Goal: Task Accomplishment & Management: Use online tool/utility

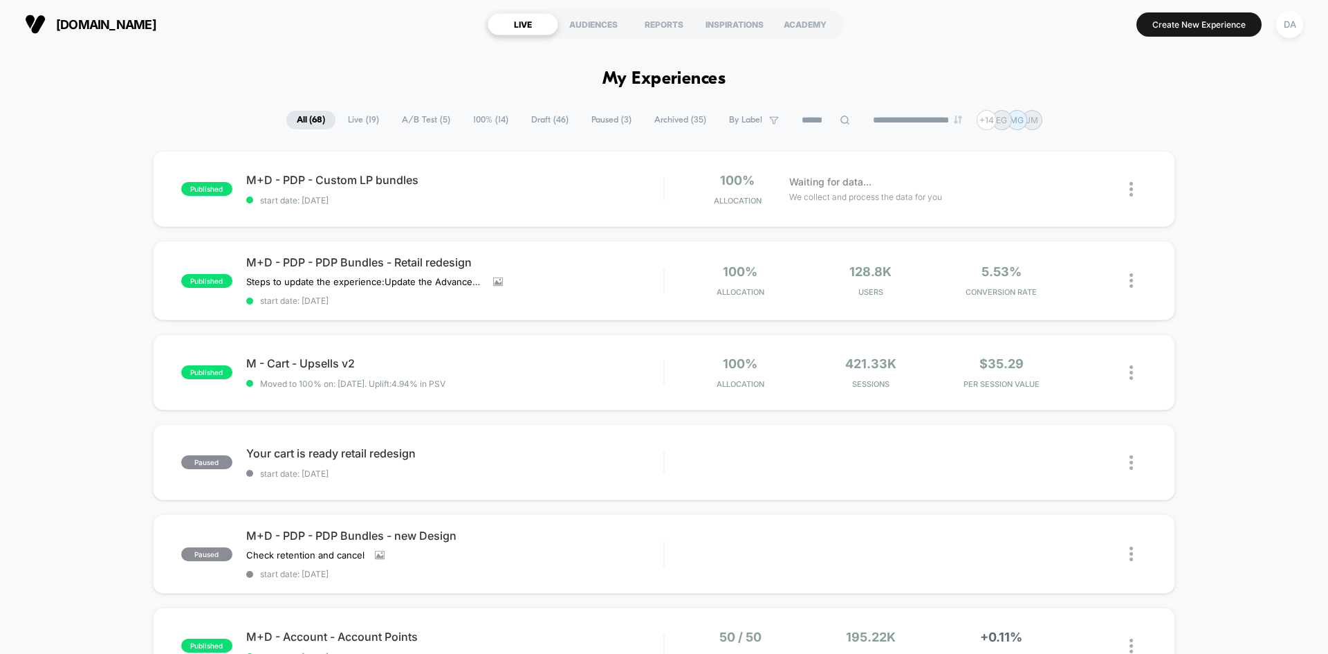
click at [522, 116] on span "Draft ( 46 )" at bounding box center [550, 120] width 58 height 19
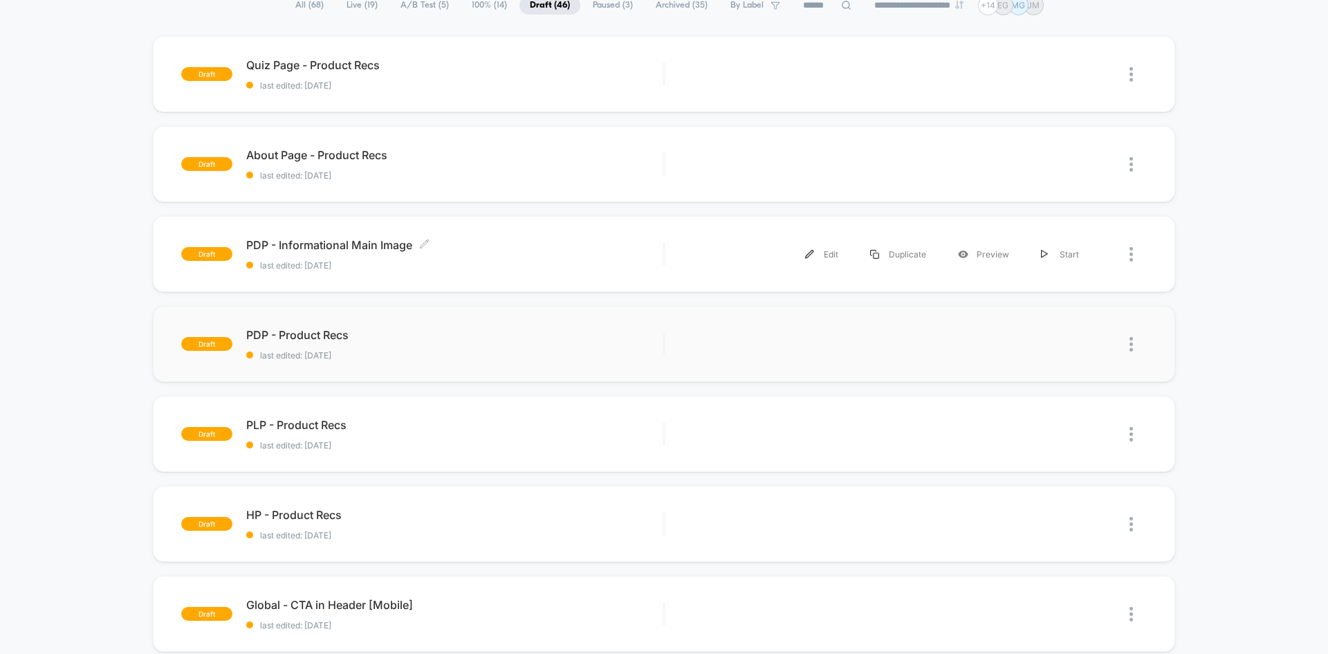
scroll to position [138, 0]
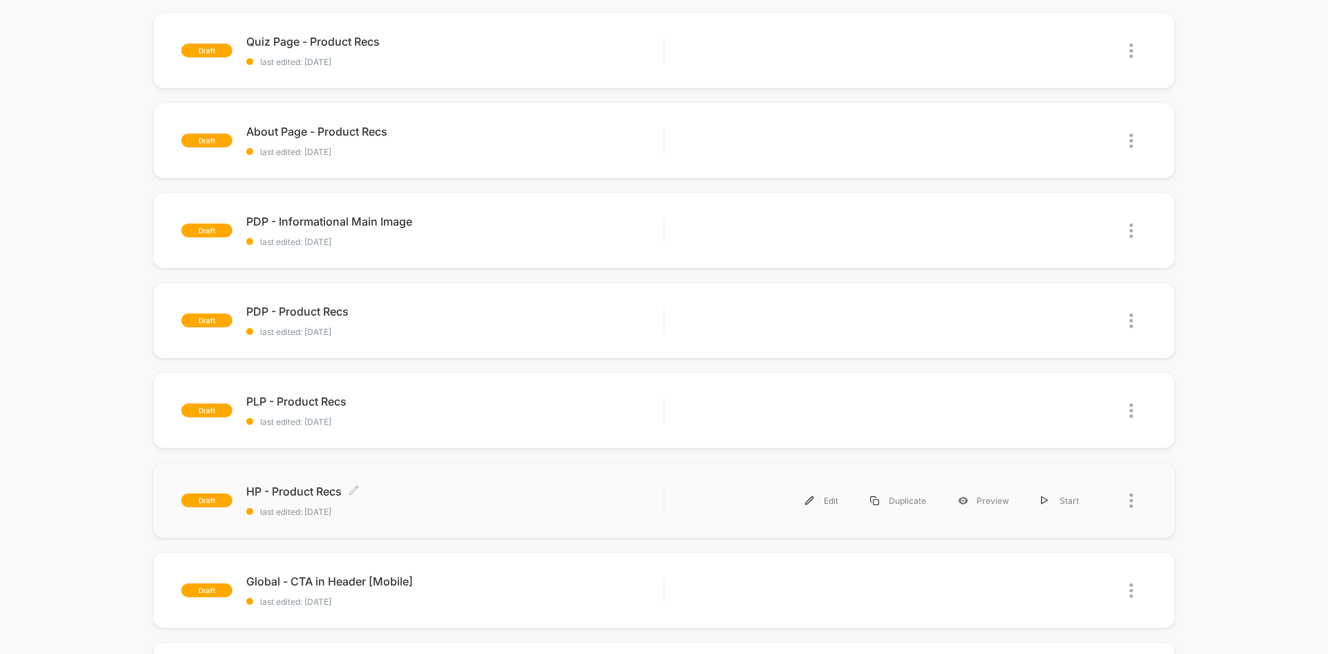
click at [497, 490] on span "HP - Product Recs Click to edit experience details" at bounding box center [454, 491] width 417 height 14
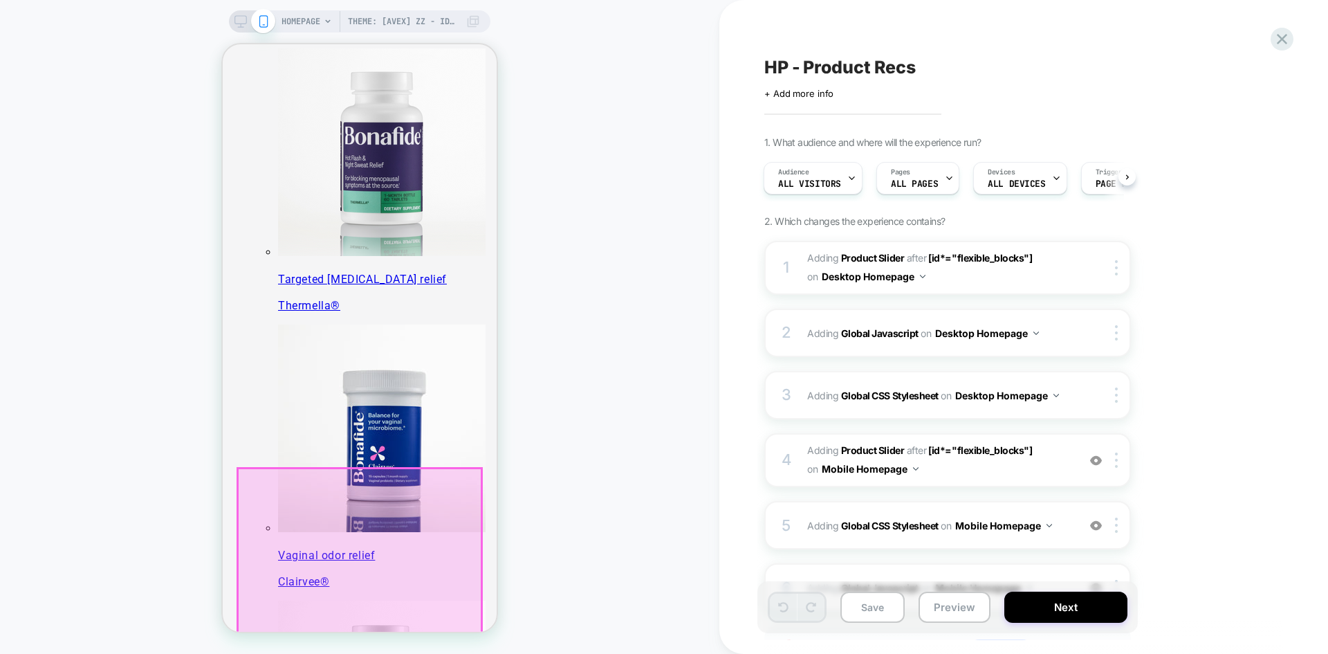
scroll to position [415, 0]
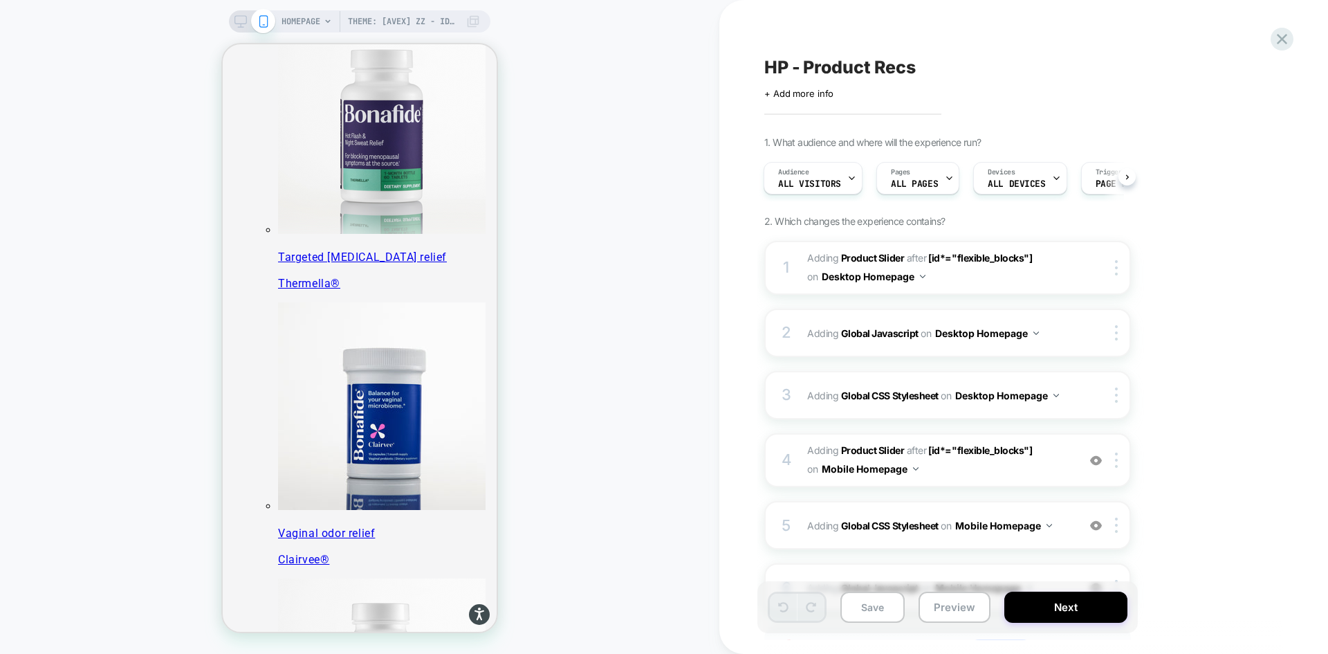
click at [244, 19] on icon at bounding box center [241, 21] width 12 height 12
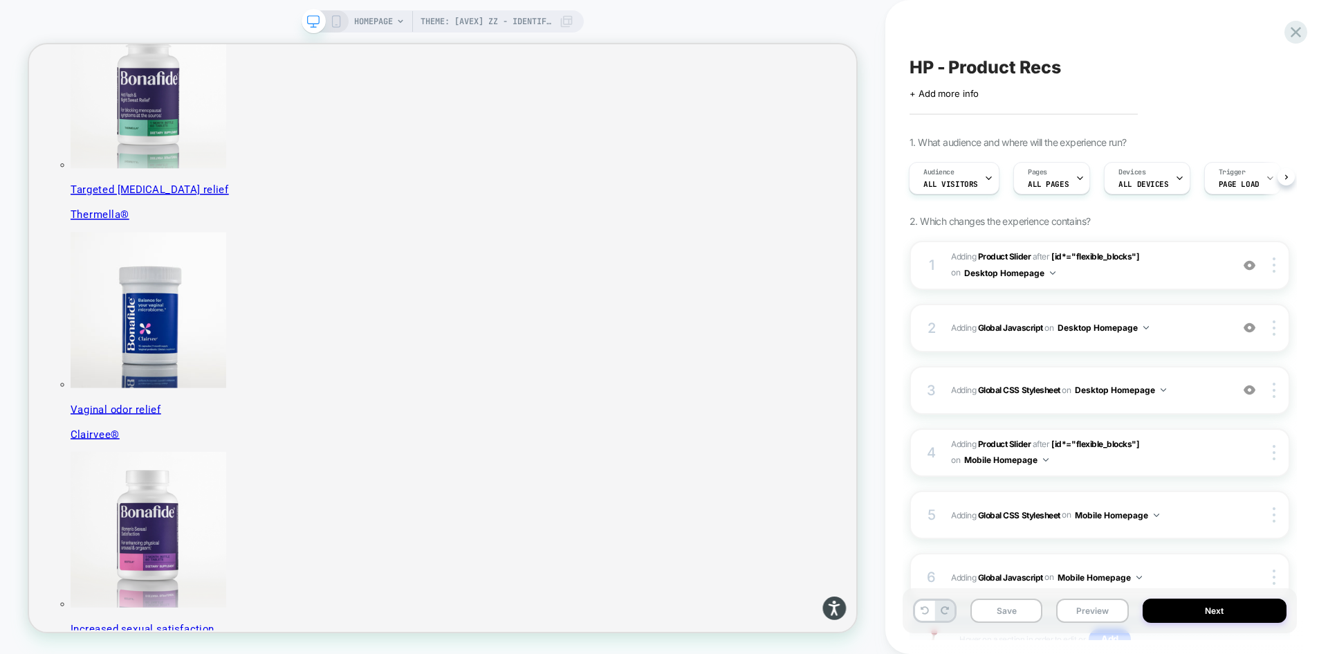
scroll to position [484, 0]
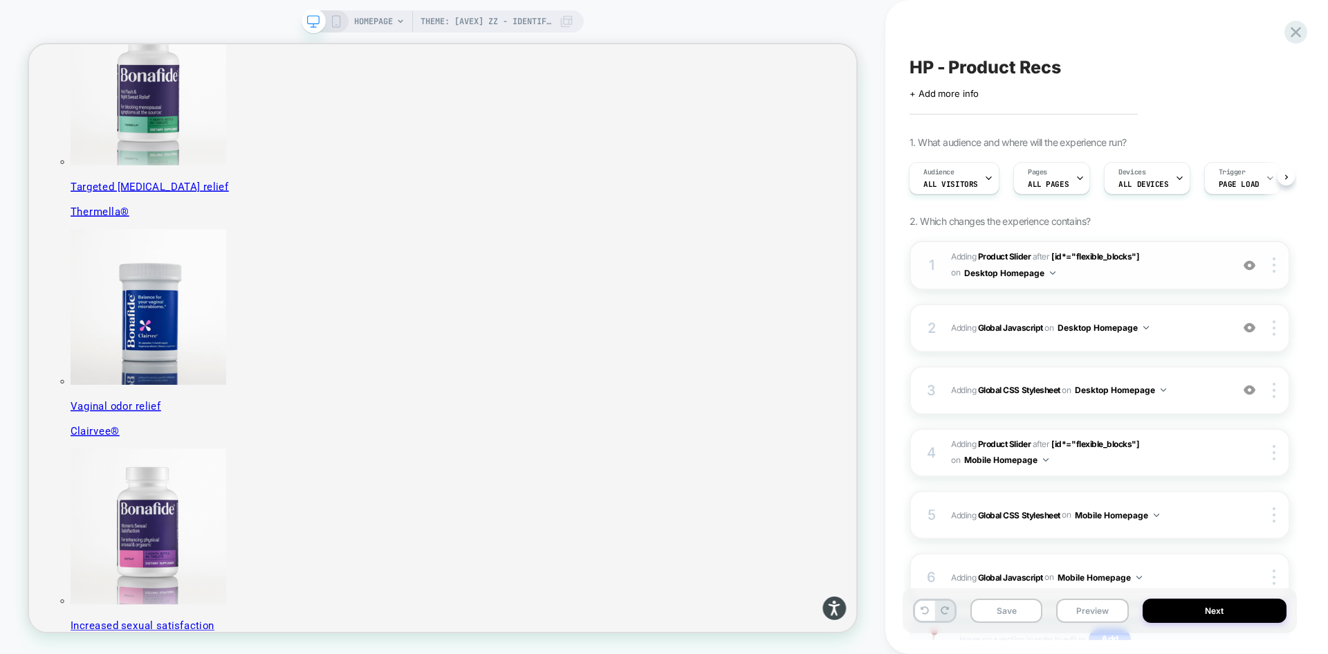
click at [1158, 258] on span "#_loomi_addon_1755016232473_dup1757434986 Adding Product Slider AFTER [id*="fle…" at bounding box center [1087, 265] width 273 height 33
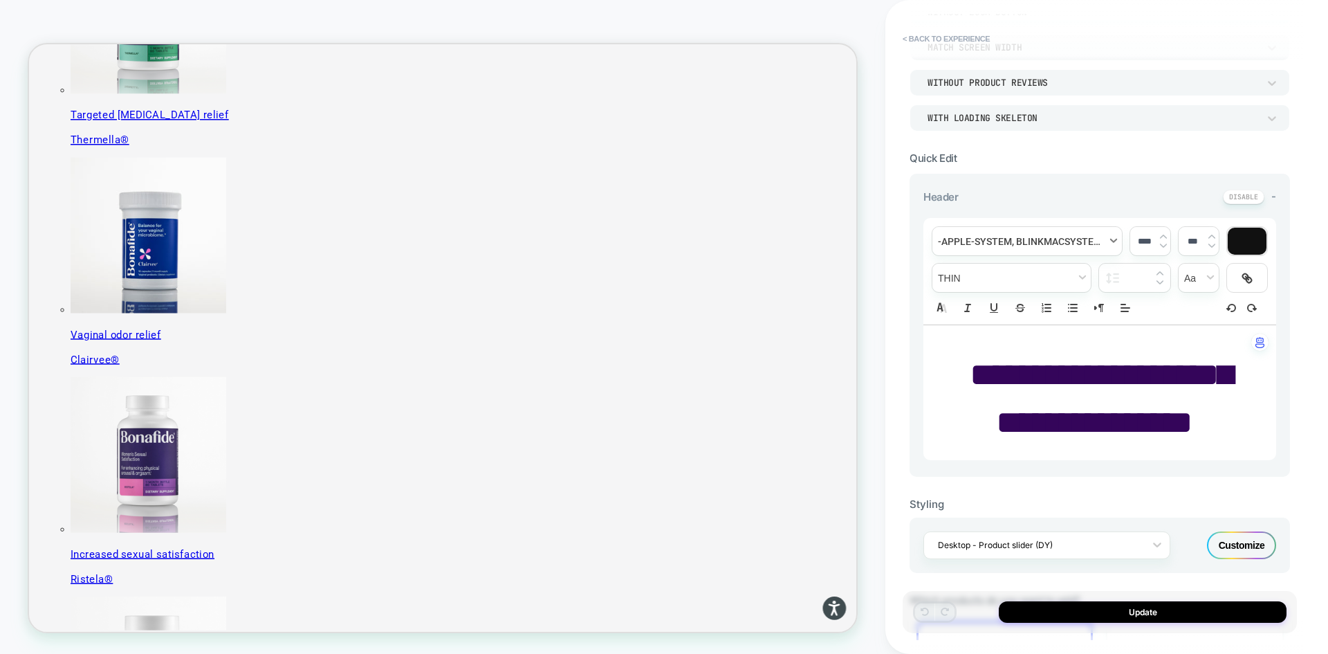
scroll to position [517, 0]
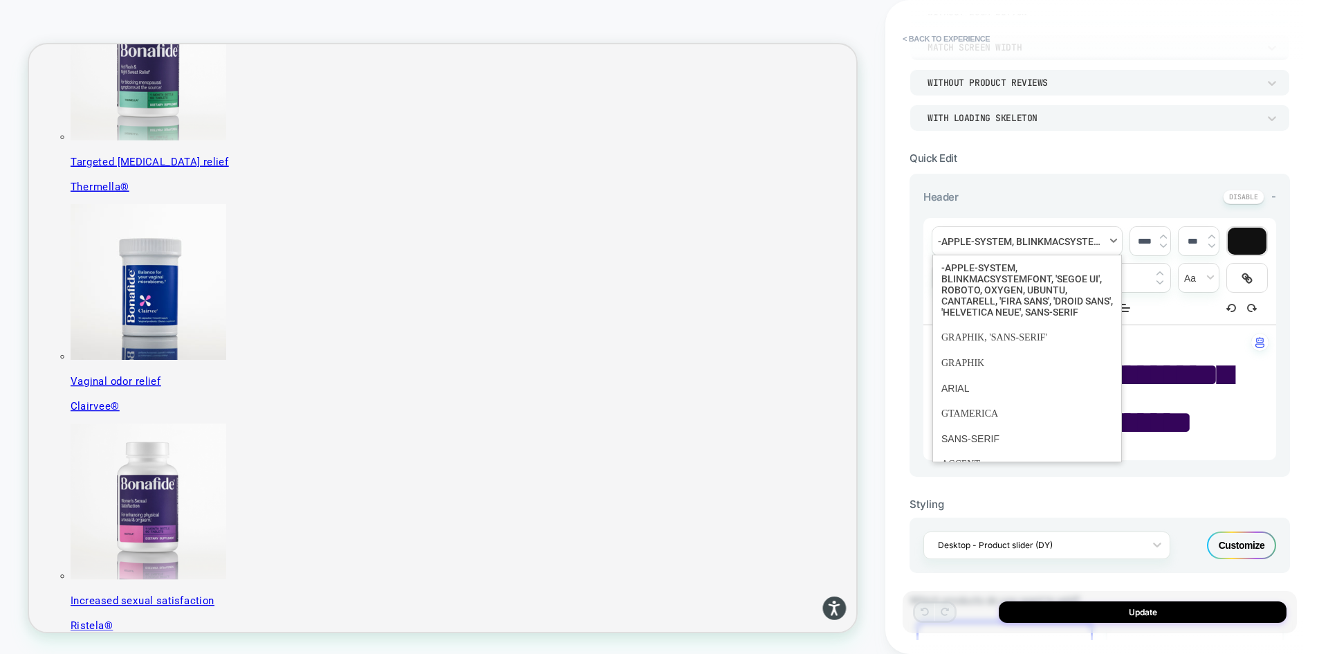
click at [969, 237] on span "font" at bounding box center [1028, 241] width 190 height 28
click at [932, 37] on button "< Back to experience" at bounding box center [946, 39] width 101 height 22
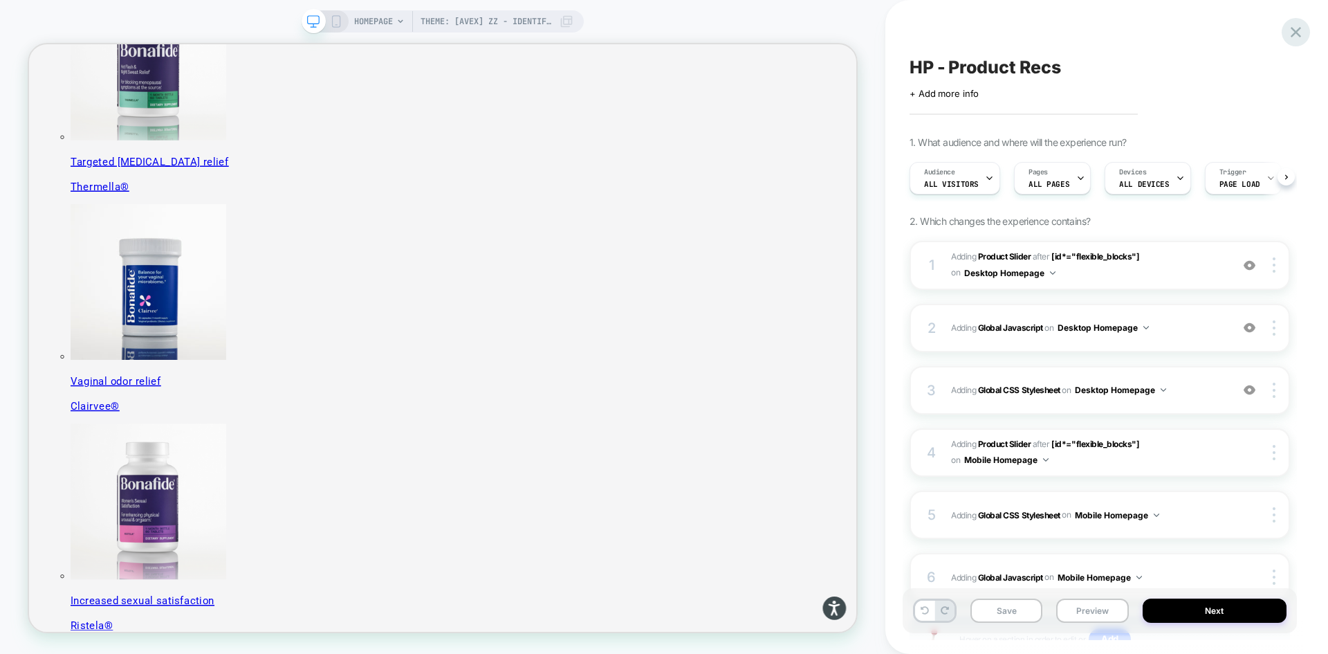
scroll to position [0, 1]
click at [1290, 31] on icon at bounding box center [1296, 32] width 19 height 19
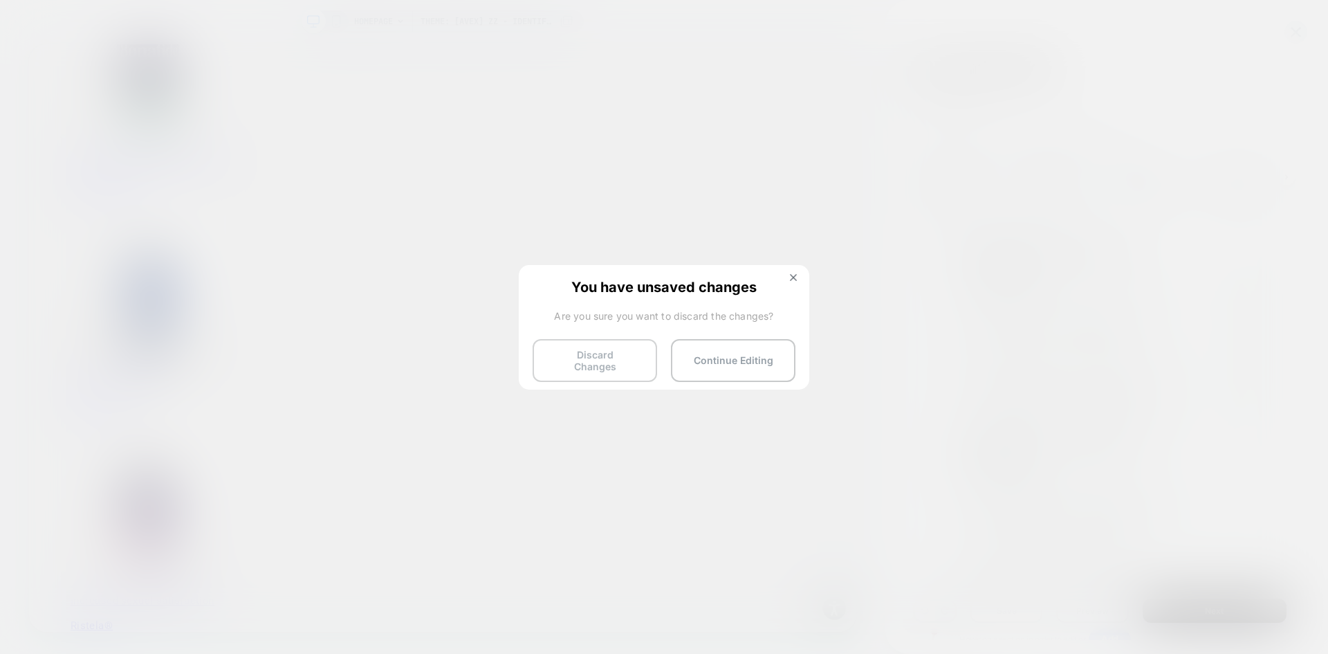
click at [624, 354] on button "Discard Changes" at bounding box center [595, 360] width 125 height 43
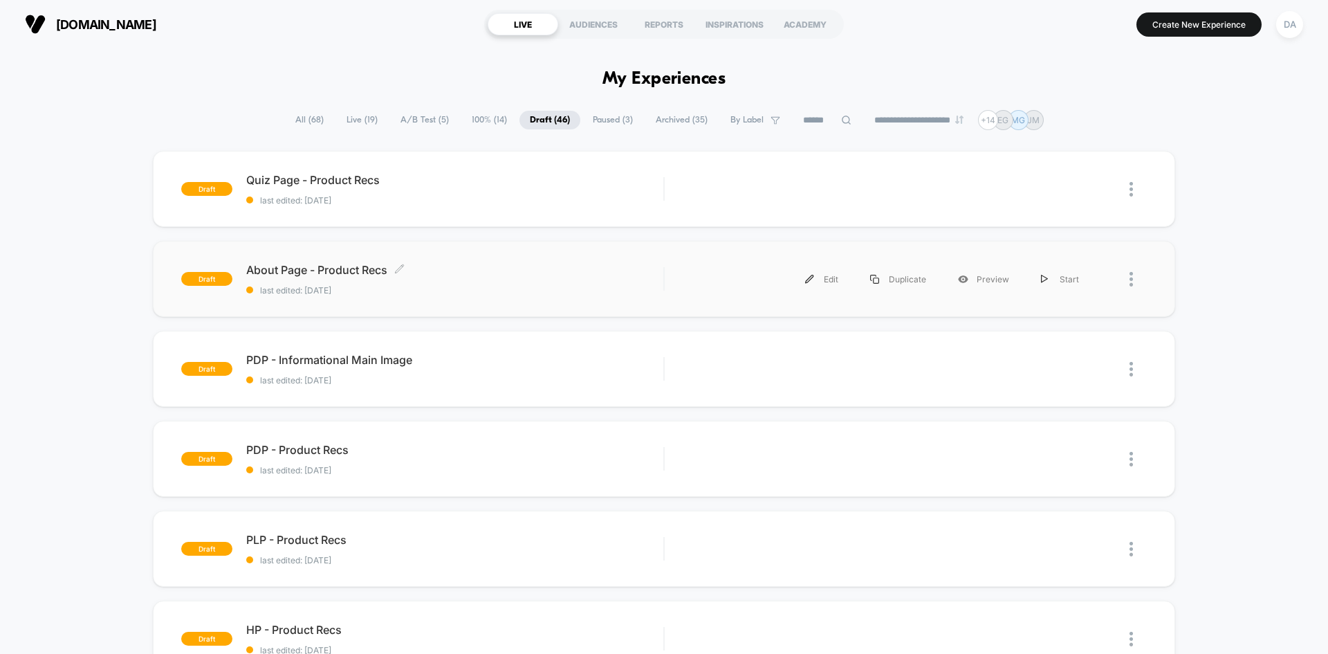
click at [441, 279] on div "About Page - Product Recs Click to edit experience details Click to edit experi…" at bounding box center [454, 279] width 417 height 33
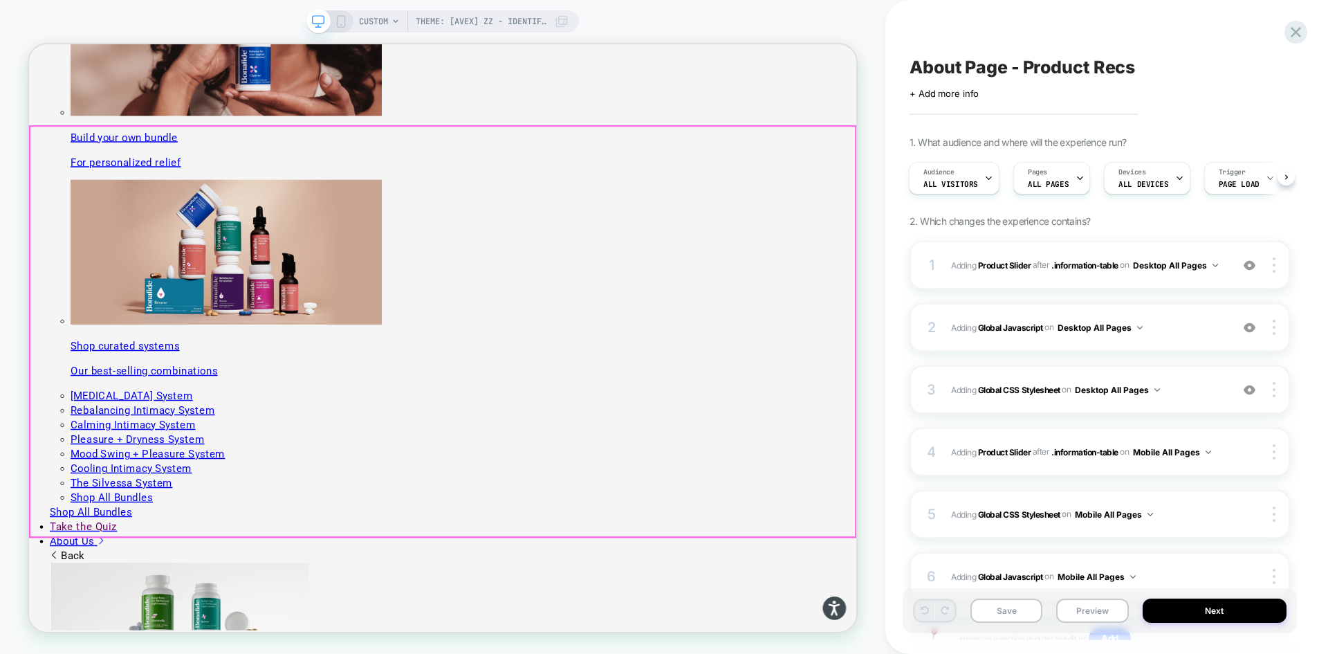
scroll to position [2145, 0]
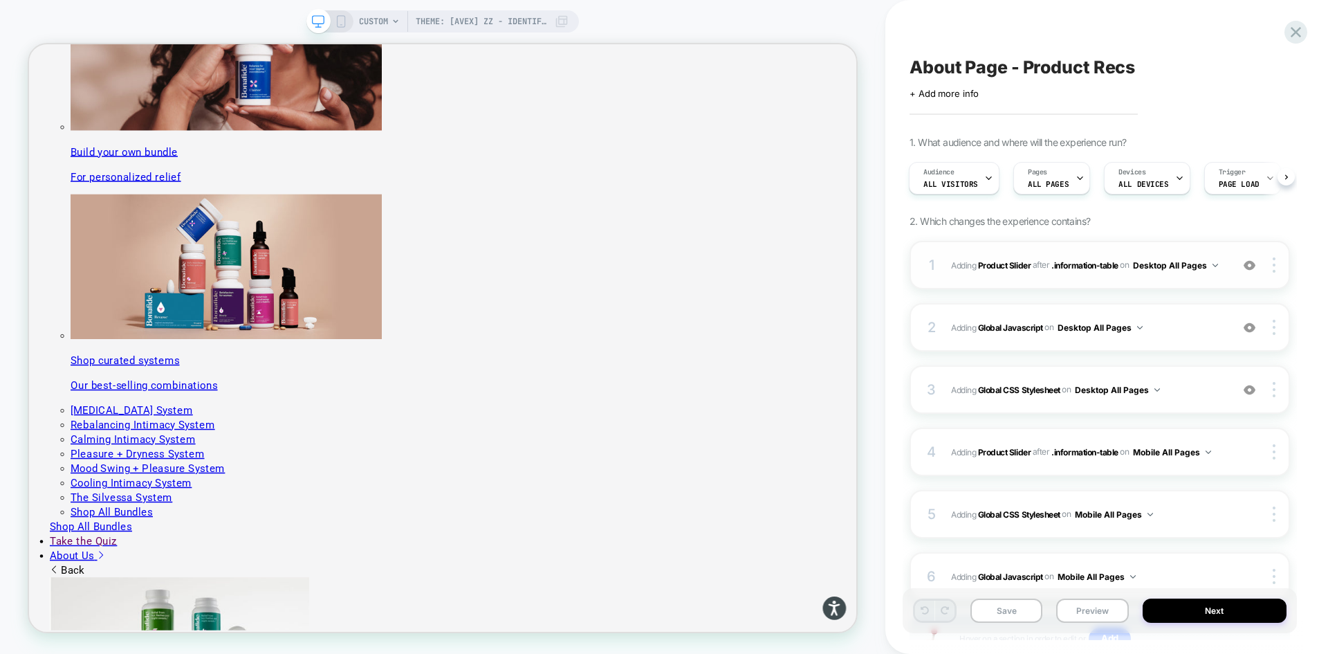
click at [1189, 275] on div "1 #_loomi_addon_1755016232473_dup1757434986_dup1758117752 Adding Product Slider…" at bounding box center [1100, 265] width 381 height 48
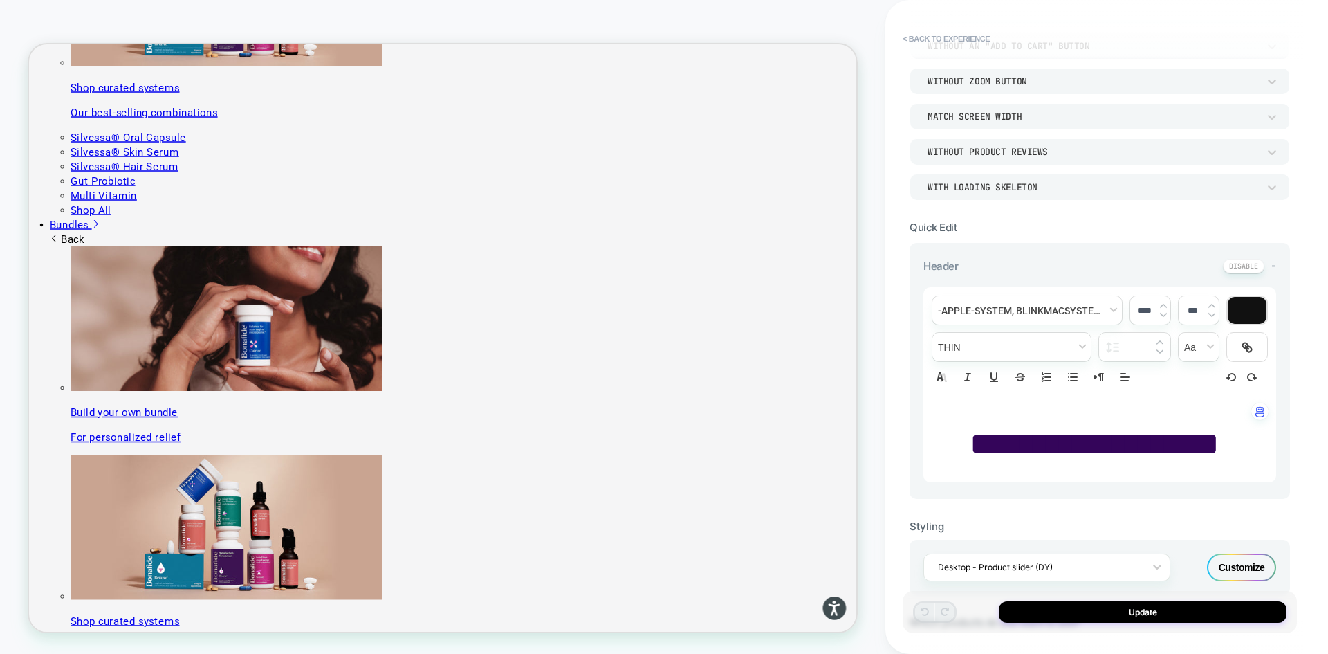
scroll to position [1585, 0]
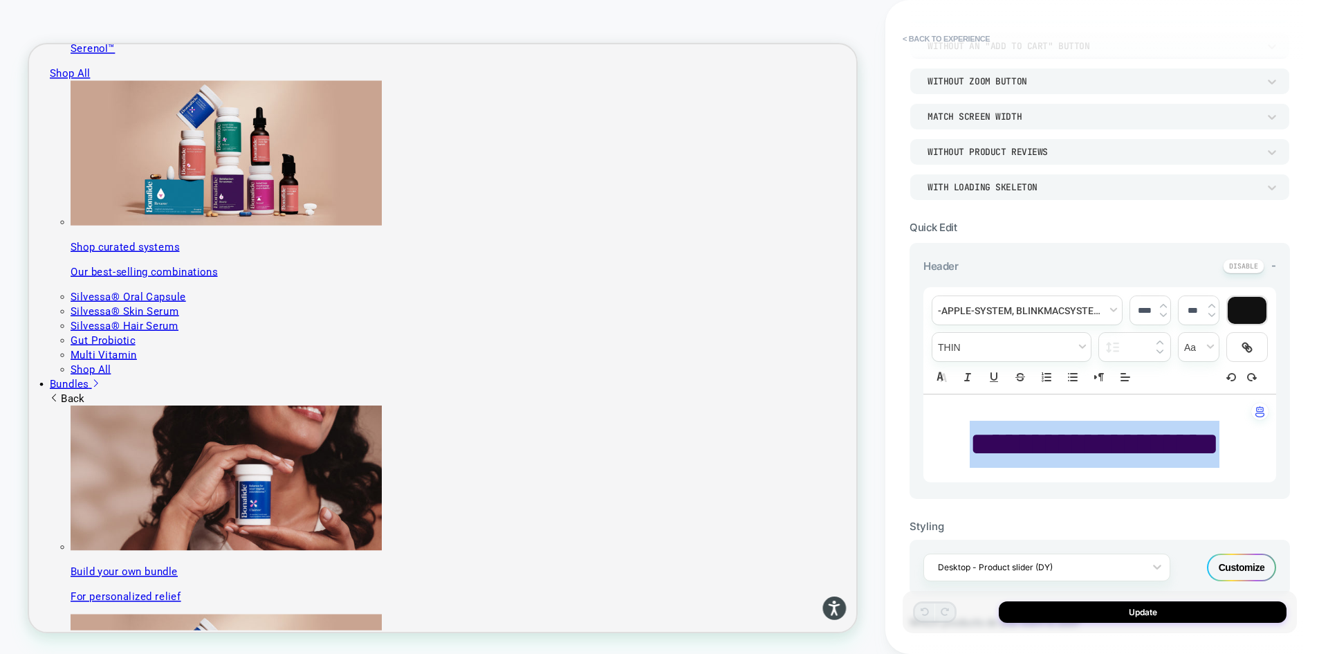
drag, startPoint x: 964, startPoint y: 441, endPoint x: 1233, endPoint y: 446, distance: 269.2
click at [1233, 446] on p "**********" at bounding box center [1094, 444] width 315 height 47
type input "****"
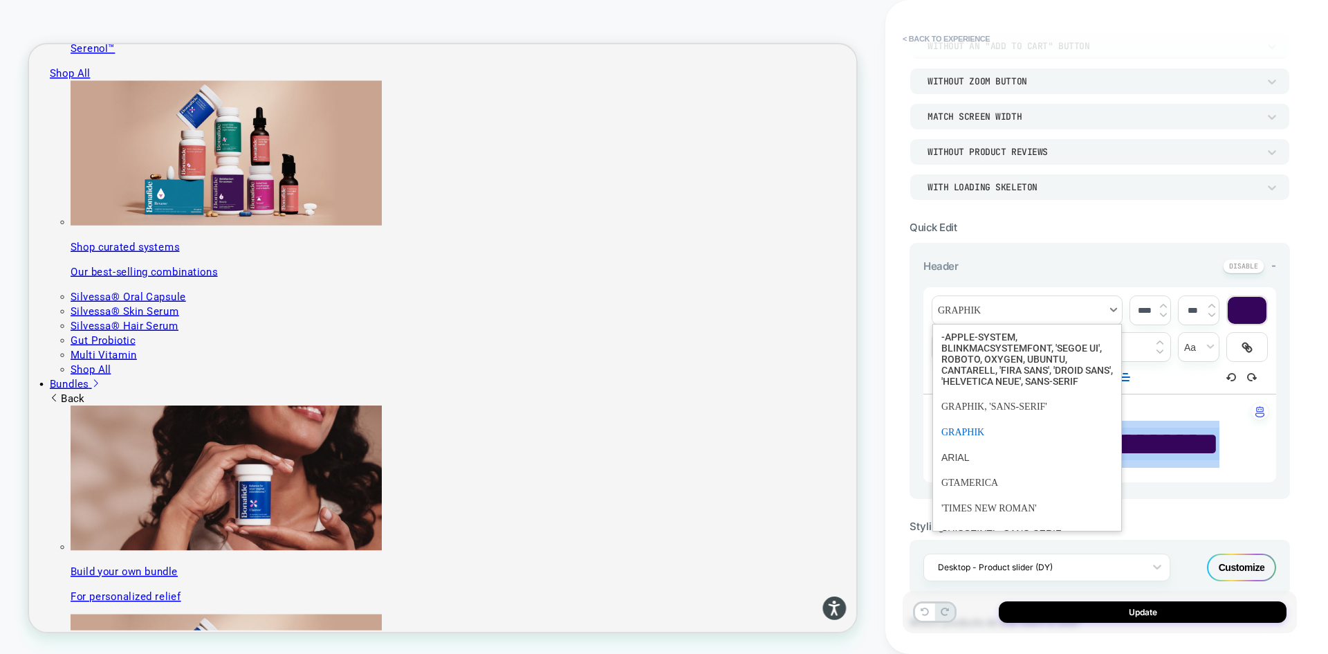
click at [1041, 311] on span "font" at bounding box center [1028, 310] width 190 height 28
click at [1015, 366] on span "font" at bounding box center [1028, 358] width 172 height 69
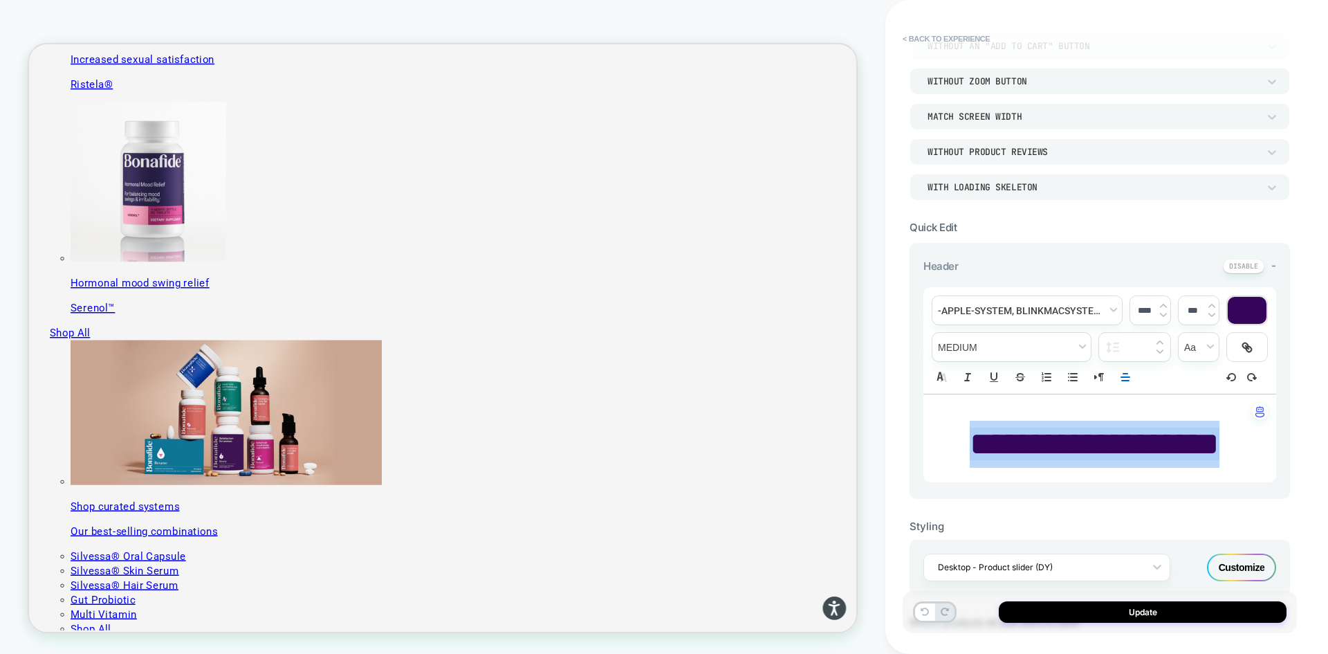
scroll to position [1516, 0]
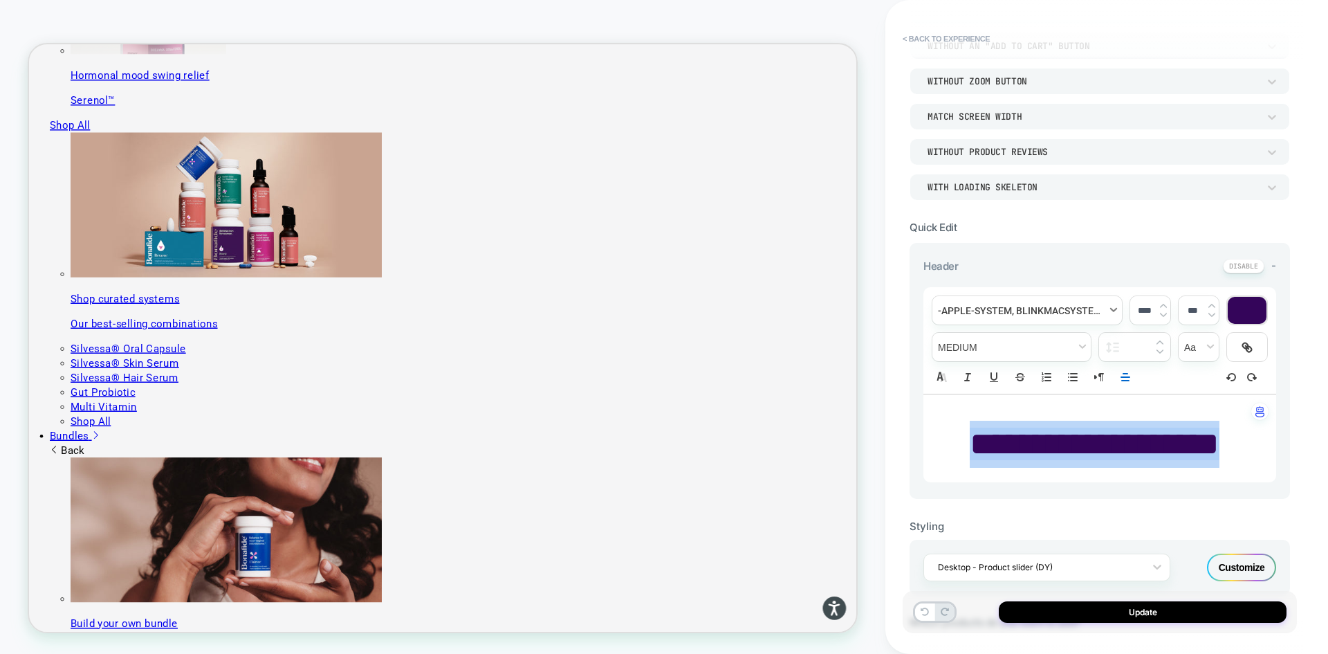
click at [991, 311] on span "font" at bounding box center [1028, 310] width 190 height 28
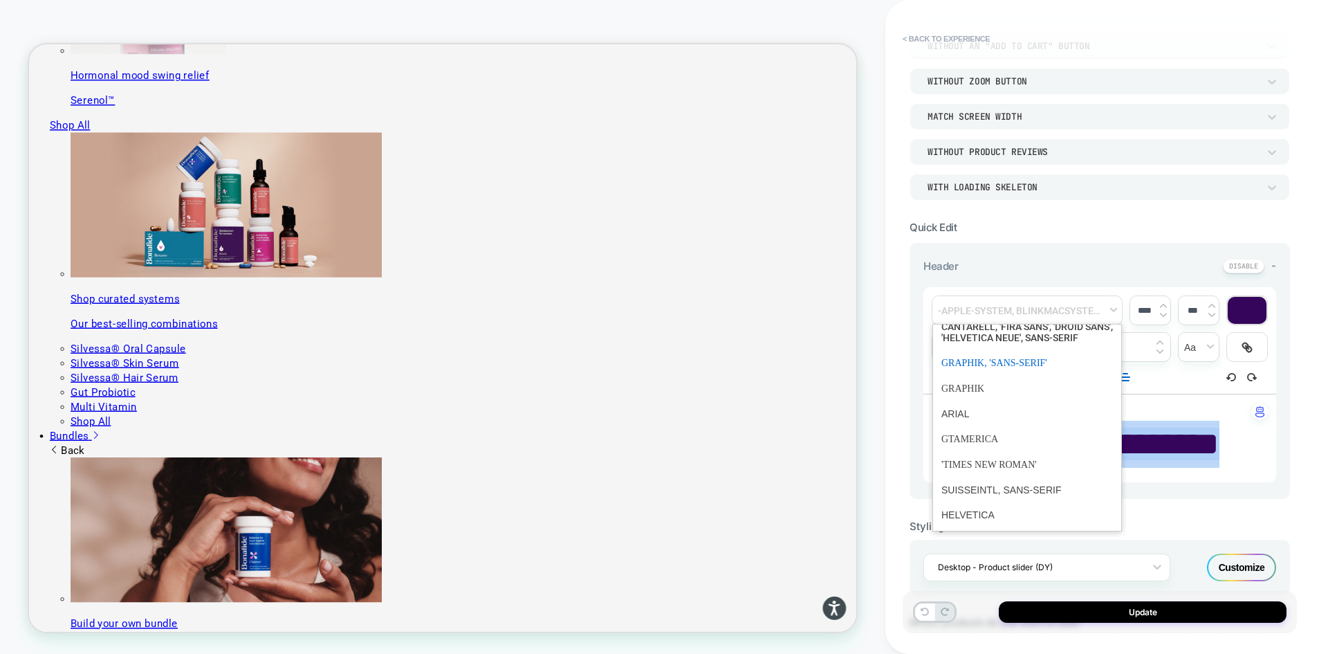
scroll to position [0, 0]
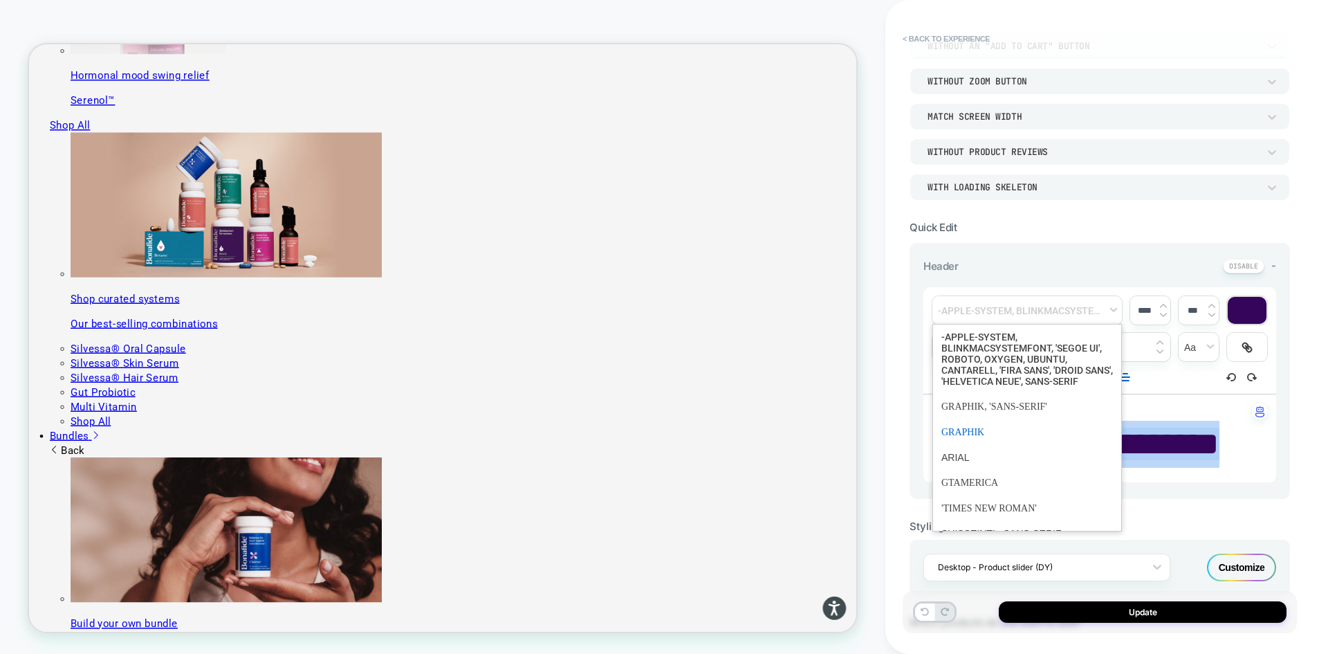
click at [1011, 437] on span "font" at bounding box center [1028, 432] width 172 height 26
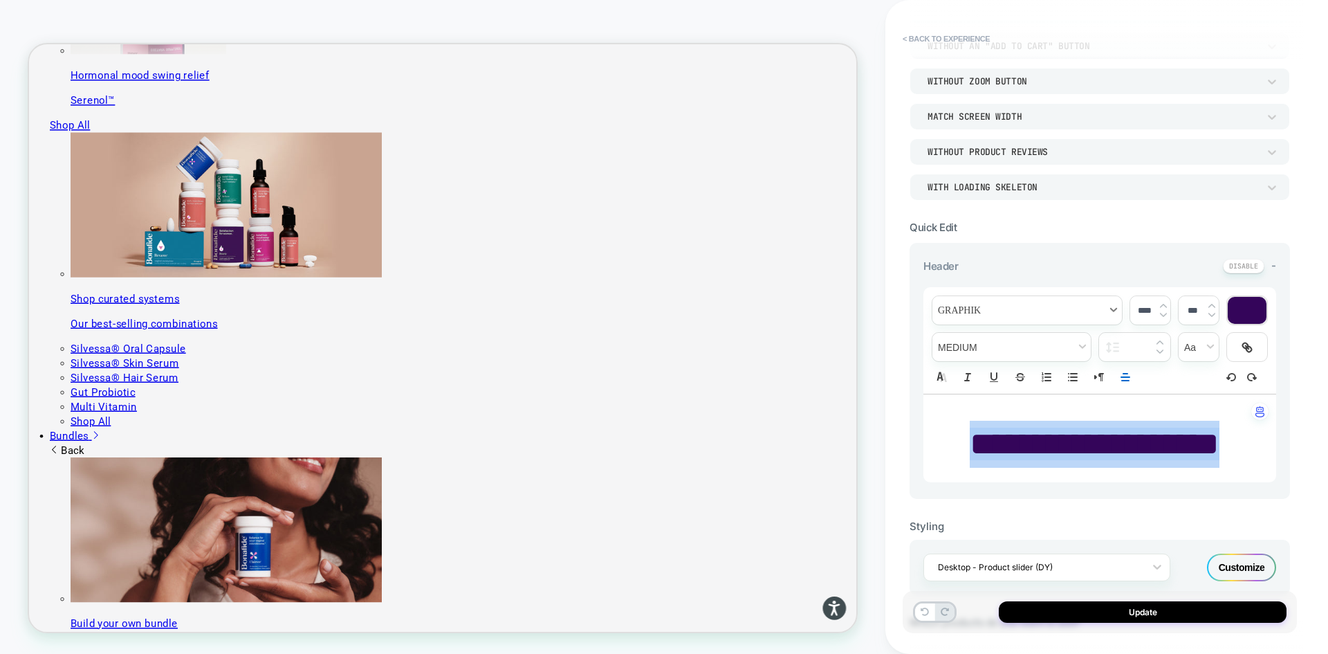
click at [1002, 311] on span "font" at bounding box center [1028, 310] width 190 height 28
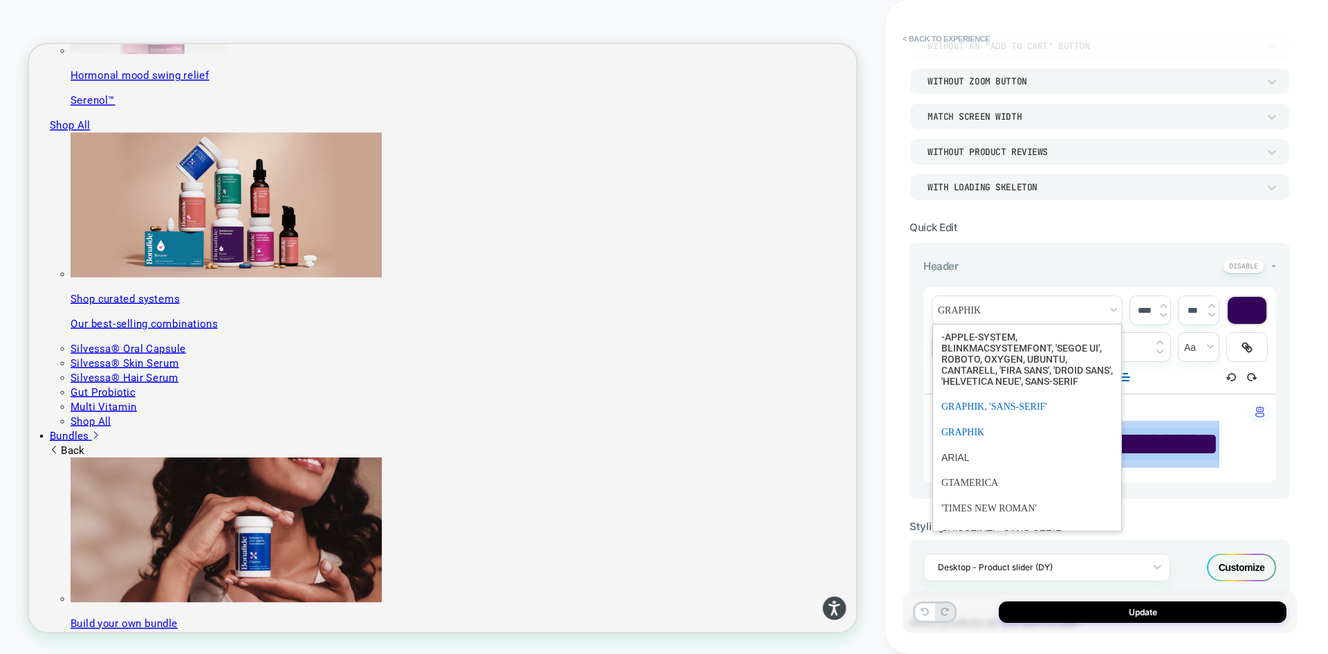
click at [998, 416] on span "font" at bounding box center [1028, 407] width 172 height 26
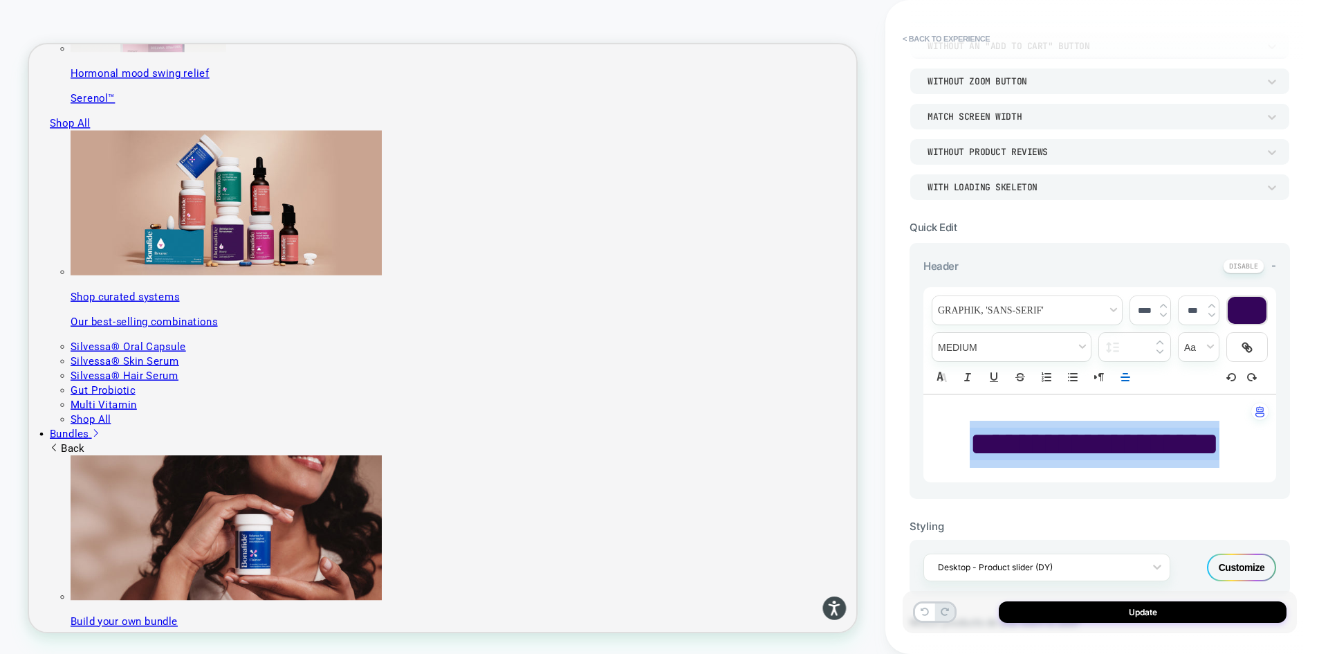
scroll to position [1516, 0]
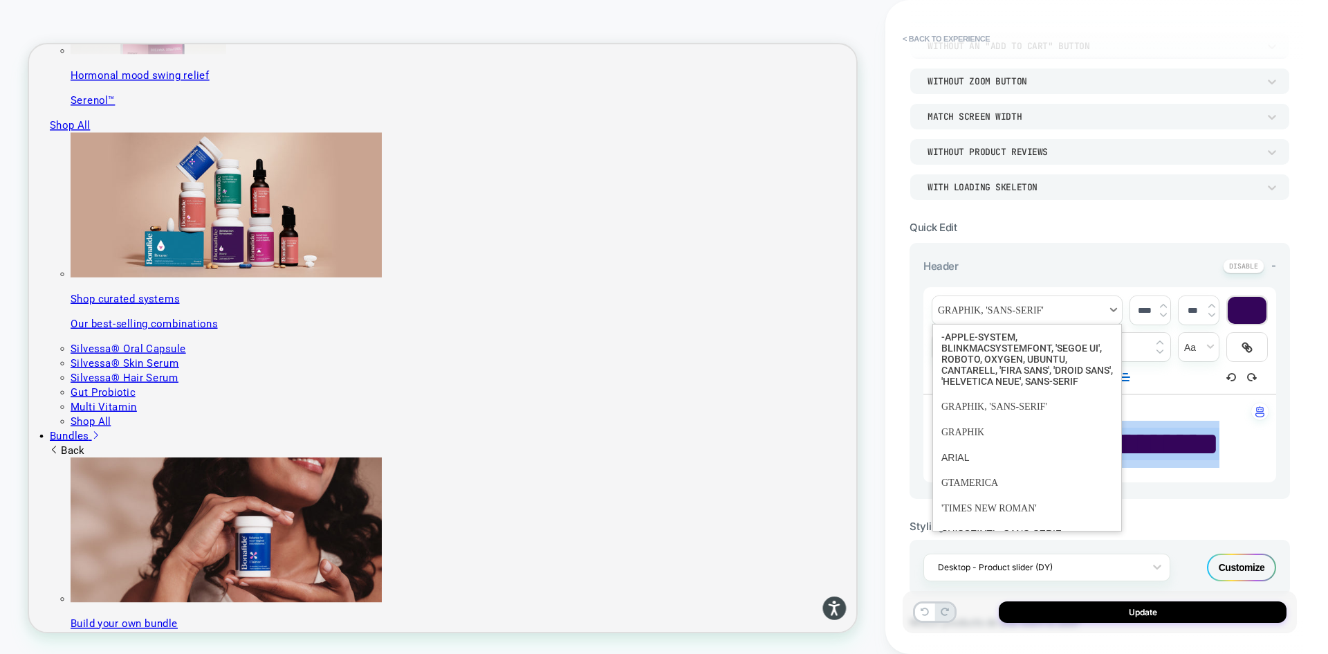
click at [1088, 314] on span "font" at bounding box center [1028, 310] width 190 height 28
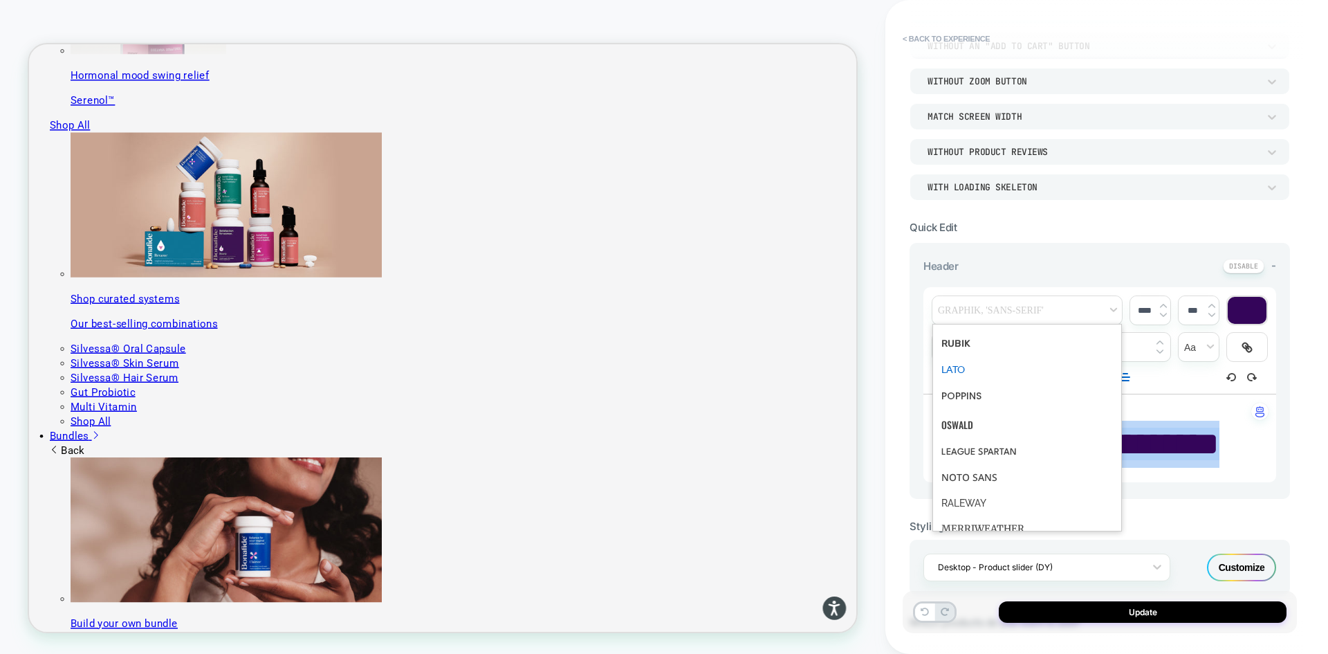
scroll to position [0, 0]
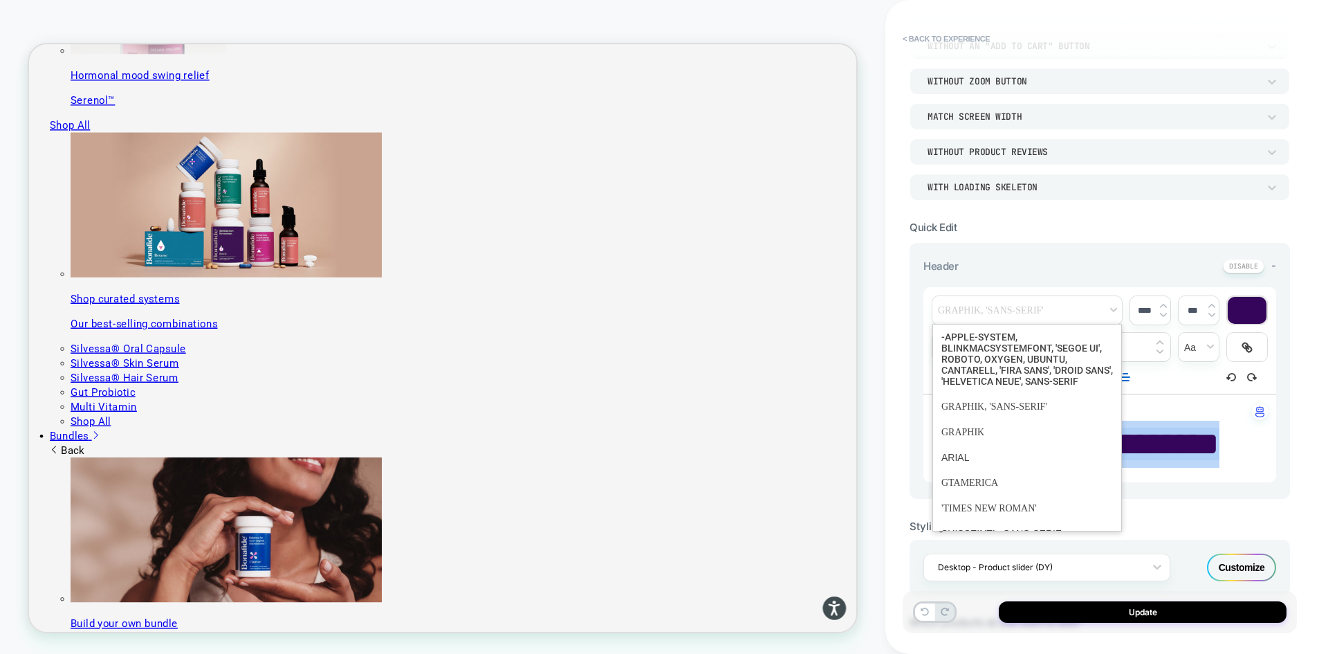
click at [1085, 265] on div "Header -" at bounding box center [1100, 266] width 353 height 15
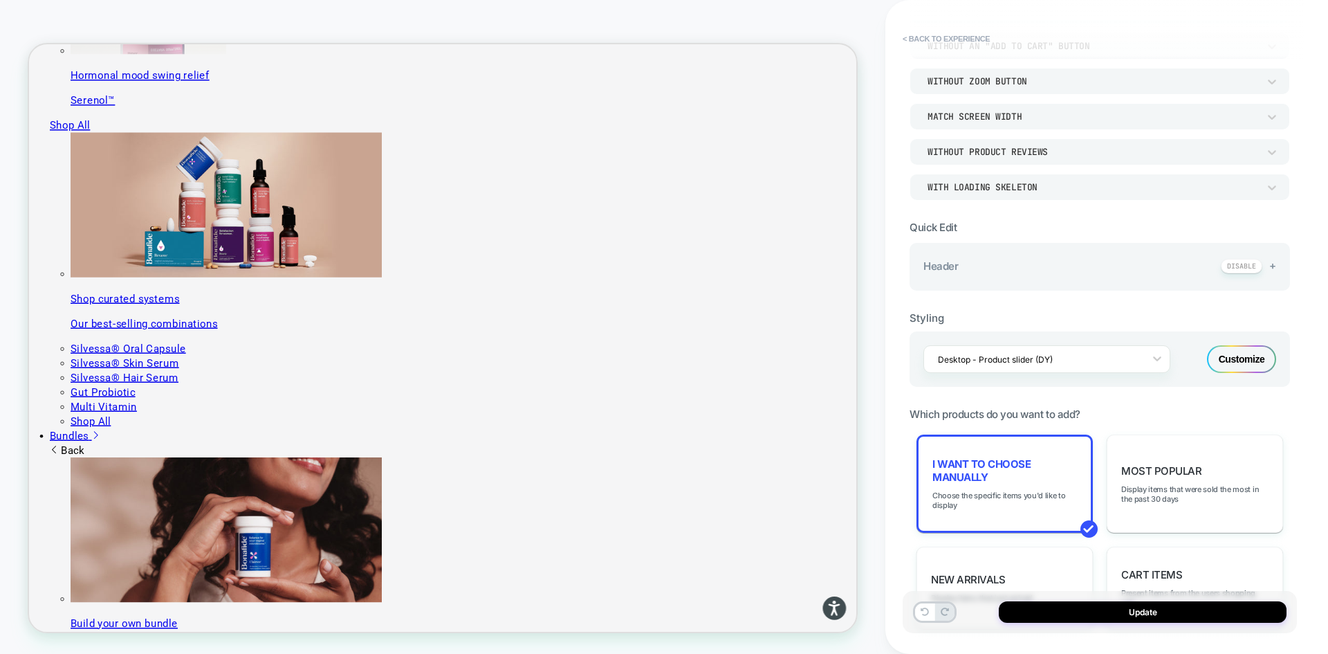
click at [1067, 260] on div "Header +" at bounding box center [1100, 266] width 353 height 15
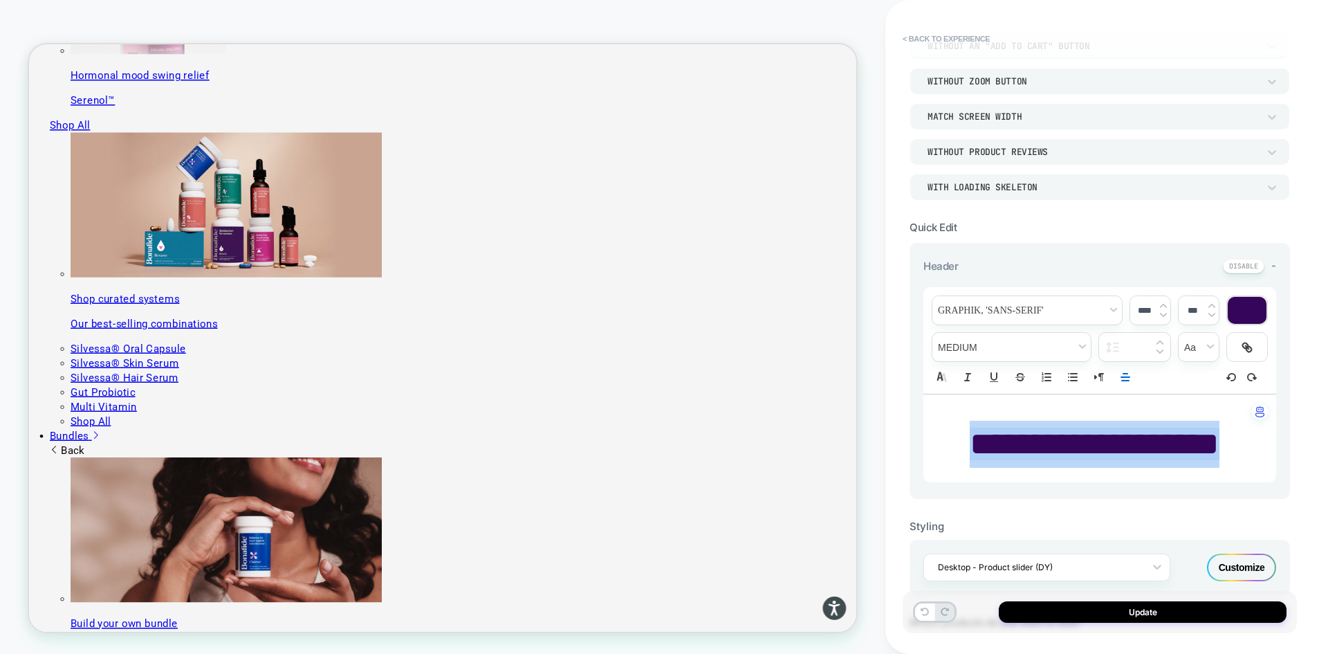
click at [1076, 454] on span "**********" at bounding box center [1095, 444] width 250 height 33
drag, startPoint x: 1227, startPoint y: 444, endPoint x: 964, endPoint y: 449, distance: 262.9
click at [970, 449] on span "**********" at bounding box center [1095, 444] width 250 height 33
click at [1031, 313] on span "font" at bounding box center [1028, 310] width 190 height 28
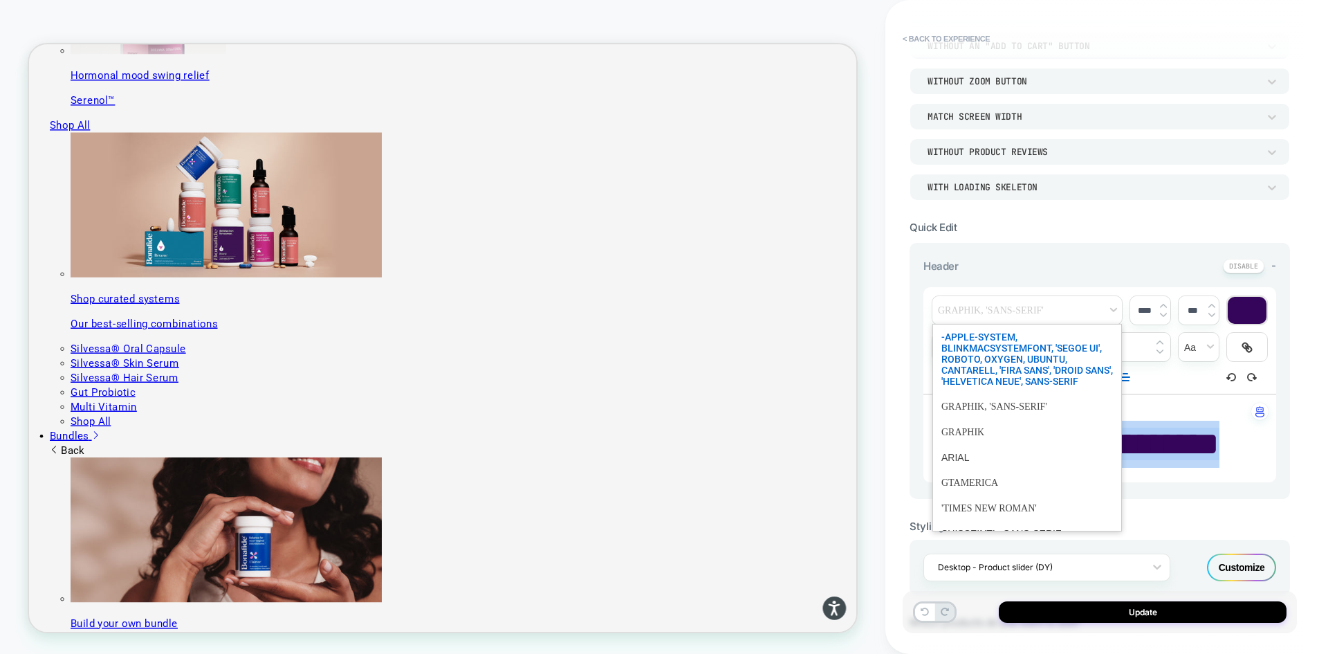
click at [1017, 369] on span "font" at bounding box center [1028, 358] width 172 height 69
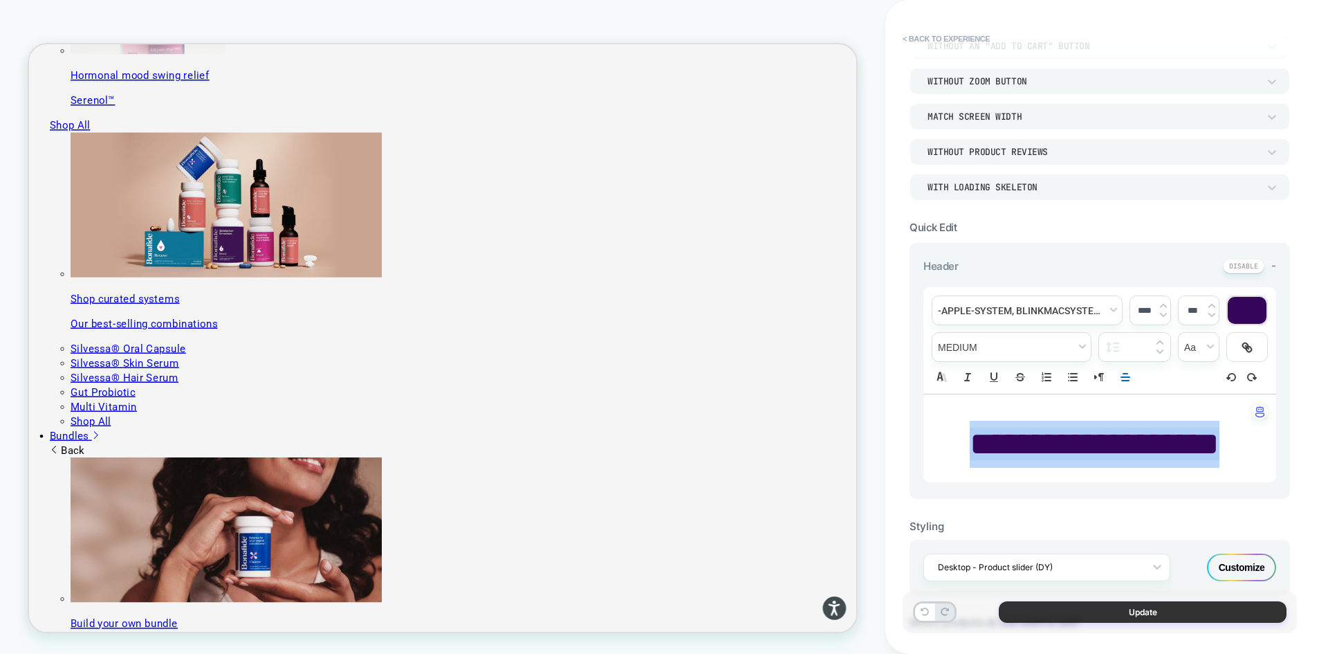
click at [1020, 614] on button "Update" at bounding box center [1143, 611] width 288 height 21
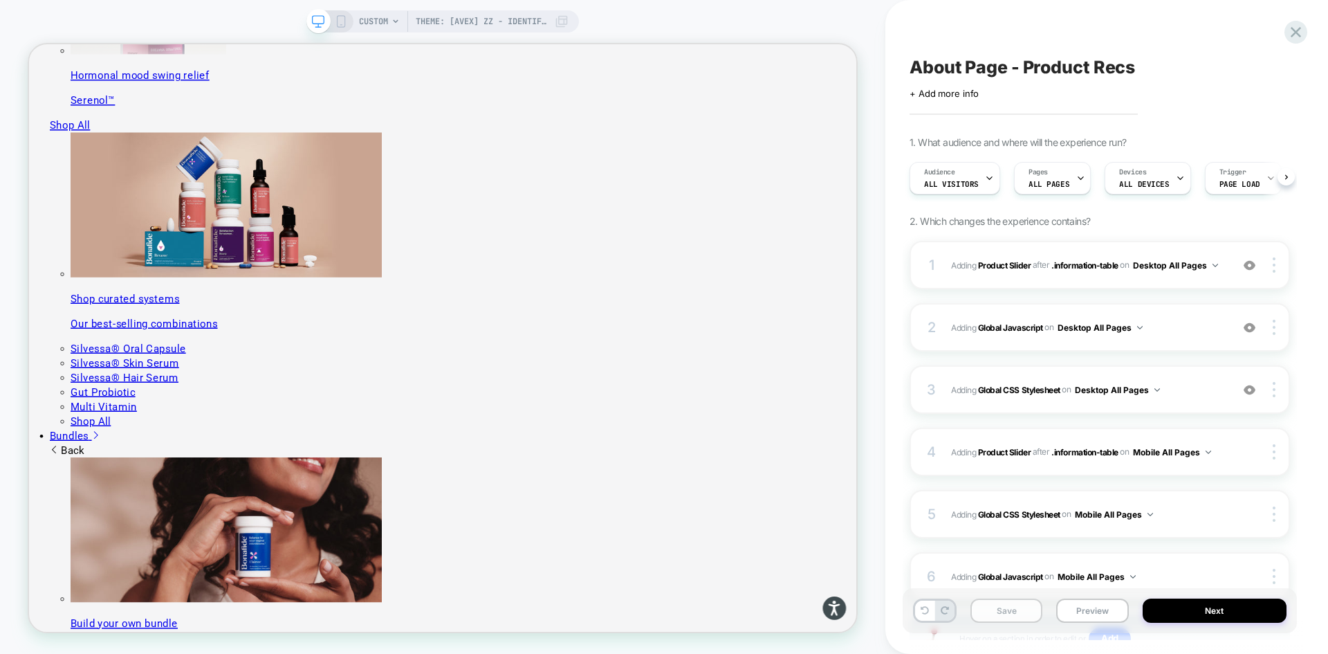
scroll to position [0, 1]
click at [1074, 609] on button "Preview" at bounding box center [1092, 610] width 72 height 24
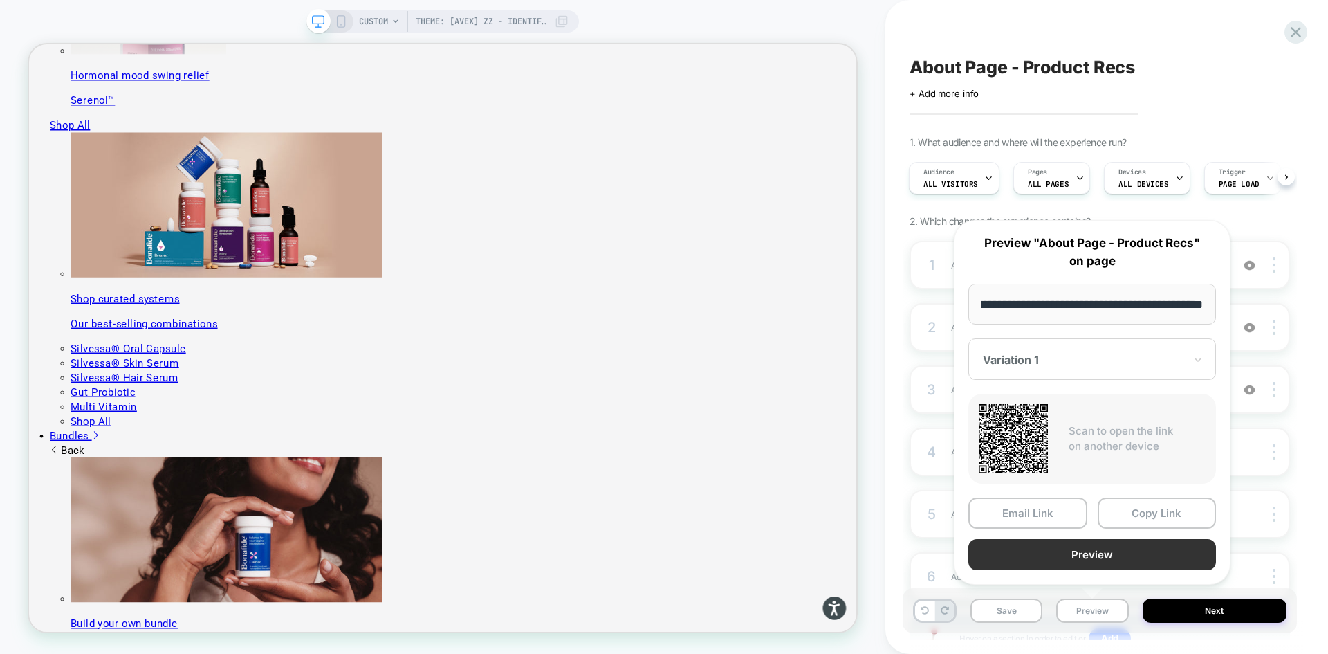
scroll to position [0, 0]
click at [1059, 547] on button "Preview" at bounding box center [1093, 554] width 248 height 31
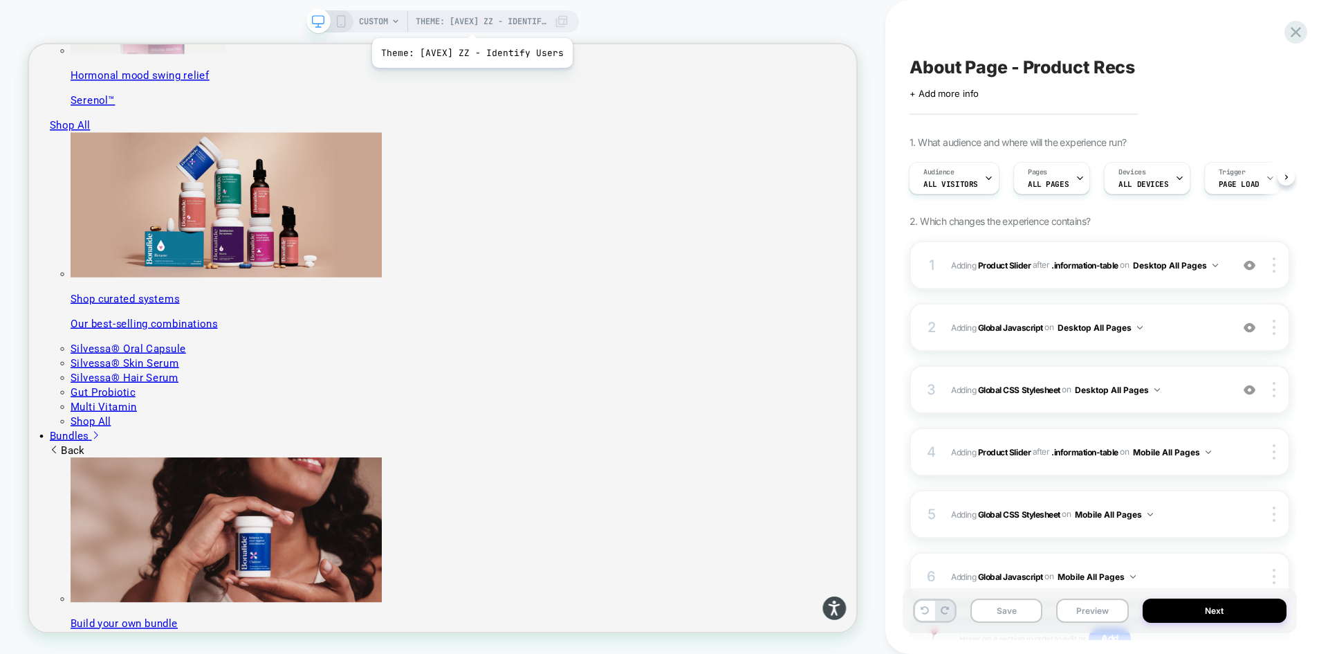
click at [470, 21] on span "Theme: [AVEX] ZZ - Identify Users" at bounding box center [481, 21] width 131 height 22
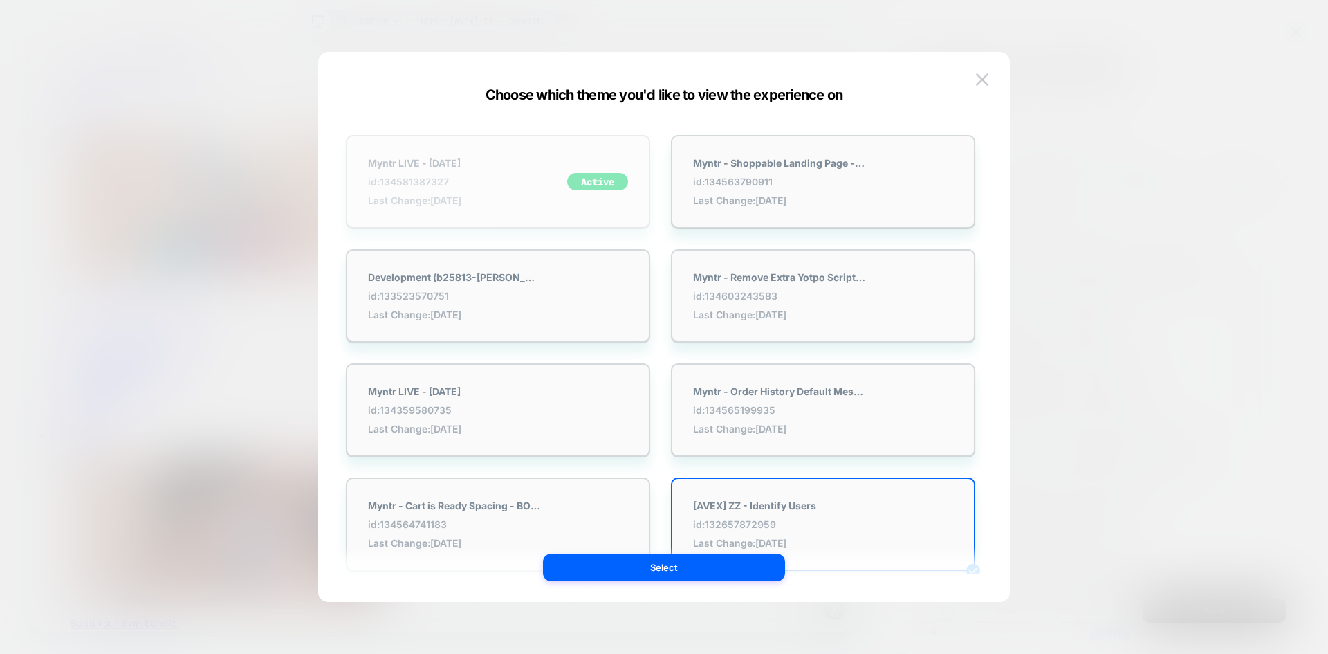
click at [528, 176] on div "Myntr LIVE - 9.17.25 id: 134581387327 Last Change: 9/19/2025 Active" at bounding box center [498, 181] width 304 height 93
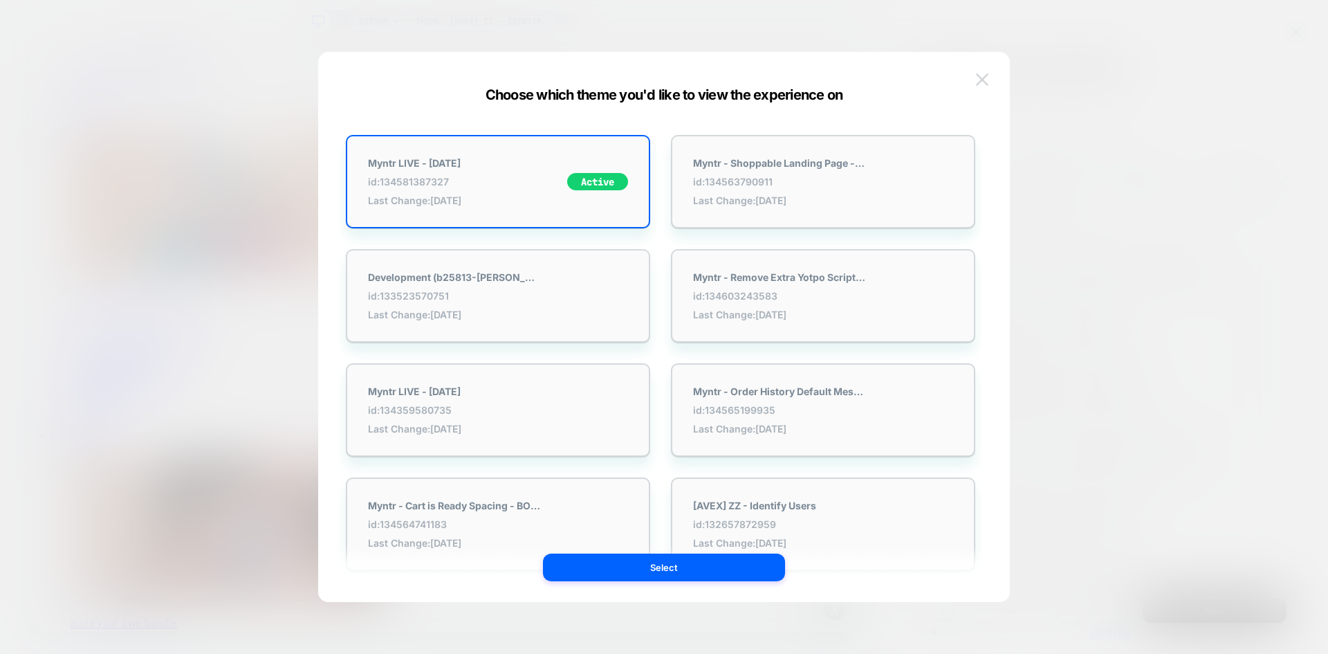
click at [974, 80] on button at bounding box center [982, 79] width 21 height 21
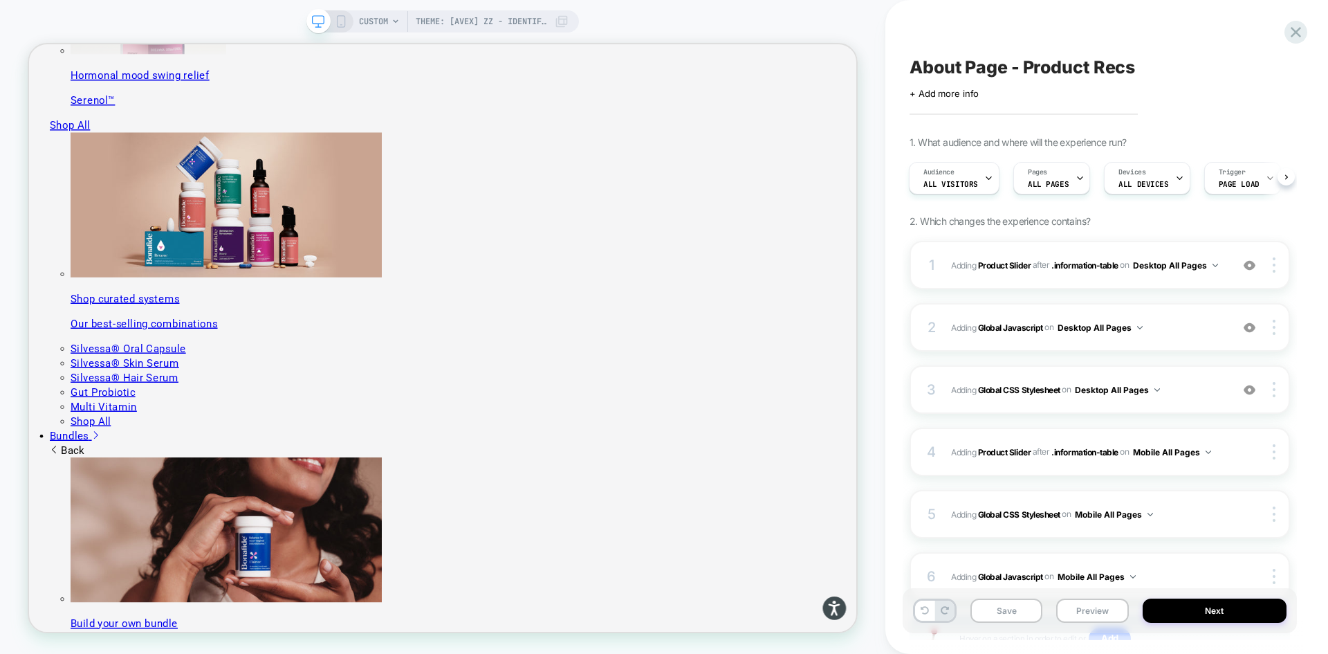
click at [346, 14] on div "CUSTOM Theme: [AVEX] ZZ - Identify Users" at bounding box center [442, 21] width 273 height 22
click at [343, 18] on icon at bounding box center [341, 21] width 12 height 12
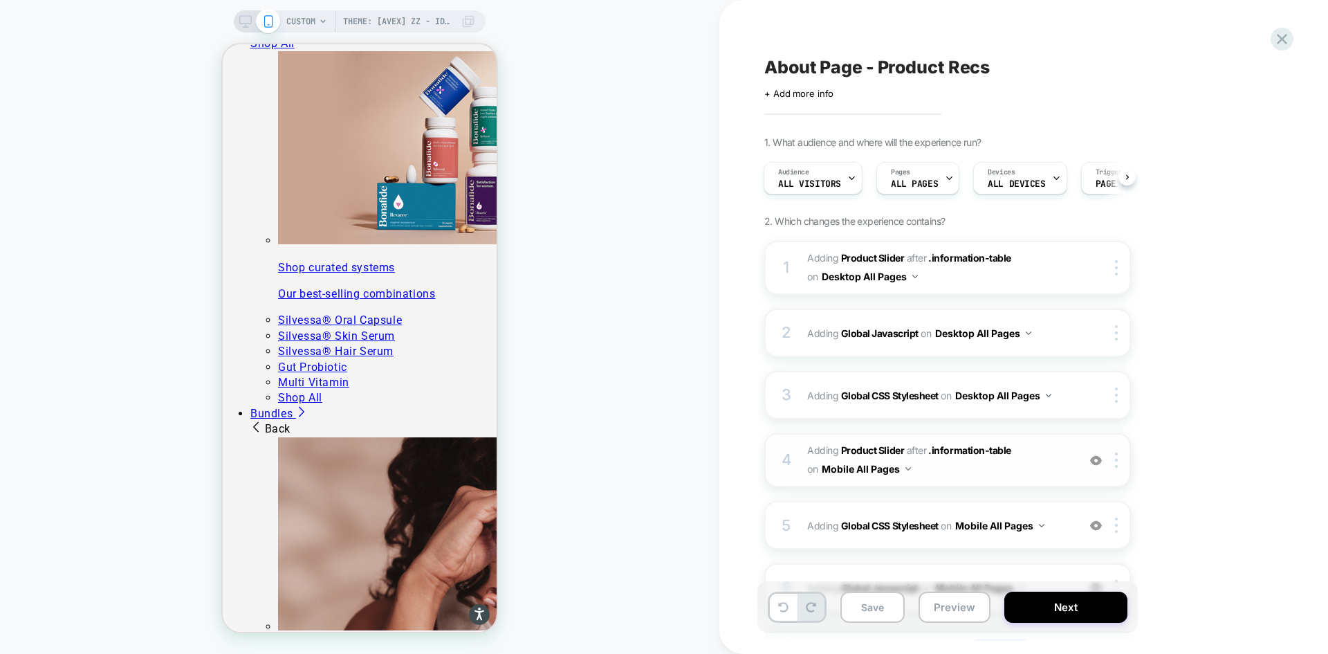
click at [1043, 473] on span "#_loomi_addon_1755094638342_dup1757434986_dup1758117752 Adding Product Slider A…" at bounding box center [939, 459] width 264 height 37
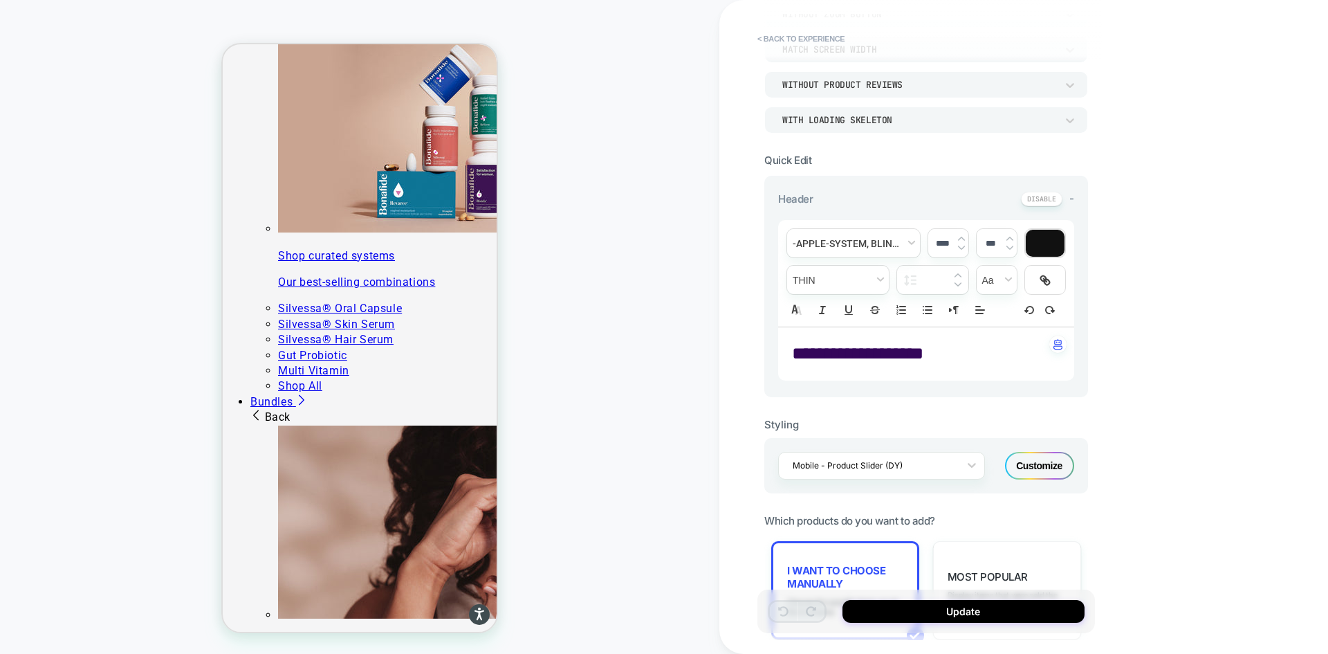
scroll to position [208, 0]
click at [923, 349] on span "**********" at bounding box center [857, 350] width 131 height 17
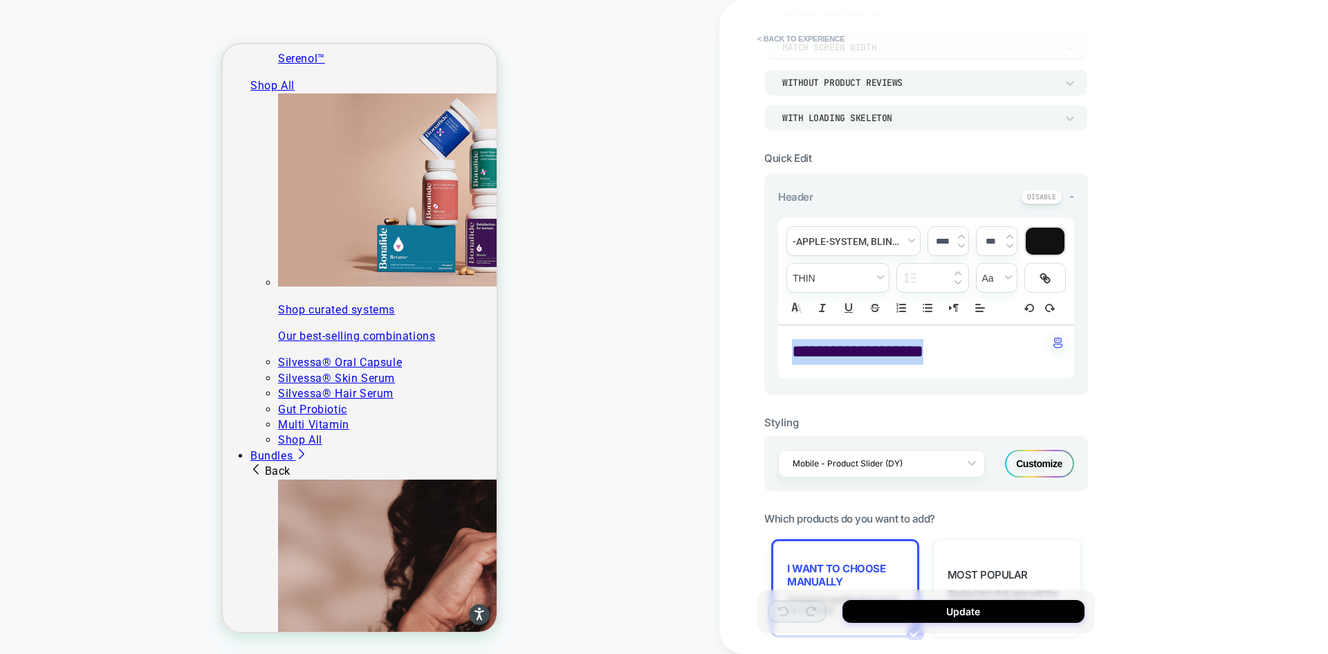
drag, startPoint x: 937, startPoint y: 352, endPoint x: 792, endPoint y: 346, distance: 144.7
click at [792, 346] on p "**********" at bounding box center [921, 352] width 258 height 26
type input "****"
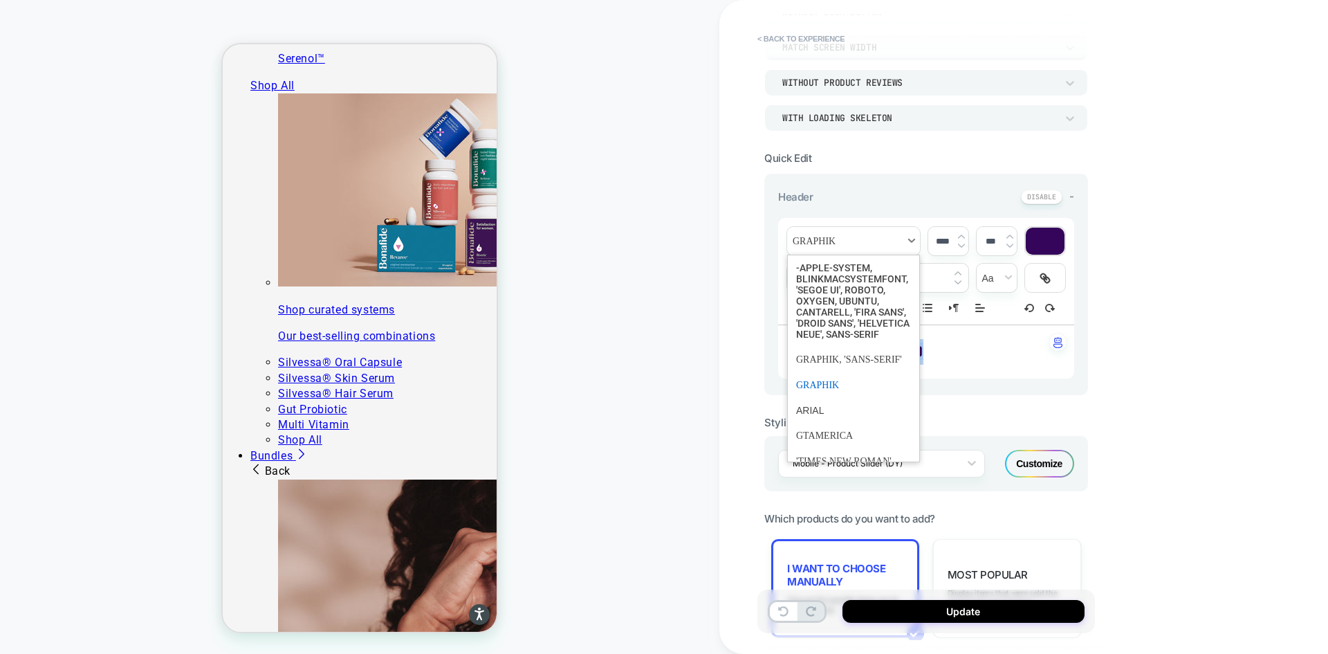
click at [867, 237] on span "font" at bounding box center [853, 241] width 133 height 28
click at [853, 289] on span "font" at bounding box center [853, 300] width 115 height 91
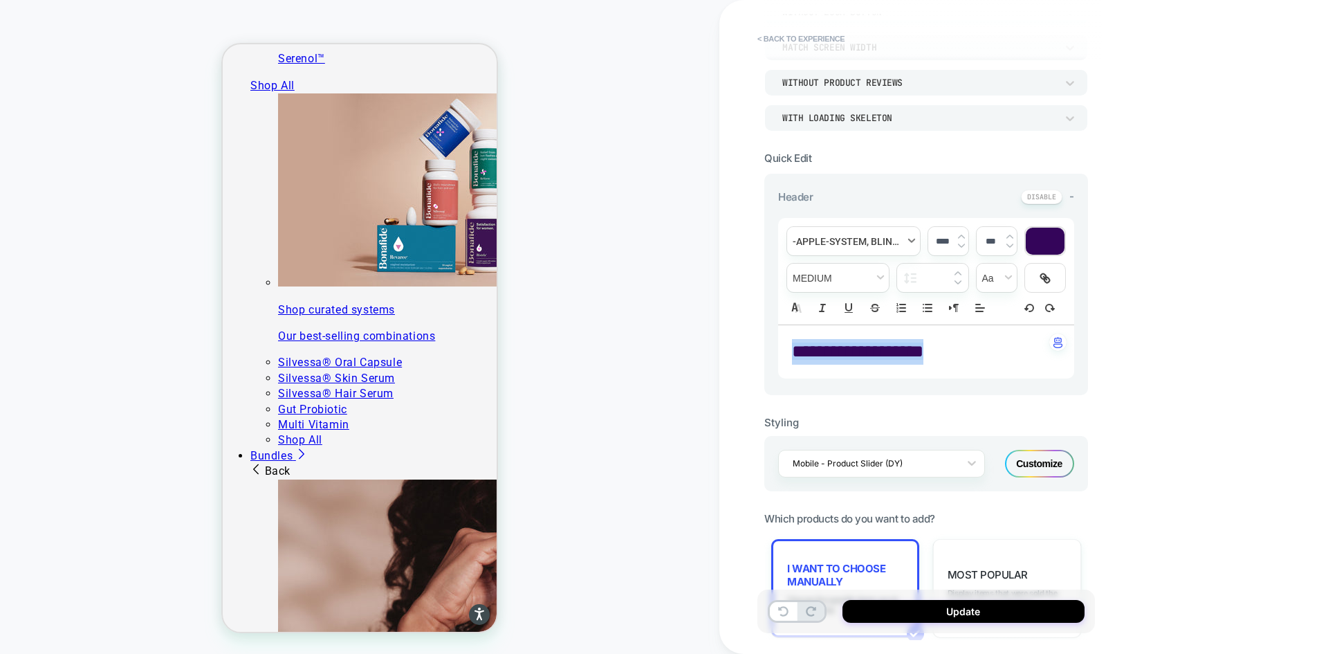
click at [850, 243] on span "font" at bounding box center [853, 241] width 133 height 28
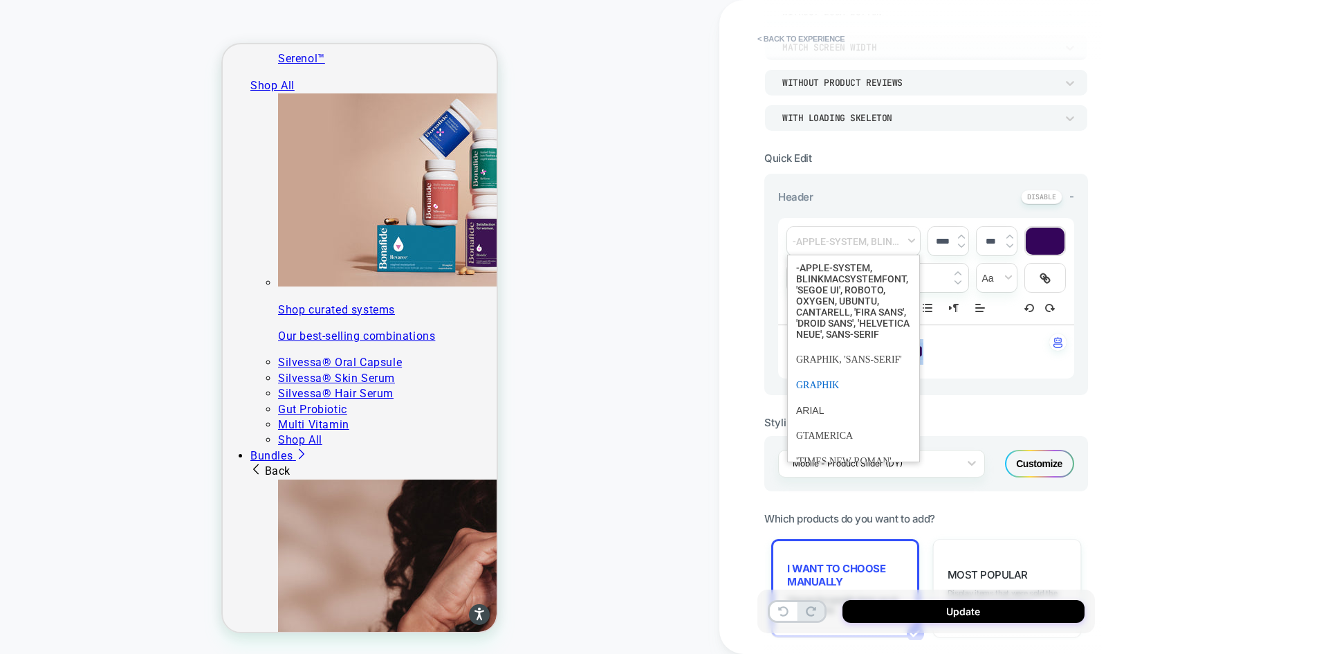
click at [839, 398] on span "font" at bounding box center [853, 385] width 115 height 26
click at [842, 241] on span "font" at bounding box center [853, 241] width 133 height 28
click at [839, 372] on span "font" at bounding box center [853, 360] width 115 height 26
click at [818, 243] on span "font" at bounding box center [853, 241] width 133 height 28
click at [828, 398] on span "font" at bounding box center [853, 385] width 115 height 26
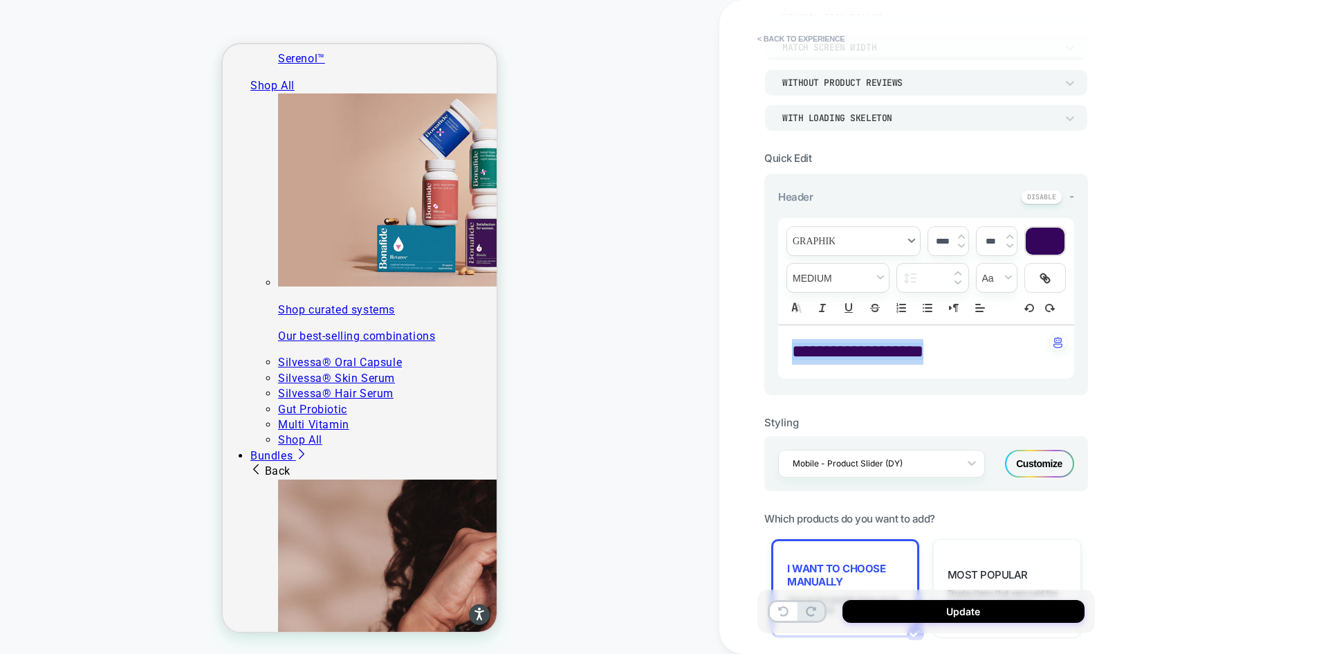
click at [871, 237] on span "font" at bounding box center [853, 241] width 133 height 28
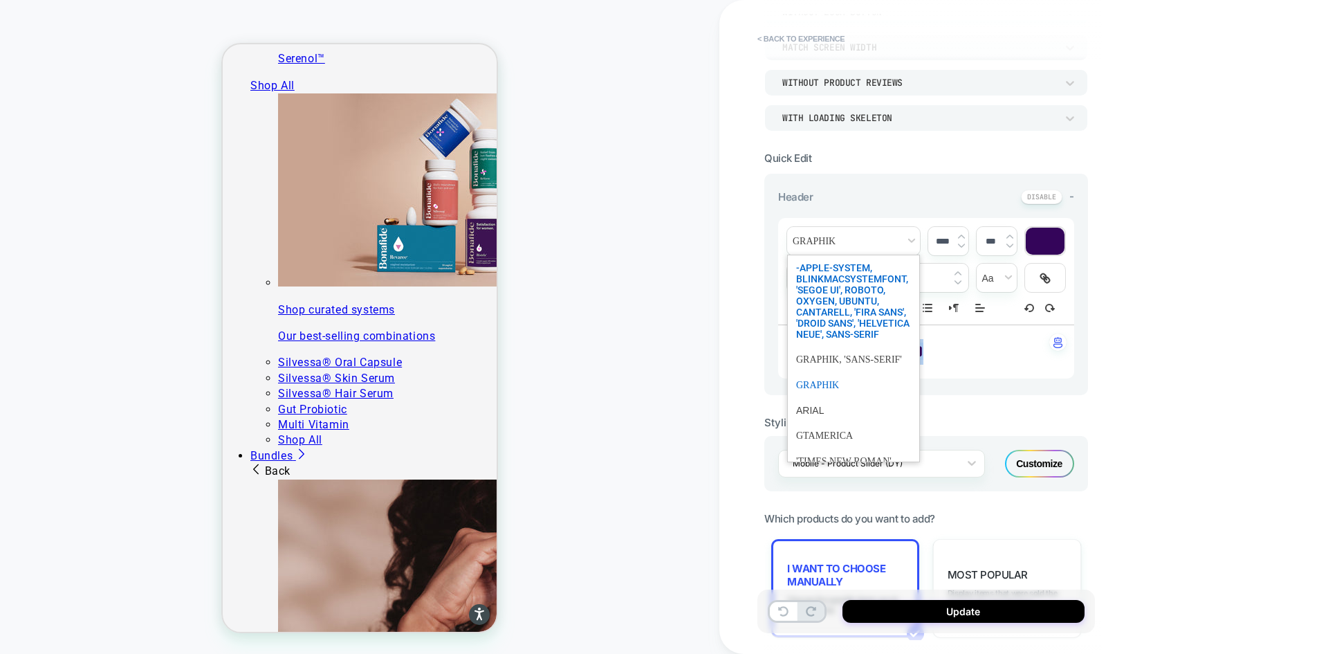
click at [843, 286] on span "font" at bounding box center [853, 300] width 115 height 91
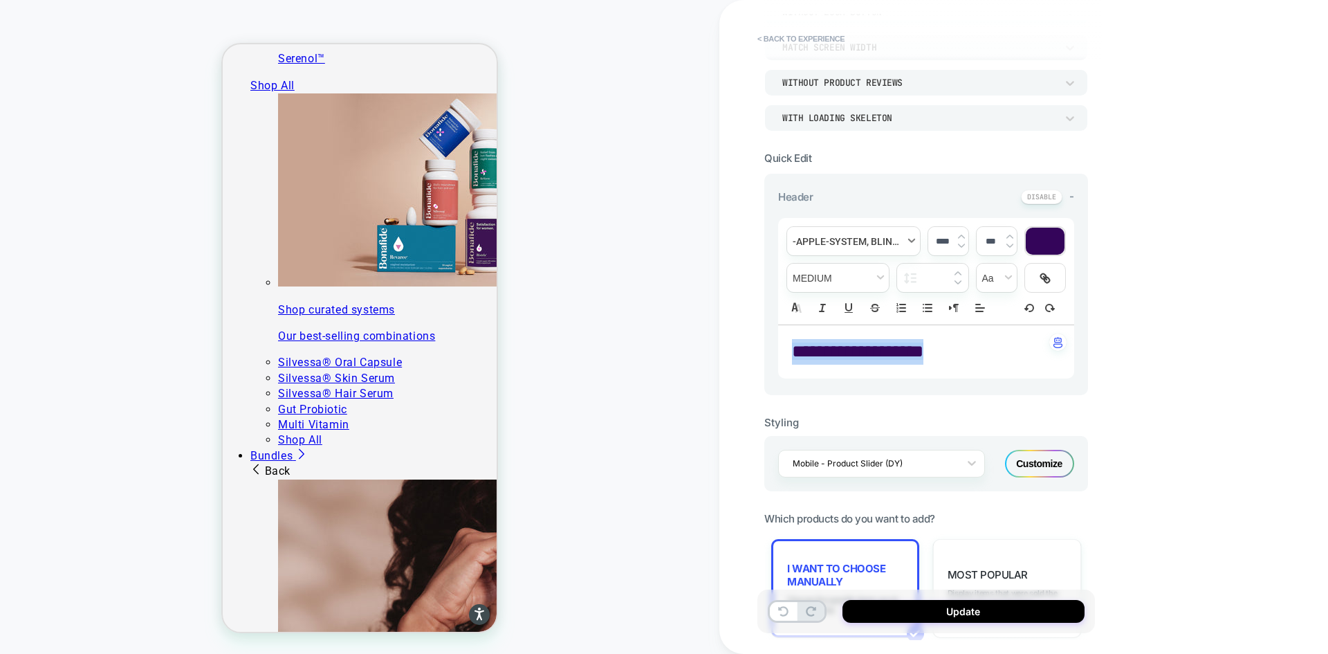
click at [835, 231] on span "font" at bounding box center [853, 241] width 133 height 28
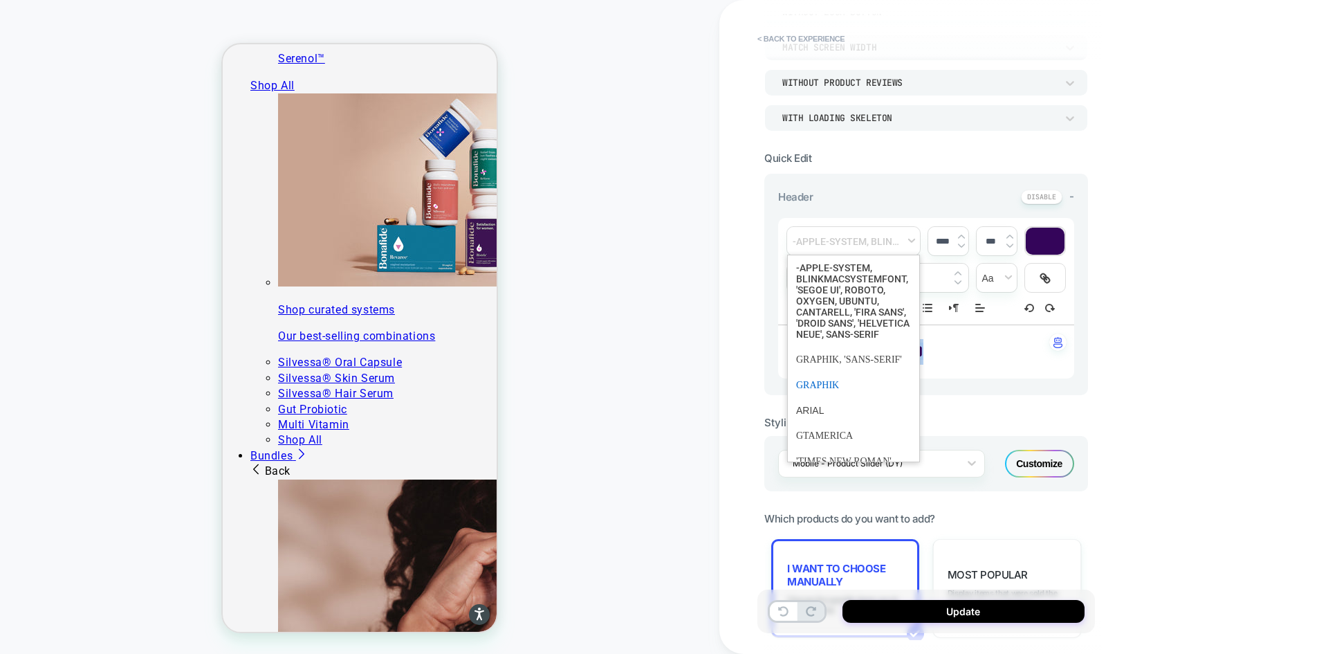
click at [832, 398] on span "font" at bounding box center [853, 385] width 115 height 26
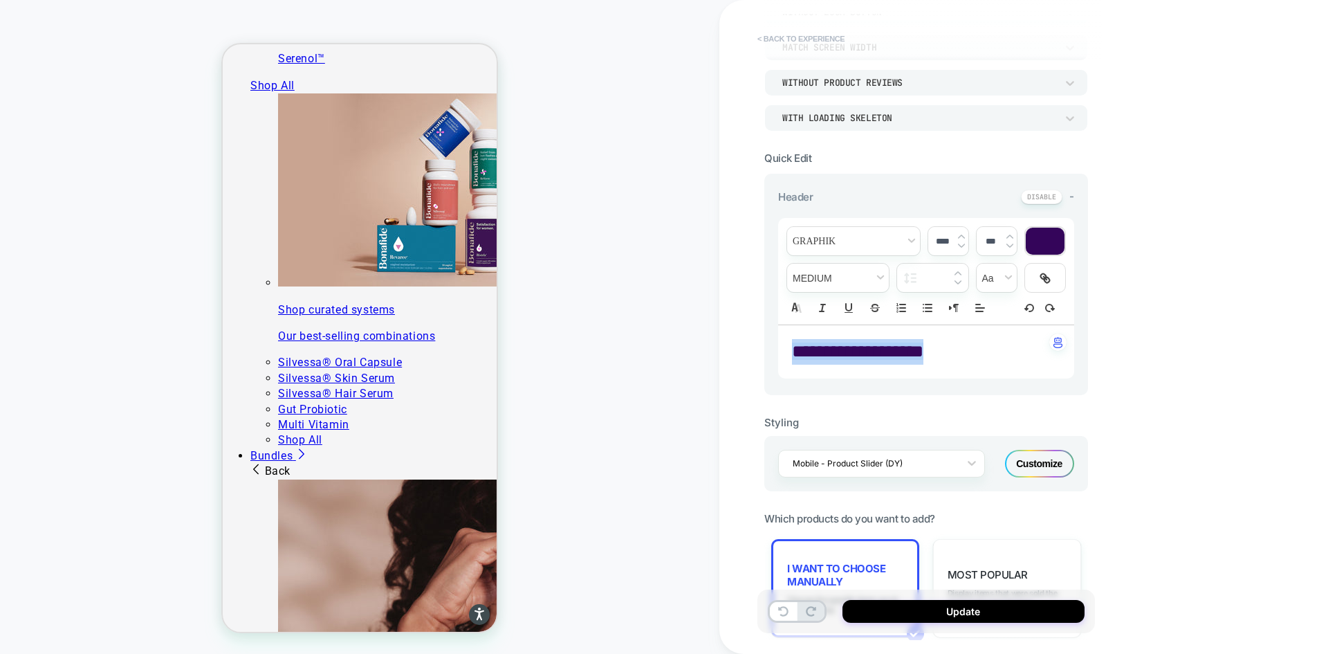
click at [776, 43] on button "< Back to experience" at bounding box center [801, 39] width 101 height 22
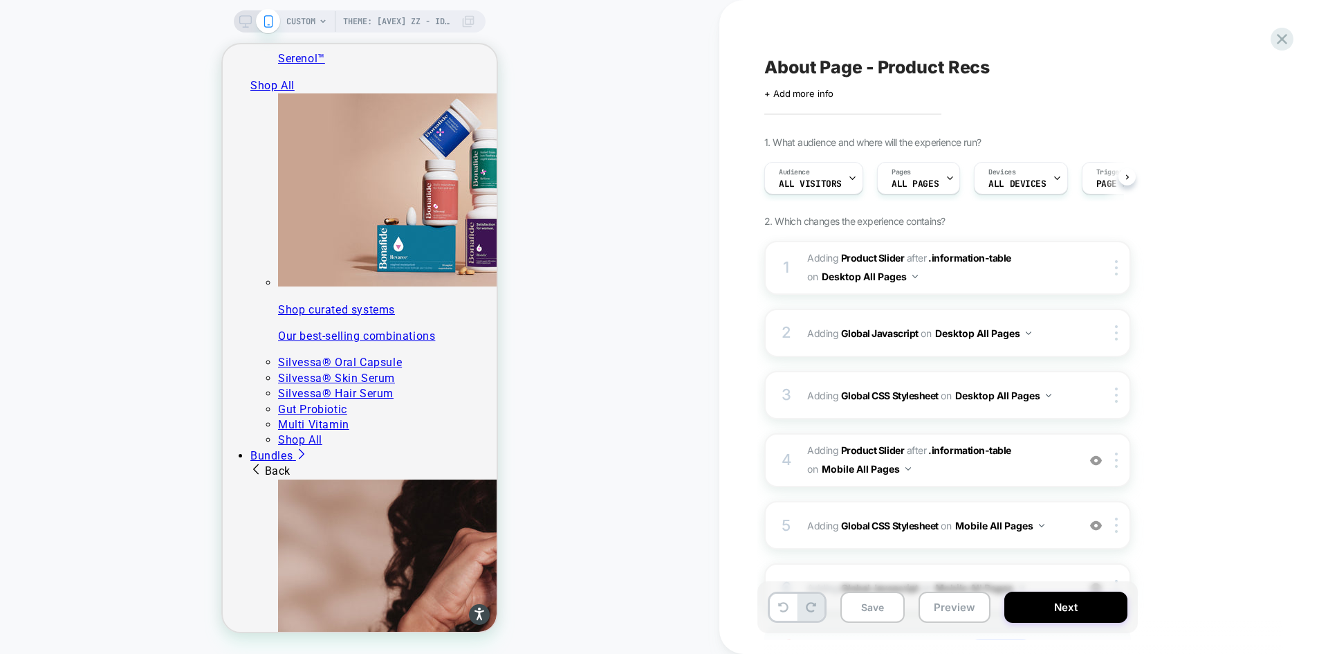
scroll to position [0, 1]
click at [944, 605] on button "Preview" at bounding box center [955, 607] width 72 height 31
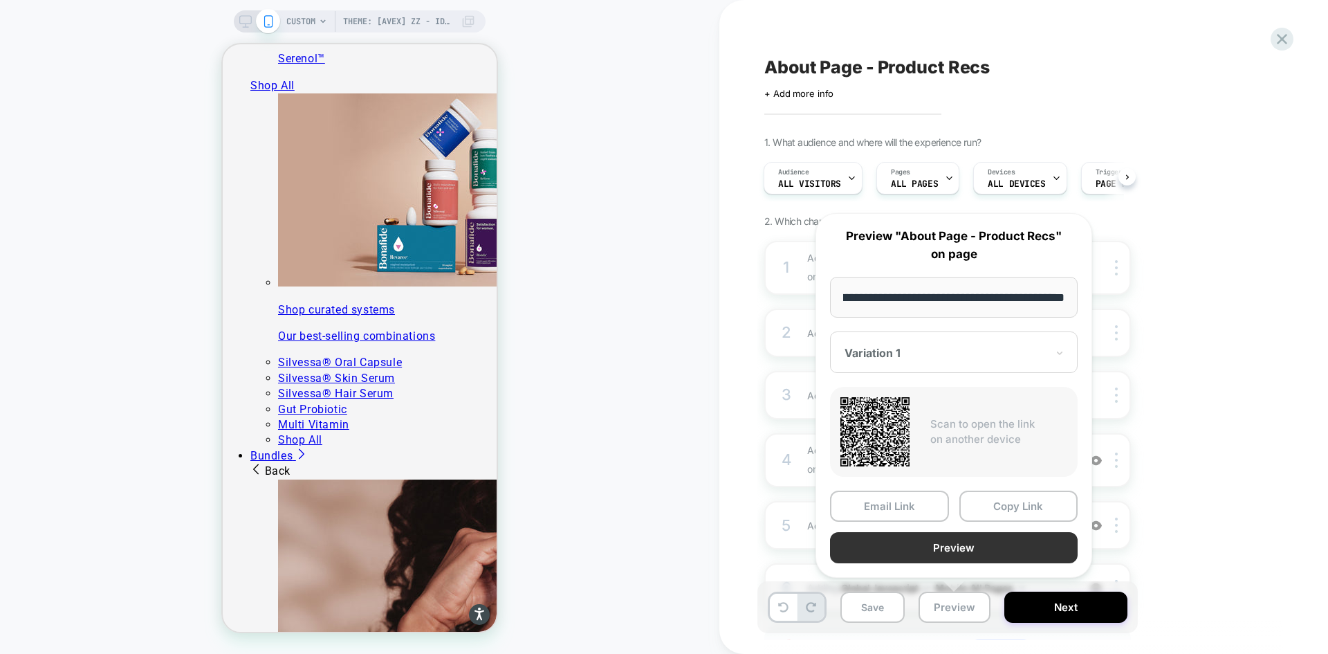
scroll to position [0, 0]
click at [930, 551] on button "Preview" at bounding box center [954, 547] width 248 height 31
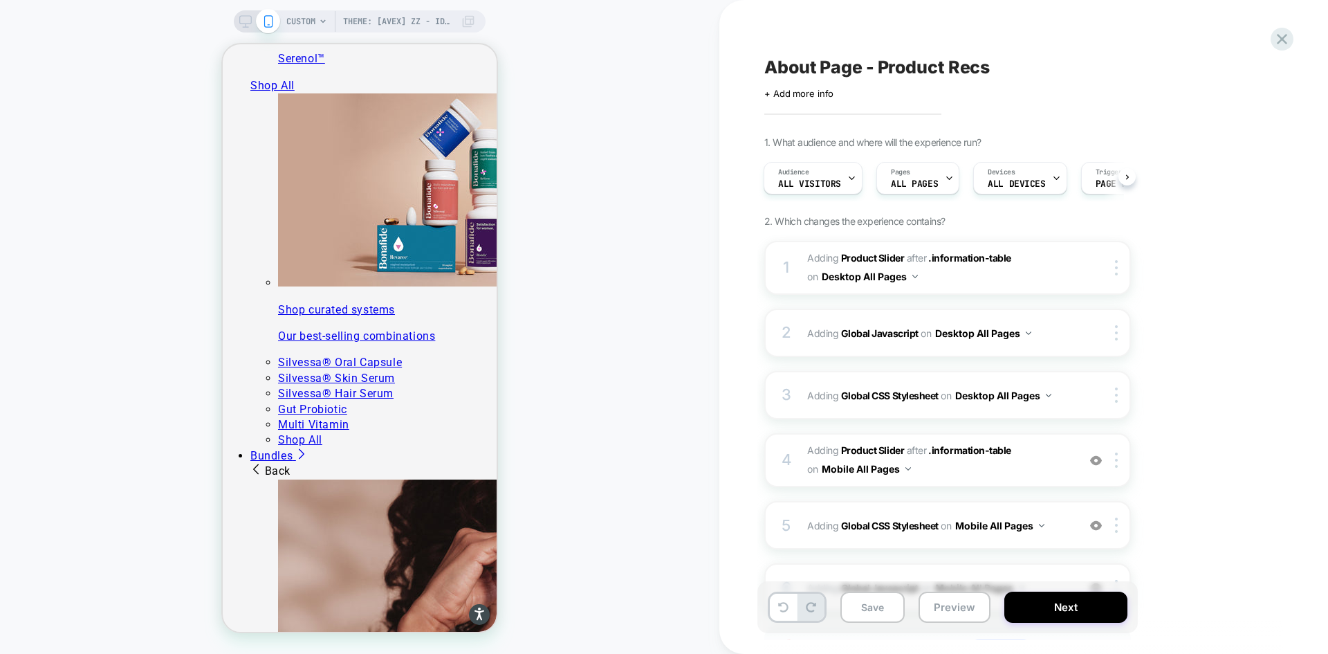
drag, startPoint x: 240, startPoint y: 21, endPoint x: 264, endPoint y: 38, distance: 28.8
click at [240, 21] on icon at bounding box center [245, 21] width 12 height 12
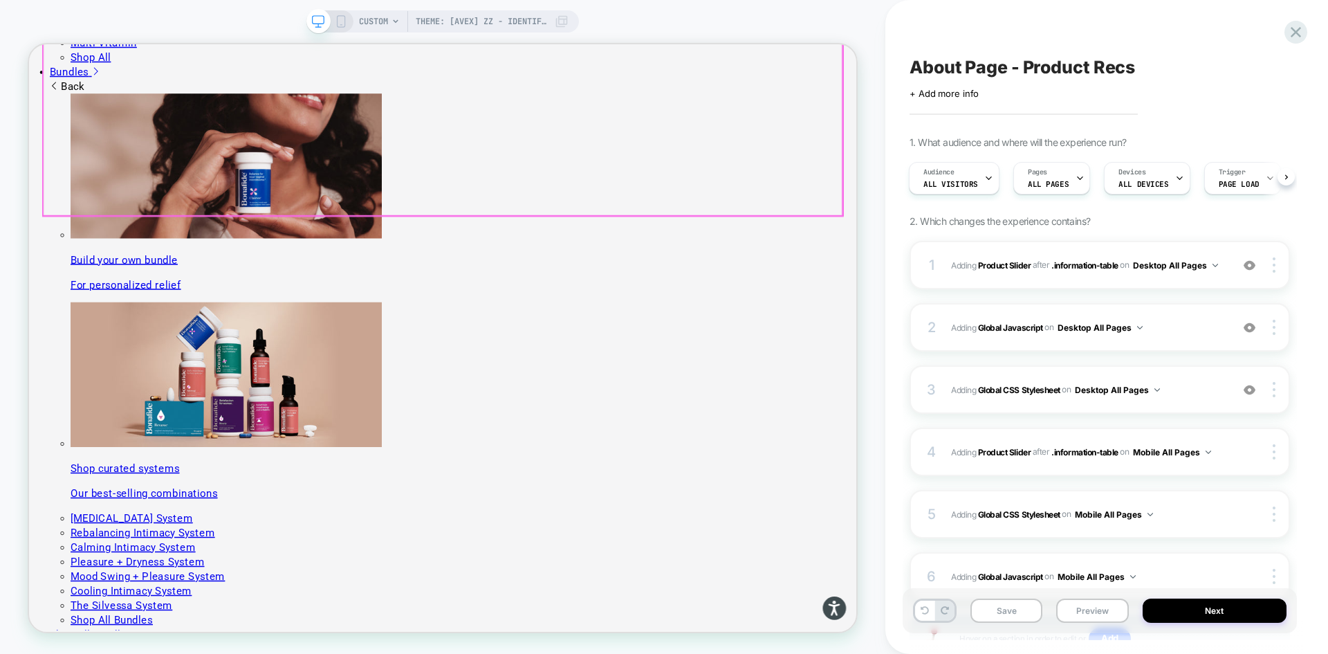
scroll to position [2235, 0]
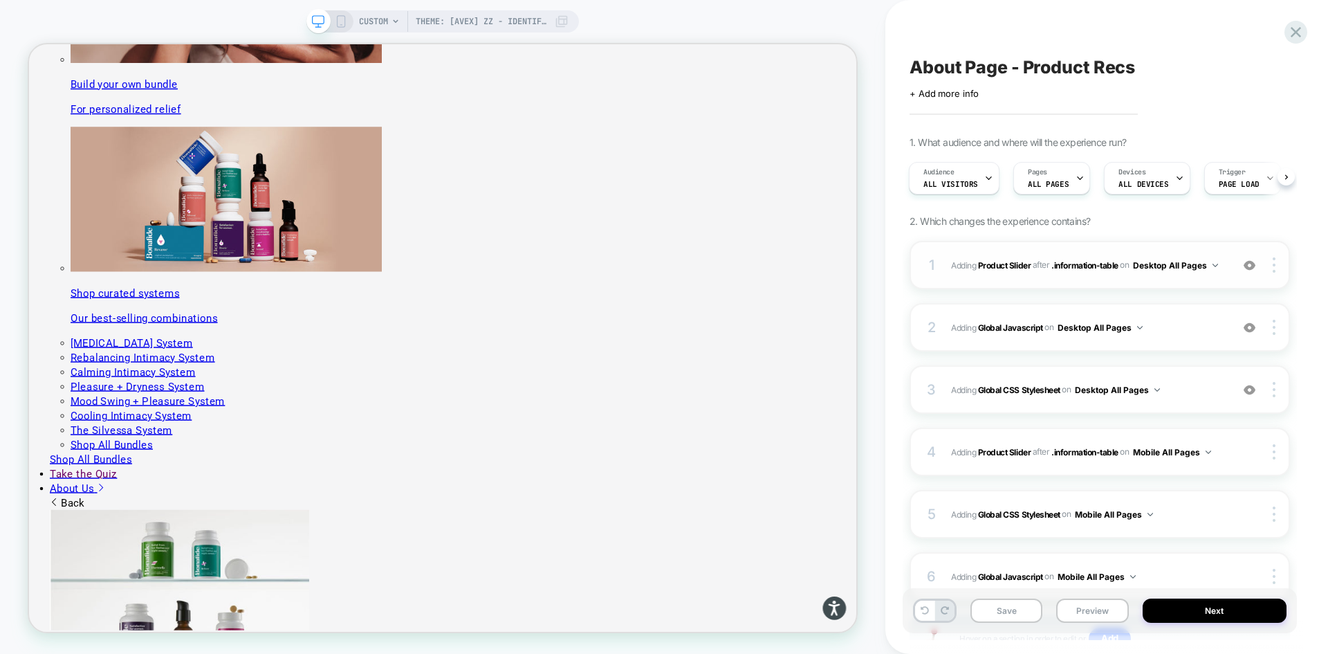
click at [1197, 278] on div "1 #_loomi_addon_1755016232473_dup1757434986_dup1758117752 Adding Product Slider…" at bounding box center [1100, 265] width 381 height 48
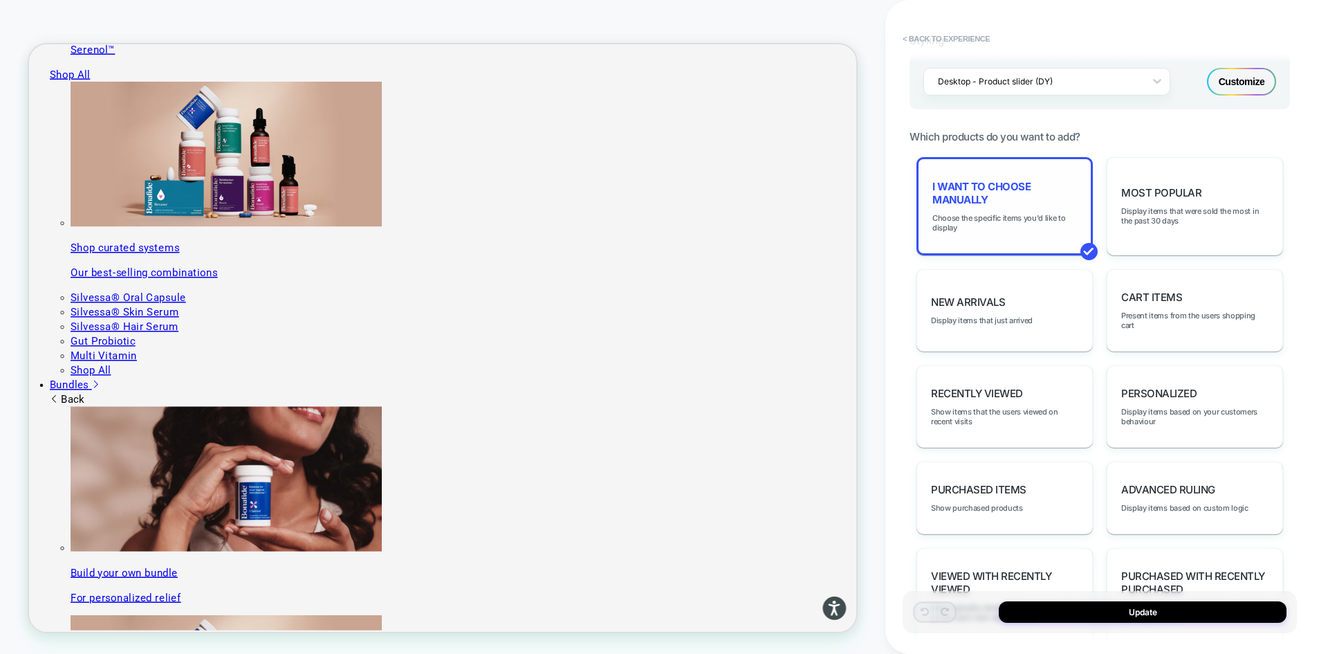
scroll to position [623, 0]
click at [1020, 220] on span "Choose the specific items you'd like to display" at bounding box center [1005, 223] width 145 height 19
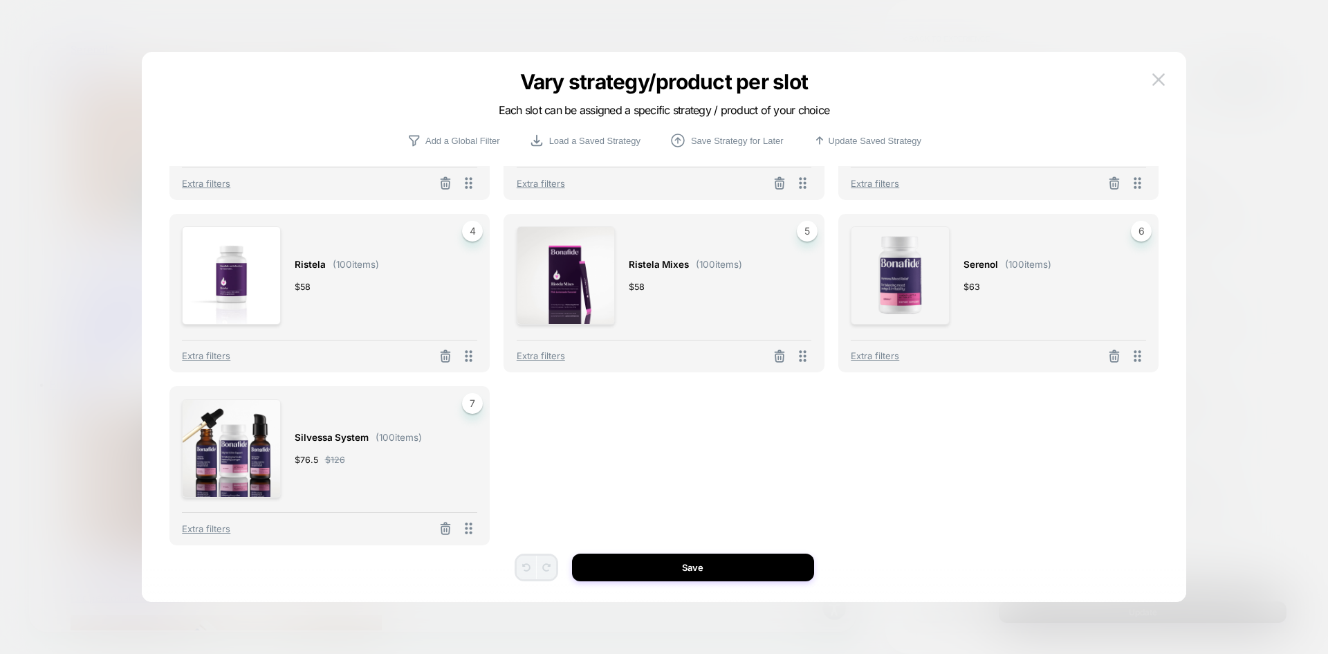
scroll to position [131, 0]
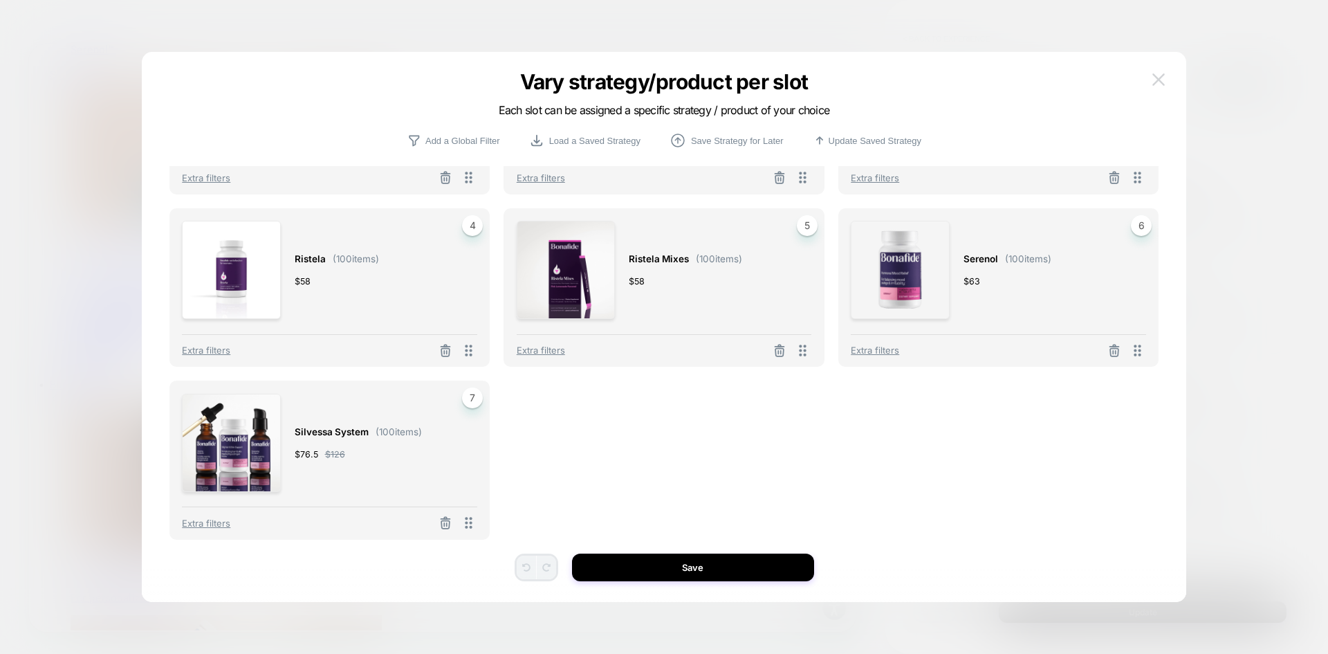
click at [1157, 82] on img at bounding box center [1159, 79] width 12 height 12
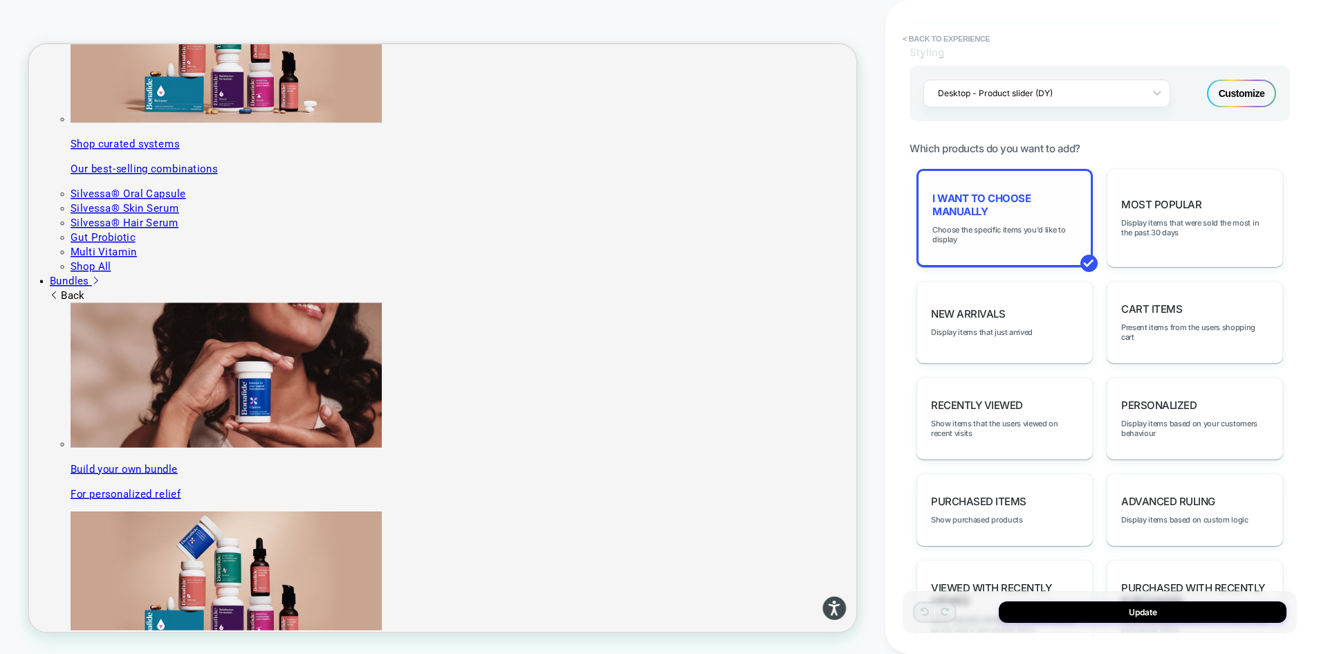
scroll to position [623, 0]
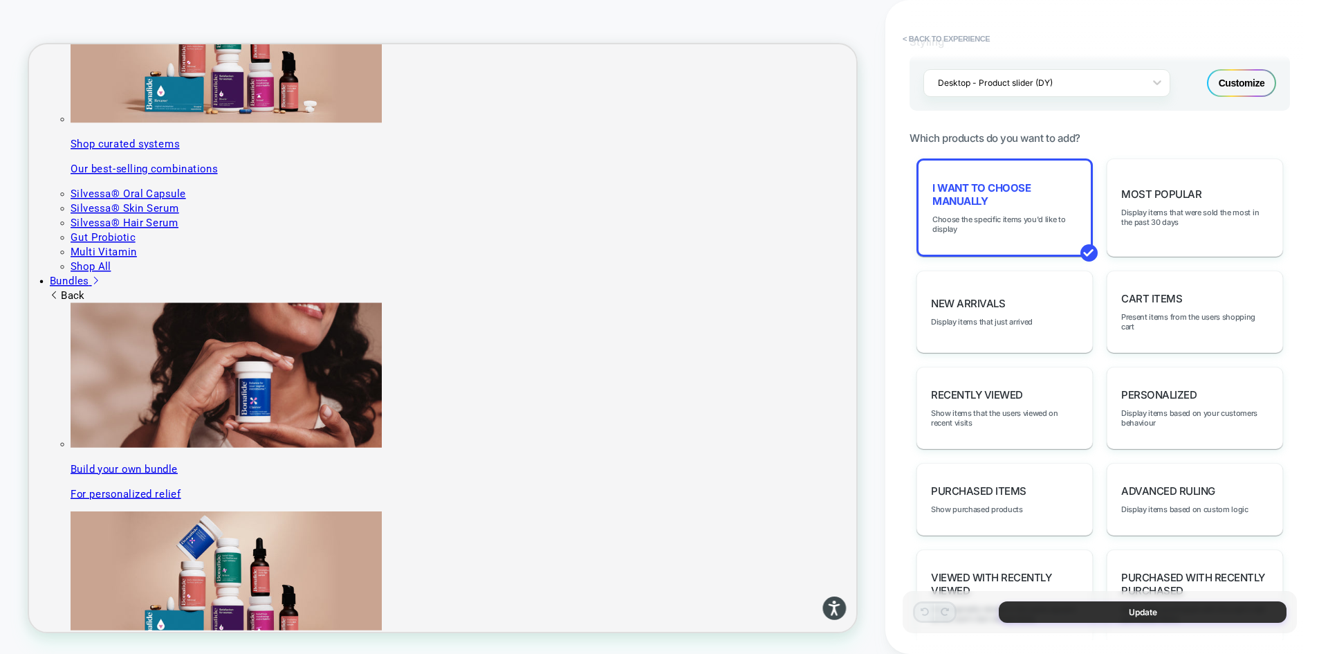
click at [1162, 609] on button "Update" at bounding box center [1143, 611] width 288 height 21
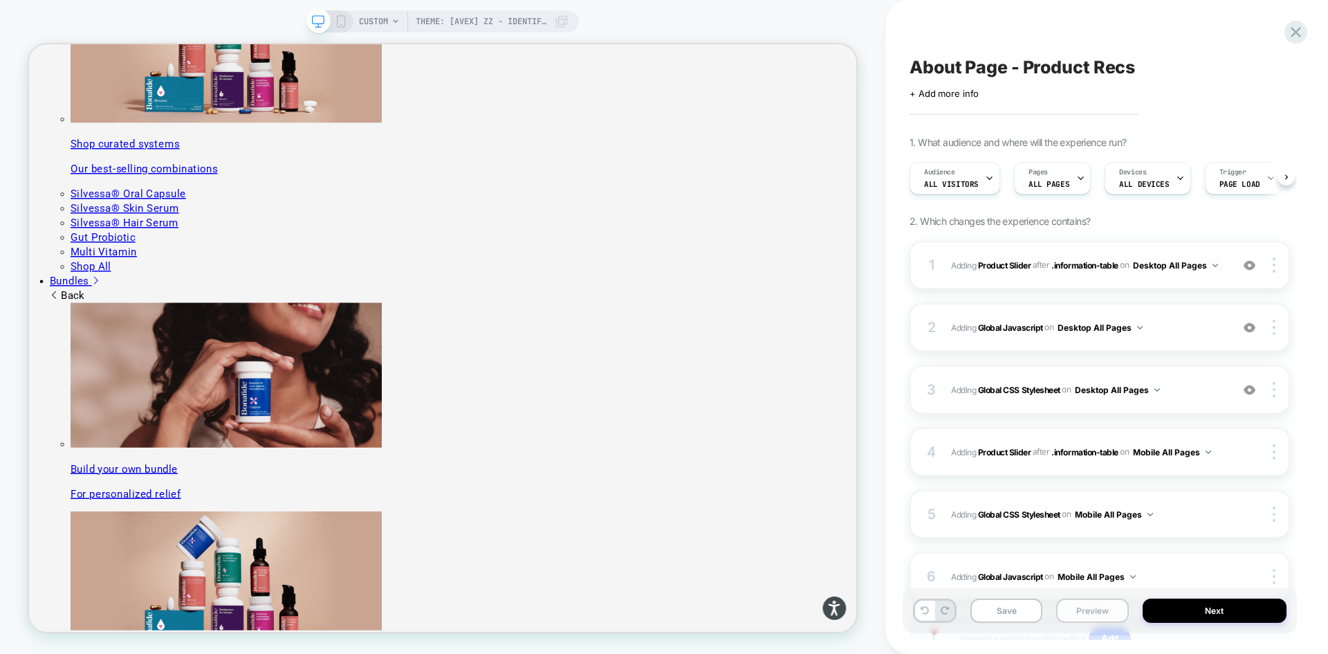
scroll to position [0, 1]
click at [1095, 612] on button "Preview" at bounding box center [1092, 610] width 72 height 24
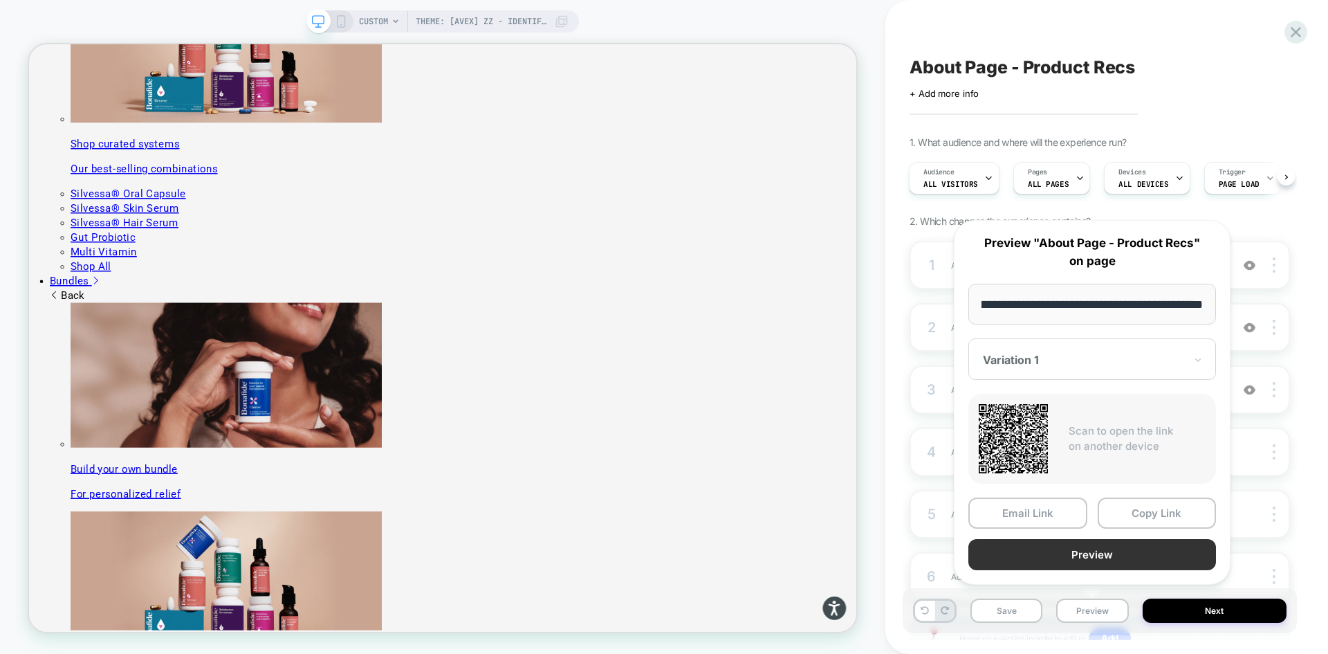
scroll to position [0, 0]
click at [1097, 553] on button "Preview" at bounding box center [1093, 554] width 248 height 31
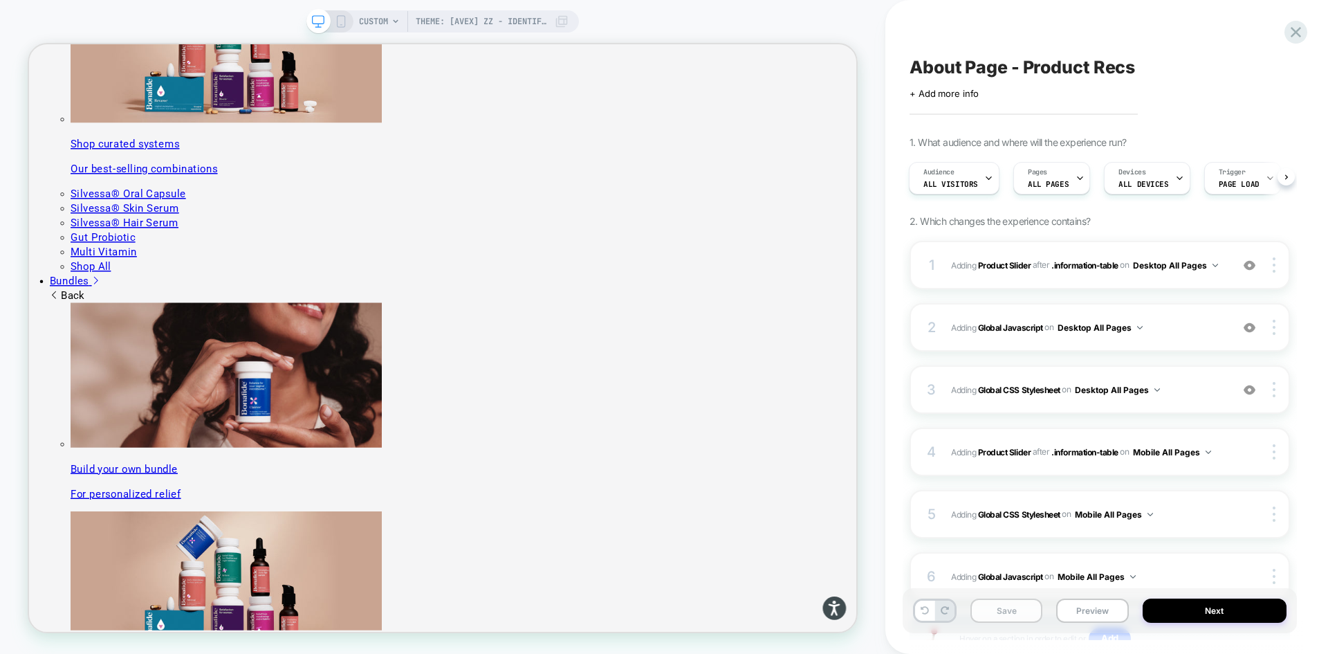
click at [994, 607] on button "Save" at bounding box center [1007, 610] width 72 height 24
click at [1294, 37] on icon at bounding box center [1296, 32] width 19 height 19
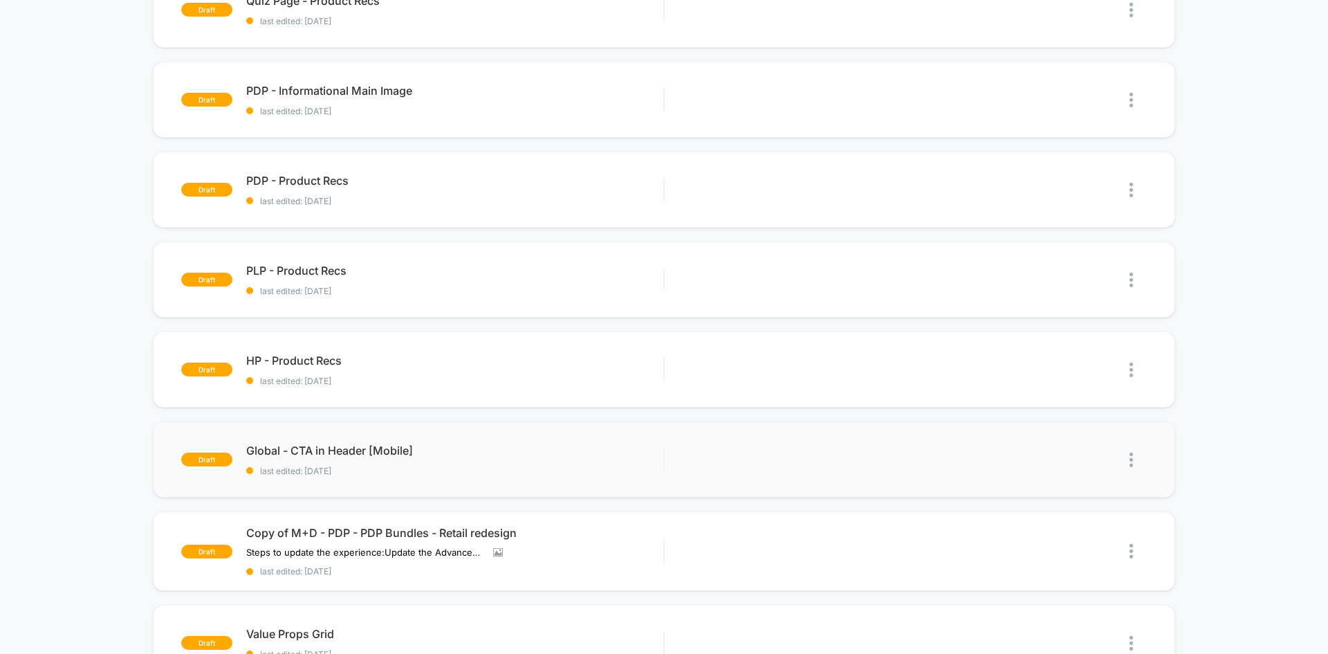
scroll to position [277, 0]
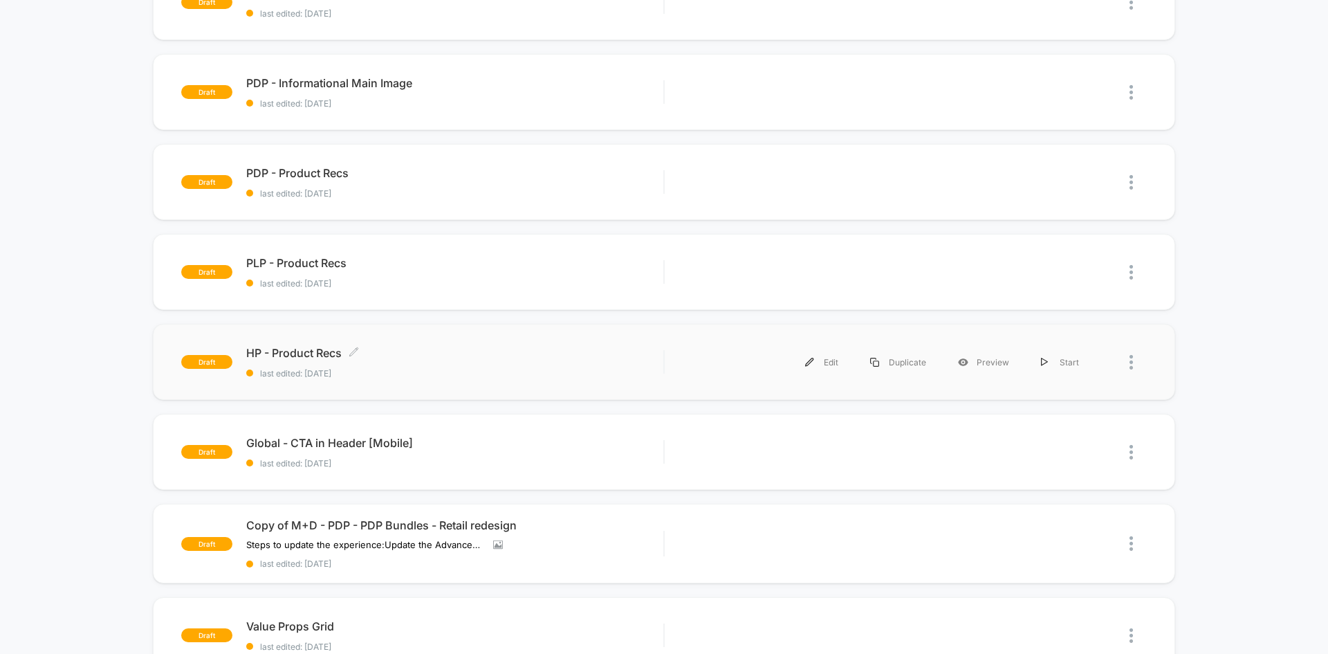
click at [466, 349] on span "HP - Product Recs Click to edit experience details" at bounding box center [454, 353] width 417 height 14
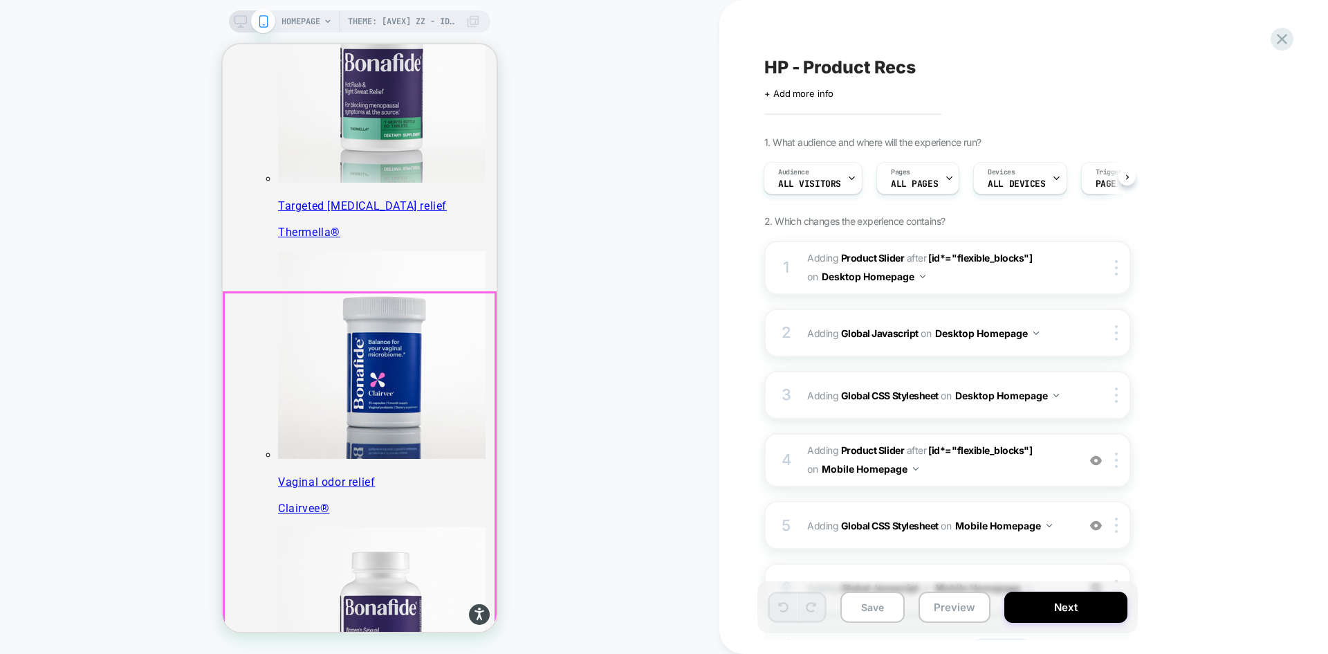
scroll to position [461, 0]
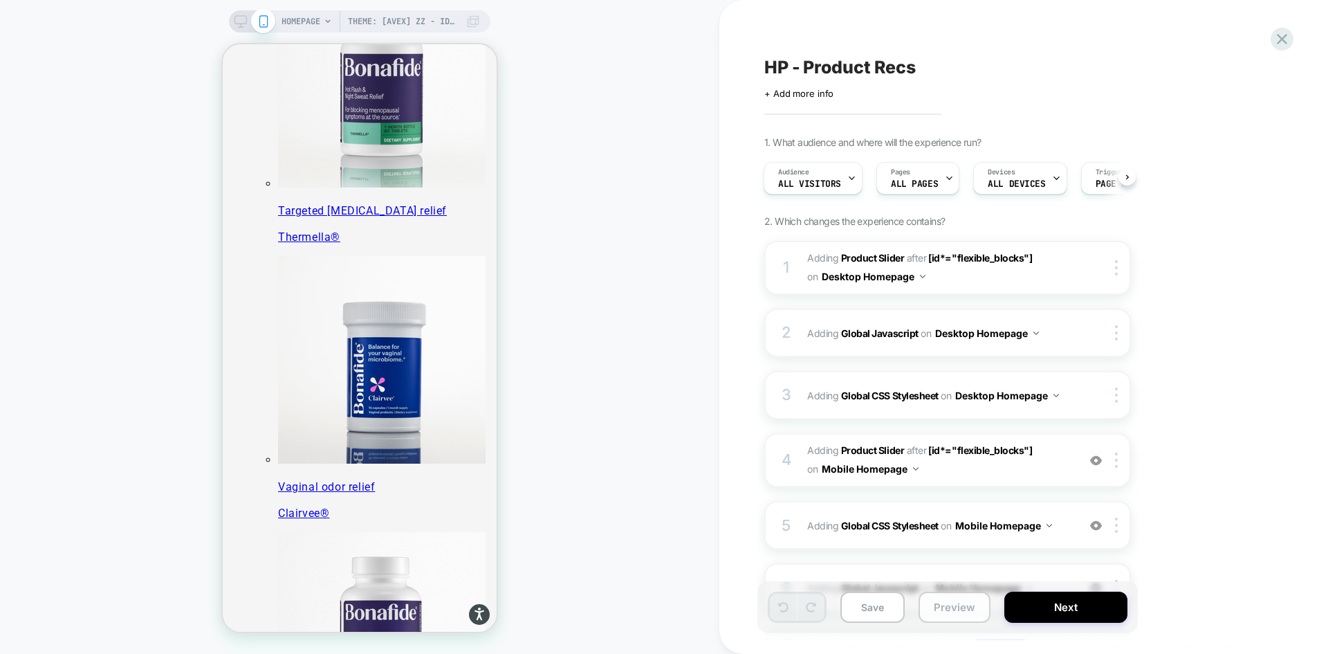
click at [944, 601] on button "Preview" at bounding box center [955, 607] width 72 height 31
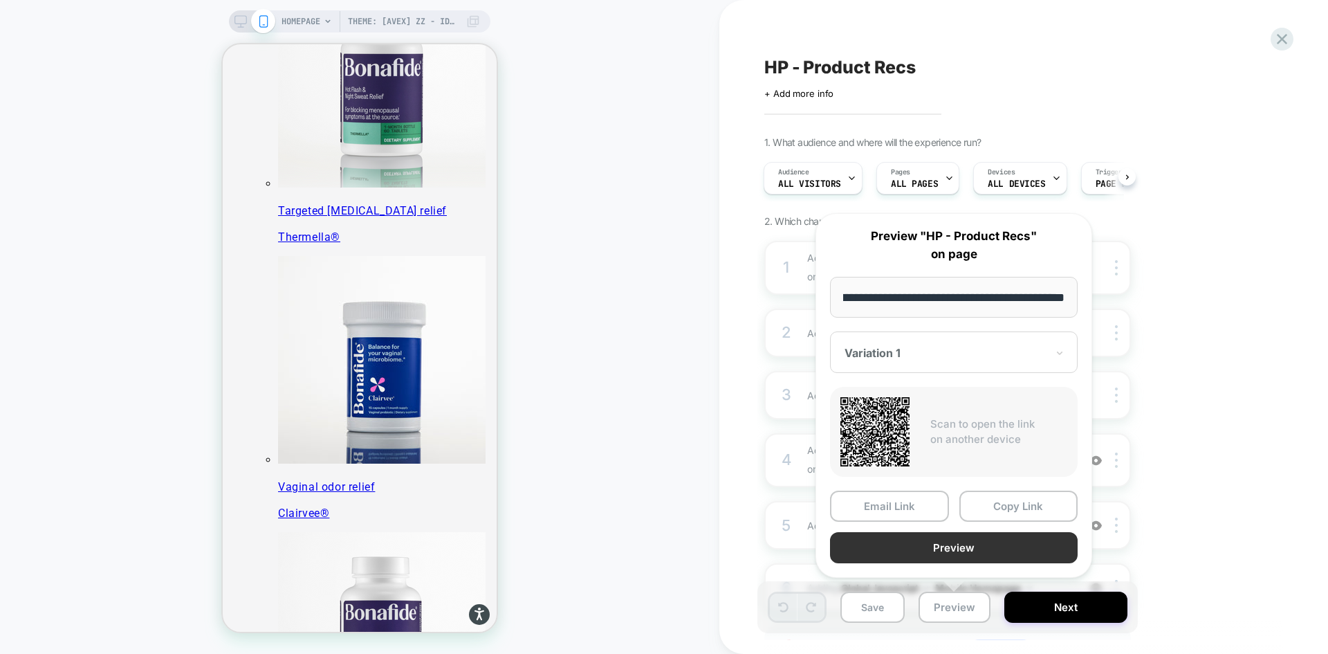
scroll to position [0, 0]
click at [928, 542] on button "Preview" at bounding box center [954, 547] width 248 height 31
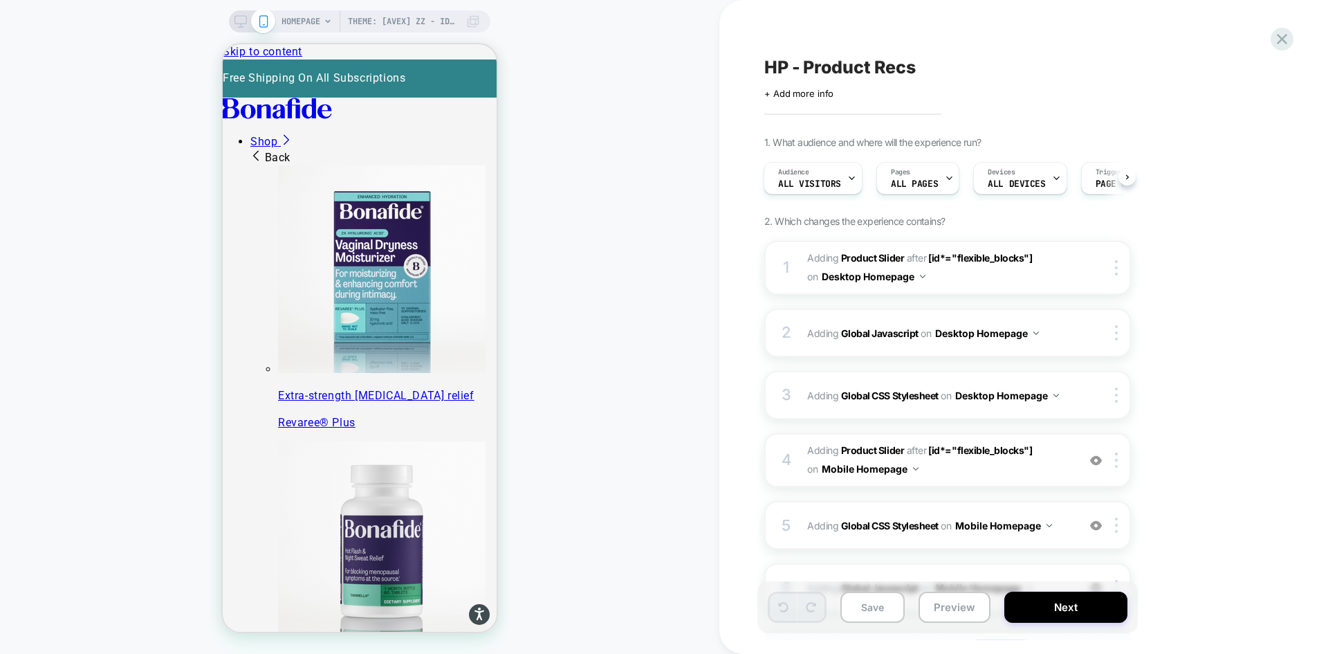
click at [238, 18] on icon at bounding box center [241, 21] width 12 height 12
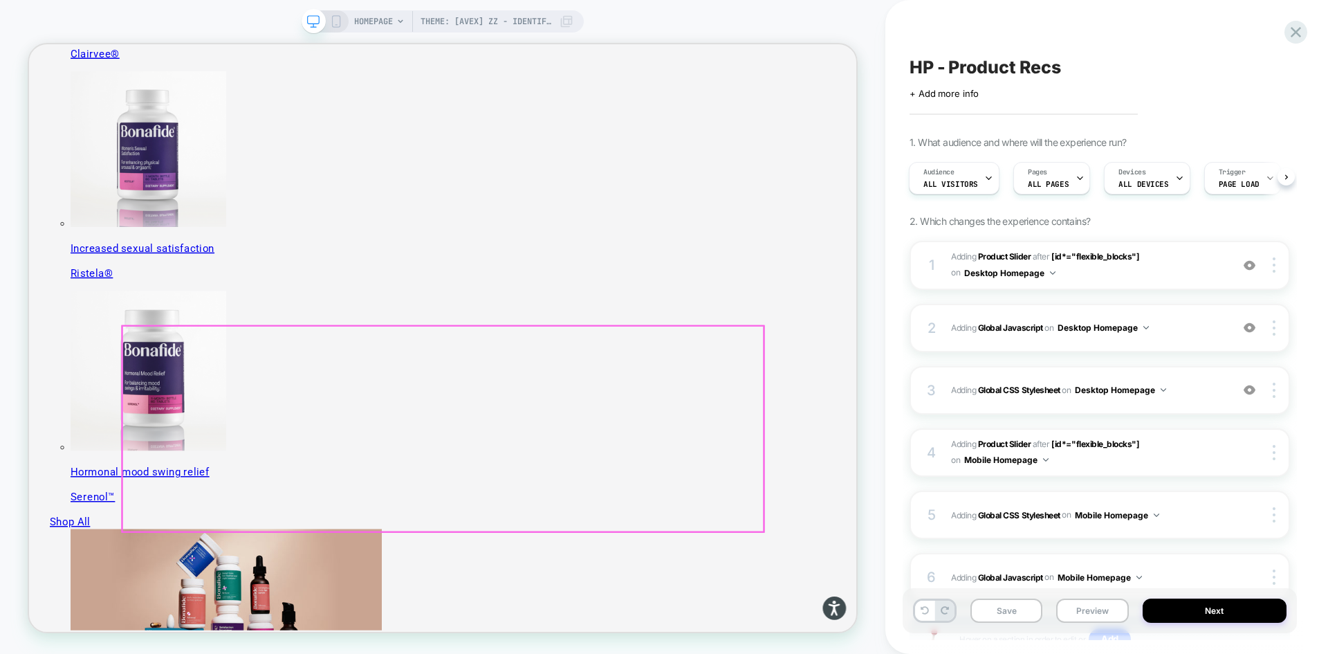
scroll to position [688, 0]
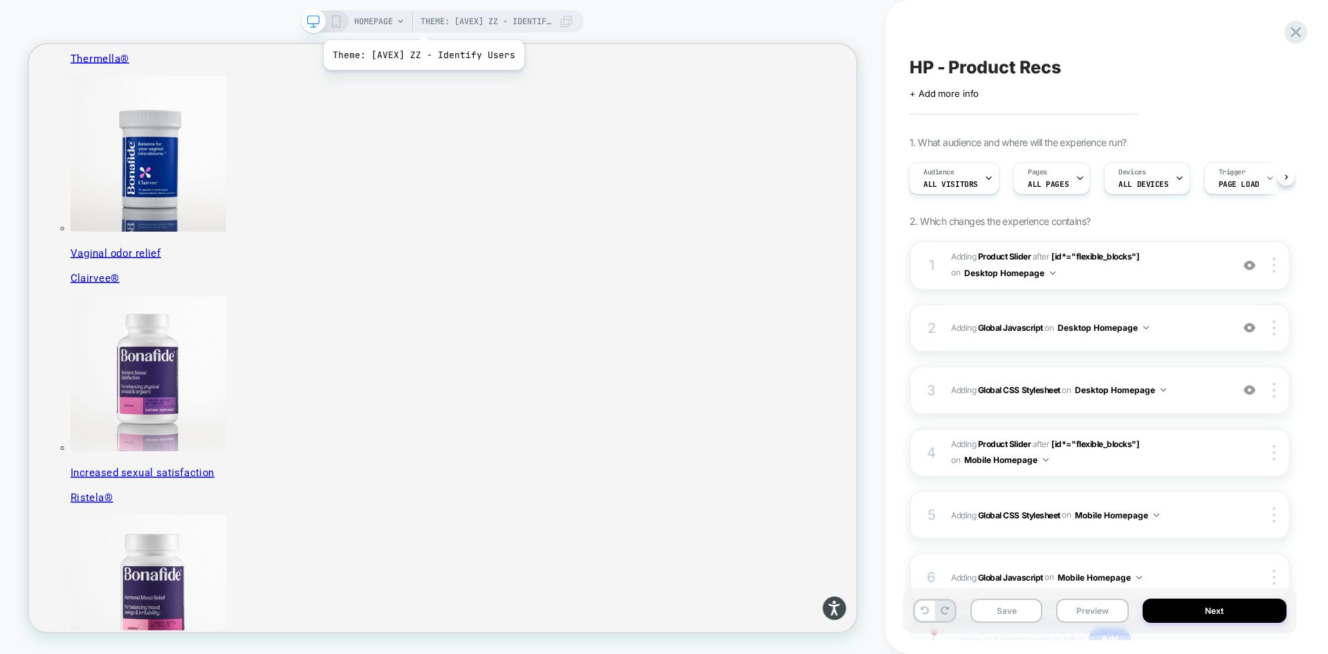
click at [445, 20] on span "Theme: [AVEX] ZZ - Identify Users" at bounding box center [486, 21] width 131 height 22
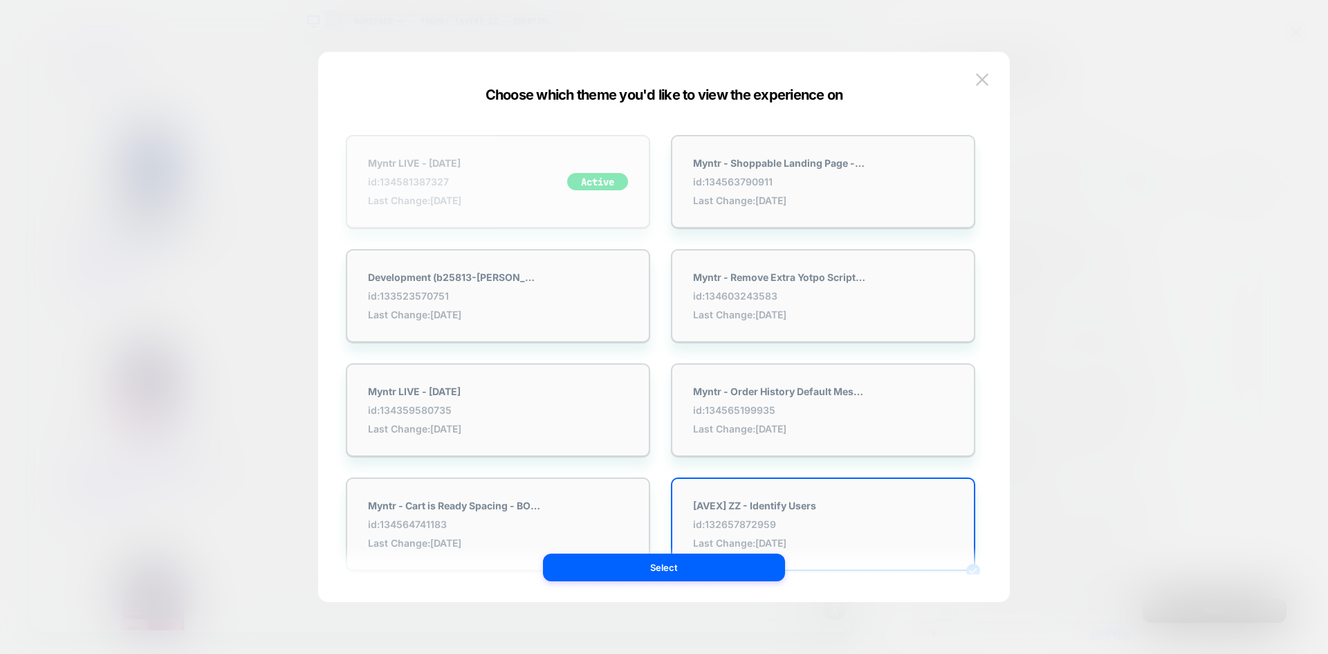
click at [521, 183] on div "Myntr LIVE - 9.17.25 id: 134581387327 Last Change: 9/19/2025 Active" at bounding box center [498, 181] width 304 height 93
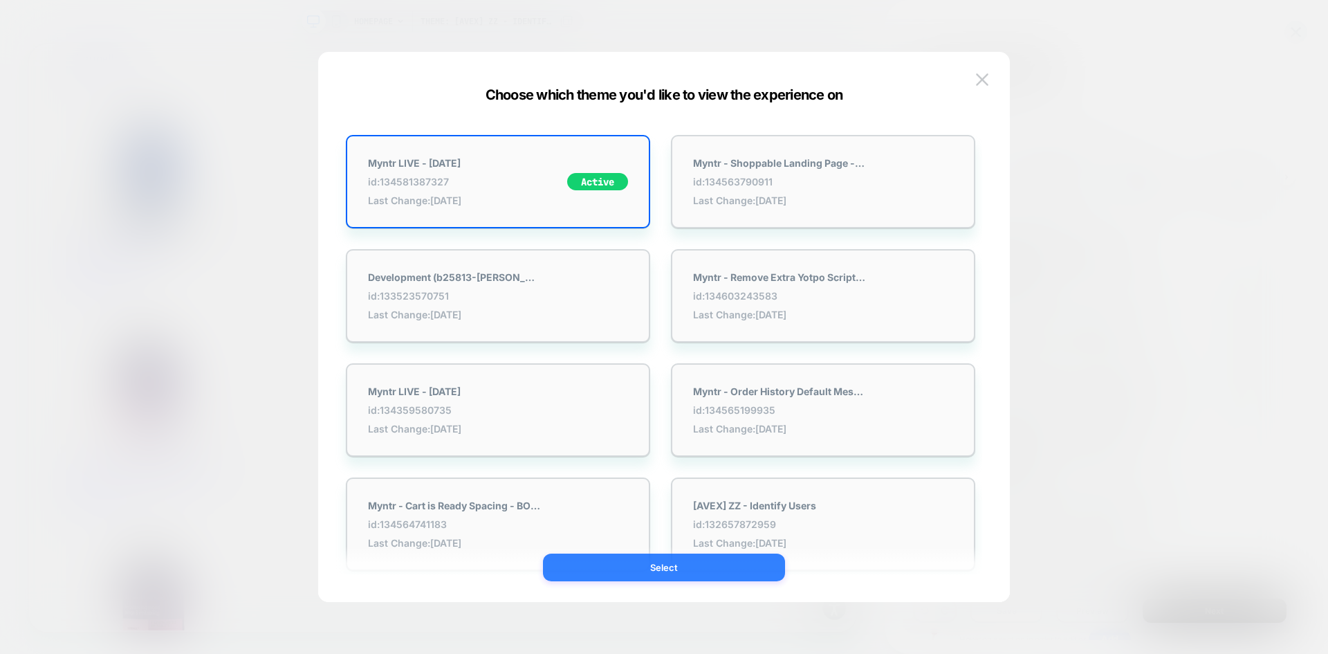
click at [717, 575] on button "Select" at bounding box center [664, 567] width 242 height 28
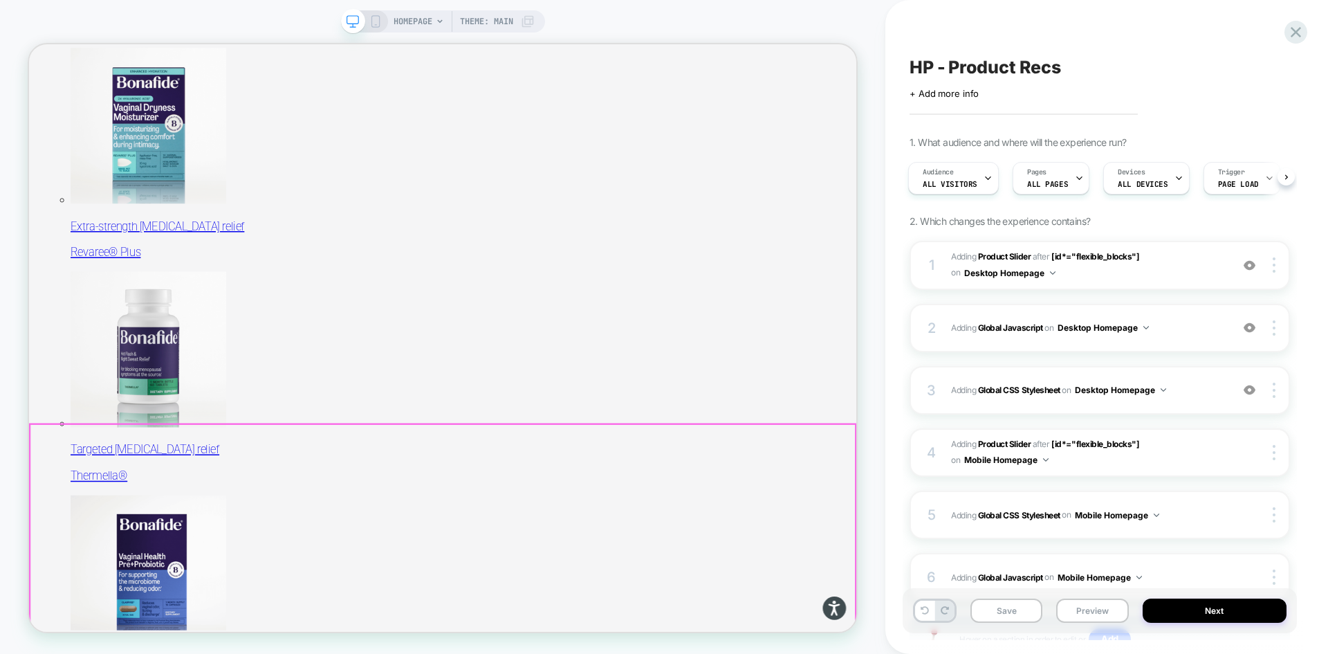
scroll to position [553, 0]
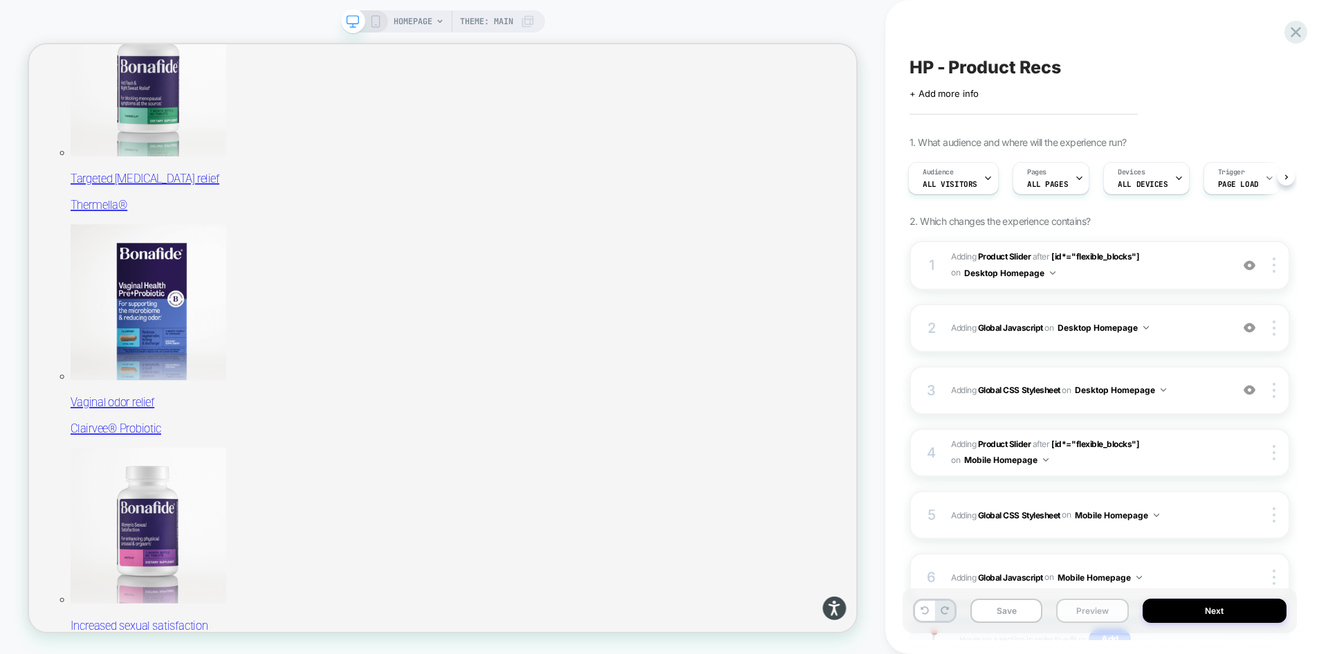
click at [1095, 615] on button "Preview" at bounding box center [1092, 610] width 72 height 24
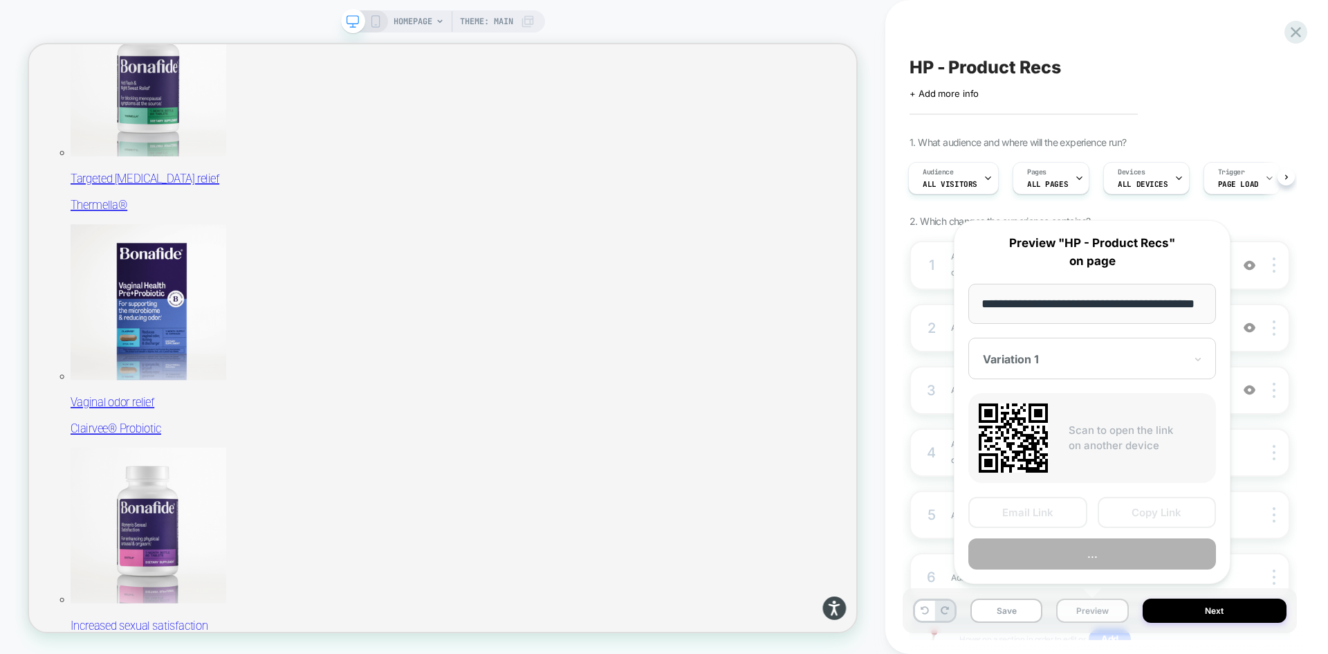
scroll to position [0, 36]
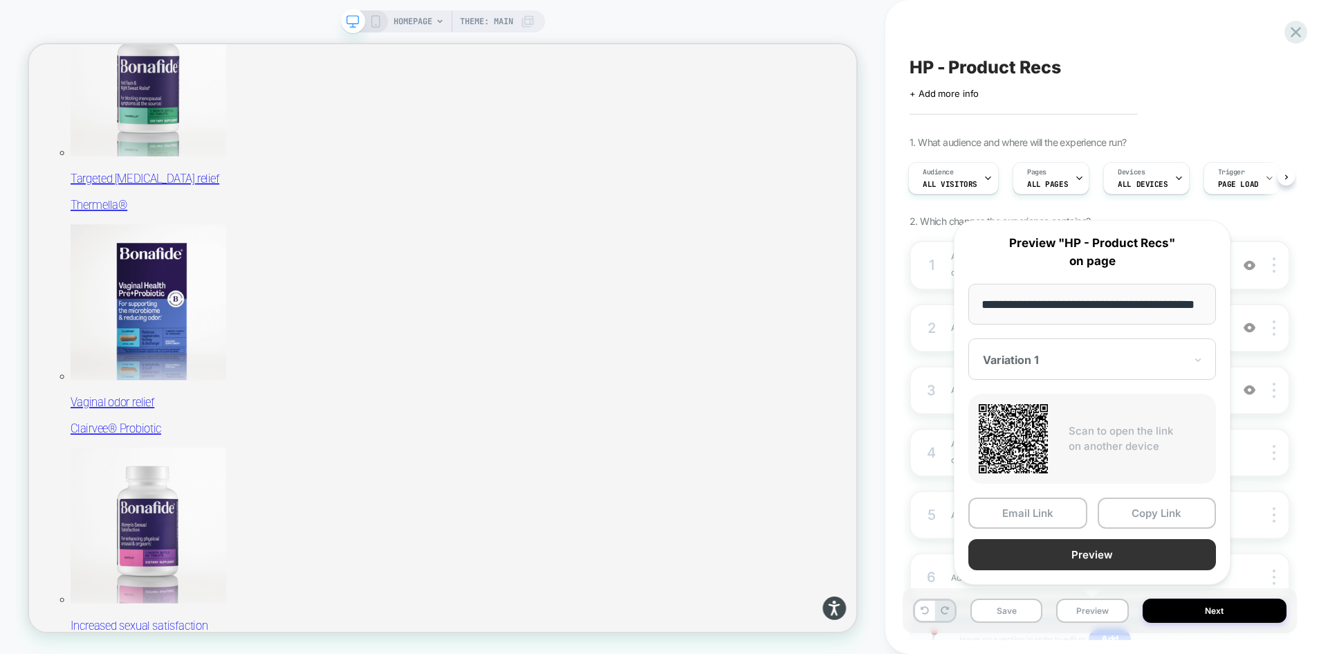
click at [1094, 561] on button "Preview" at bounding box center [1093, 554] width 248 height 31
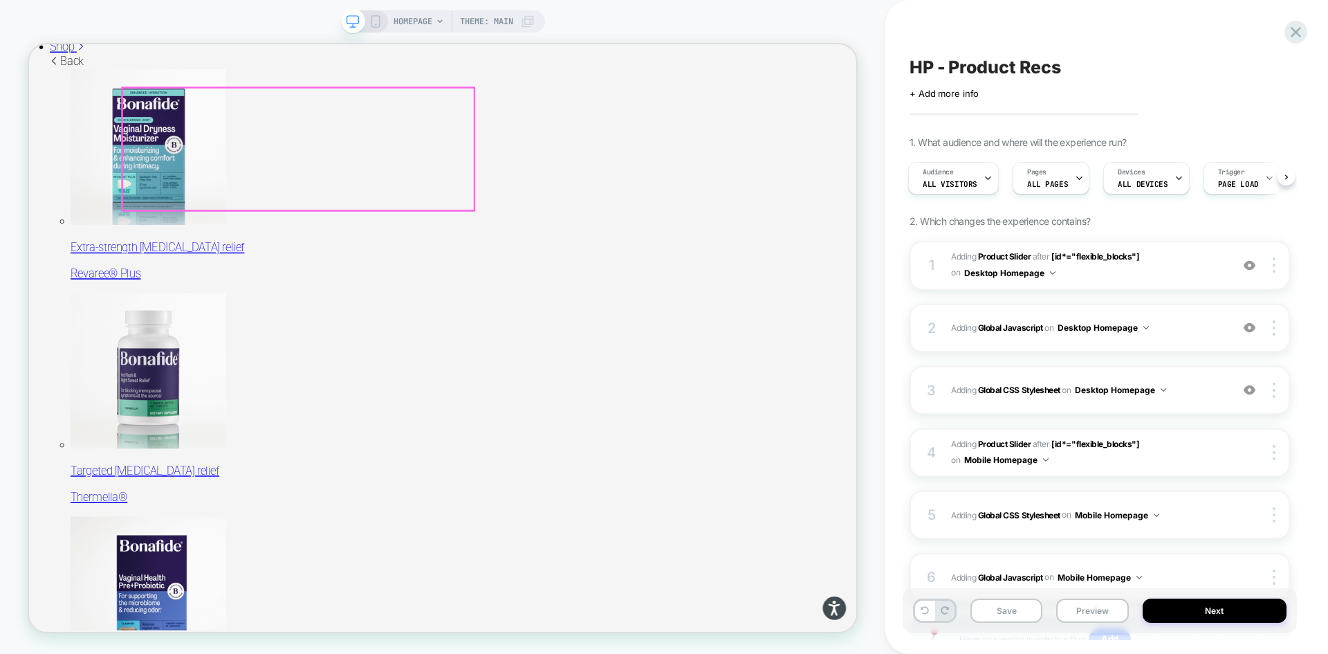
scroll to position [0, 0]
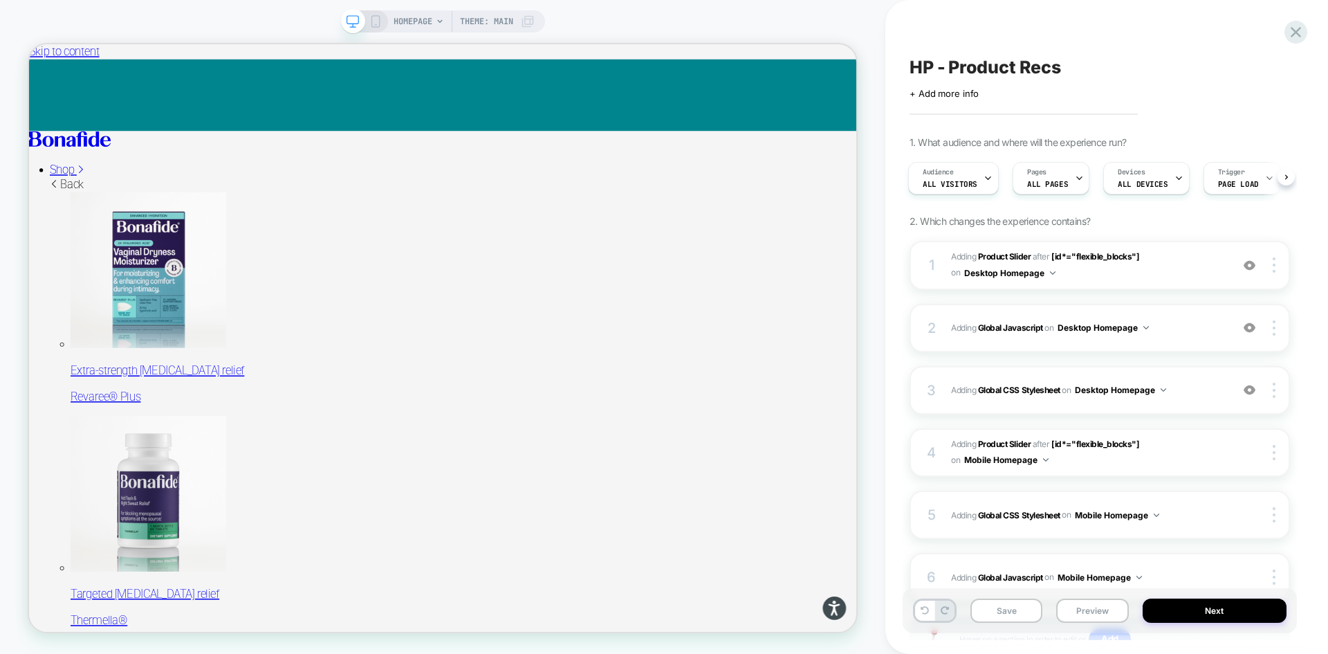
click at [499, 17] on span "Theme: MAIN" at bounding box center [486, 21] width 53 height 22
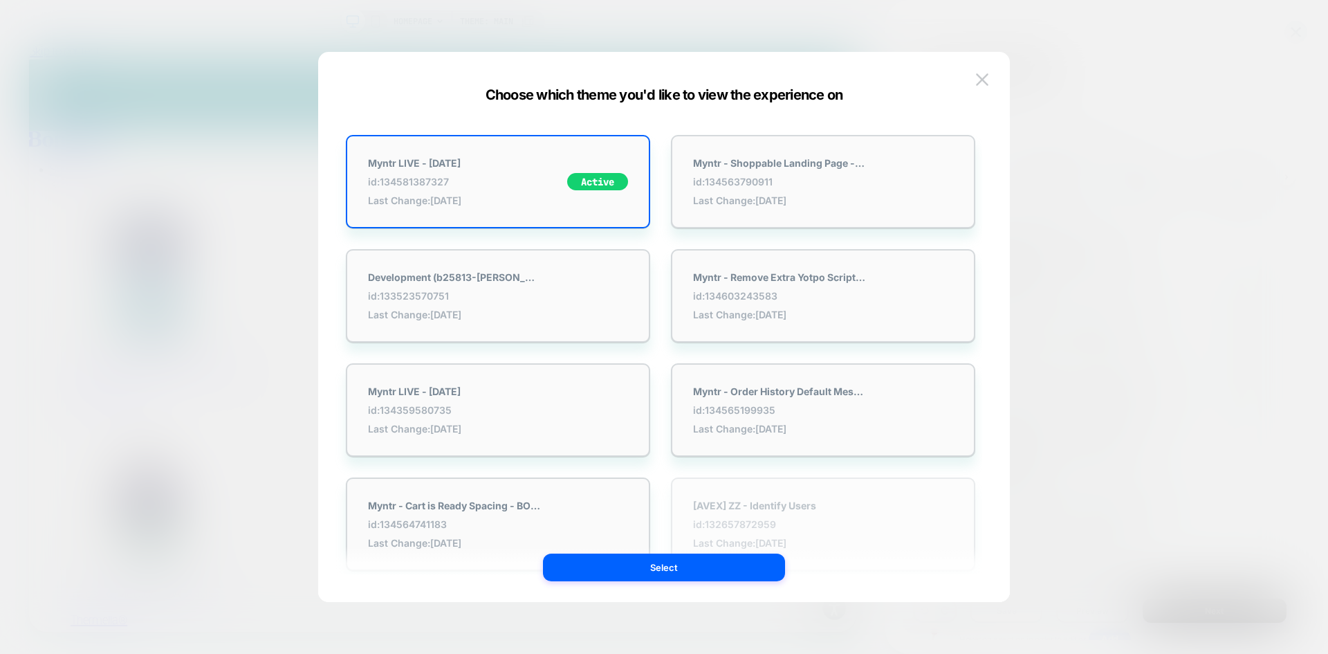
click at [809, 523] on span "id: 132657872959" at bounding box center [754, 524] width 123 height 12
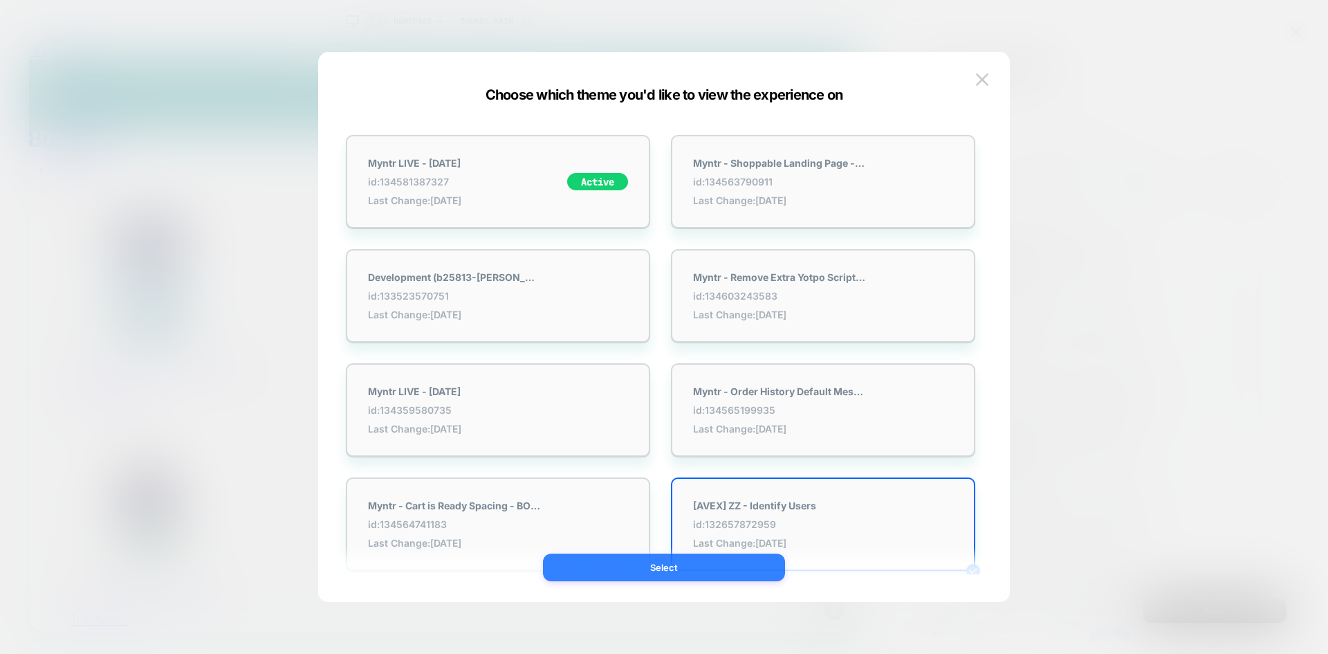
click at [713, 567] on button "Select" at bounding box center [664, 567] width 242 height 28
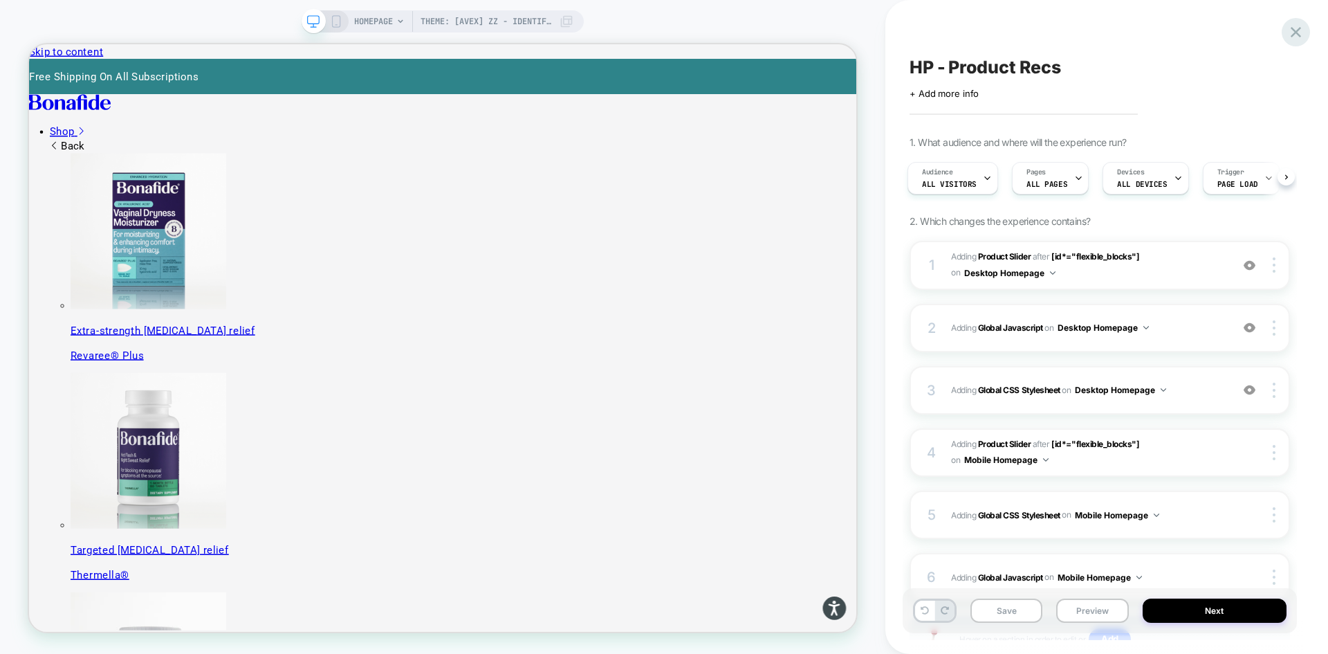
click at [1301, 30] on icon at bounding box center [1296, 32] width 19 height 19
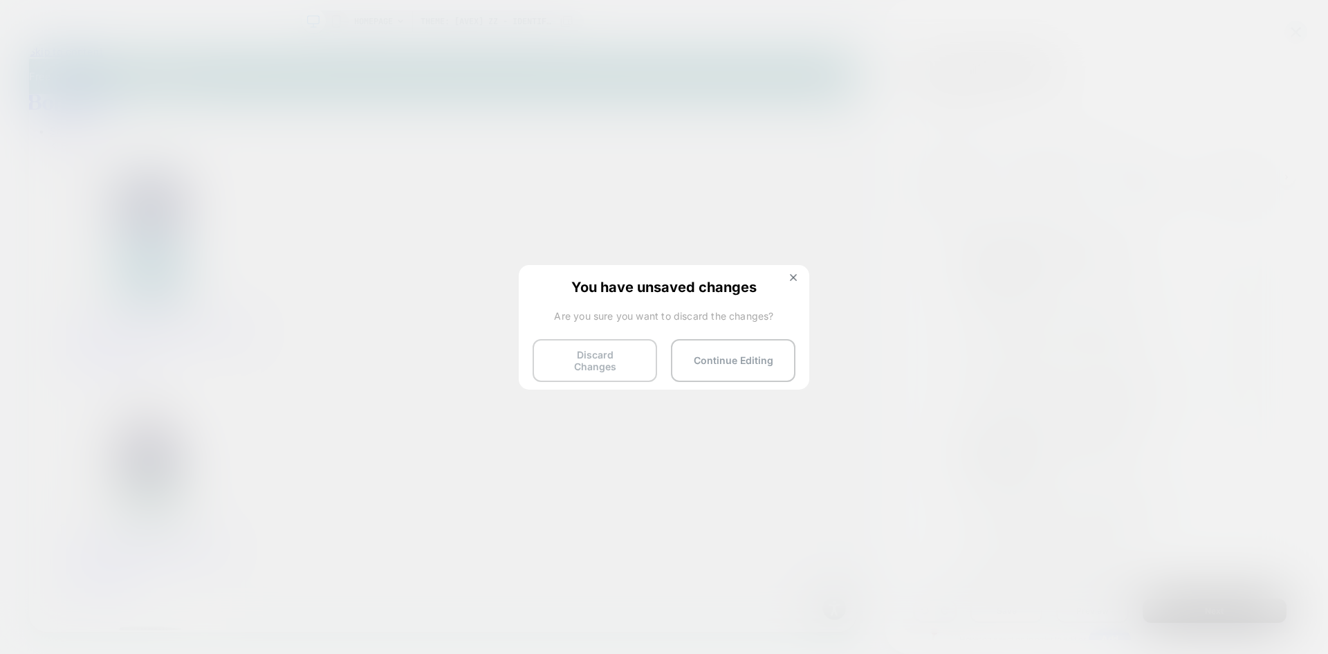
click at [618, 366] on button "Discard Changes" at bounding box center [595, 360] width 125 height 43
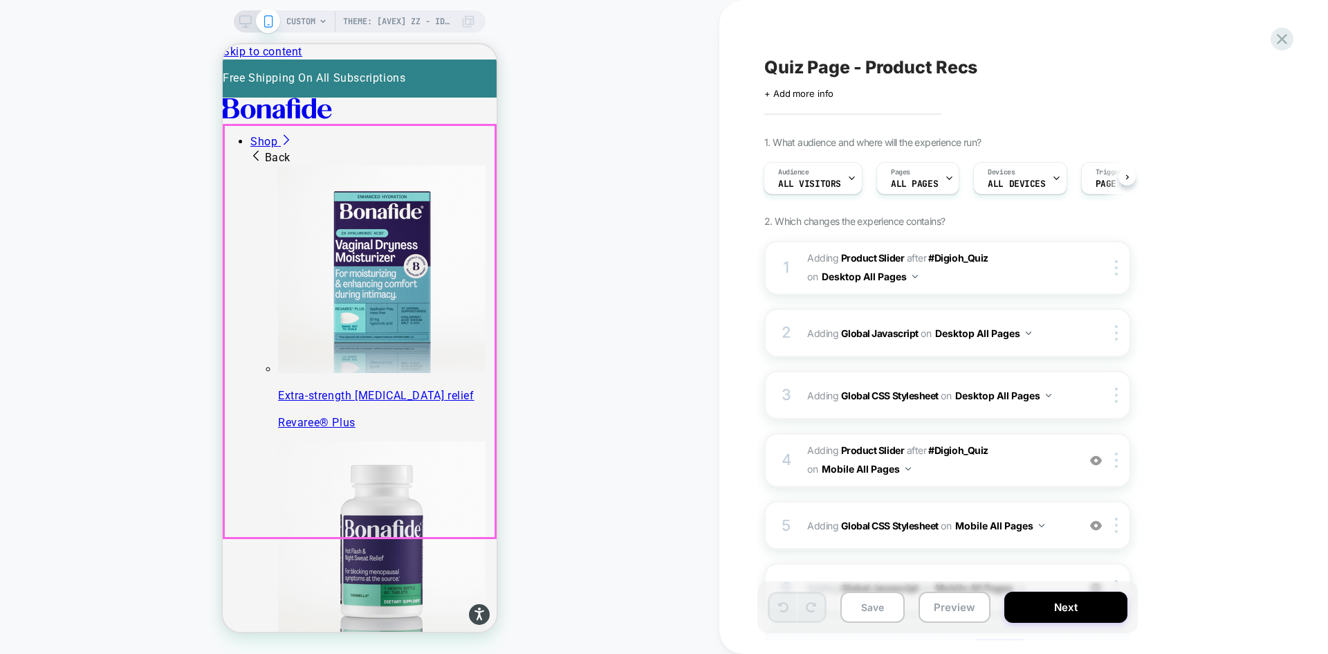
scroll to position [415, 0]
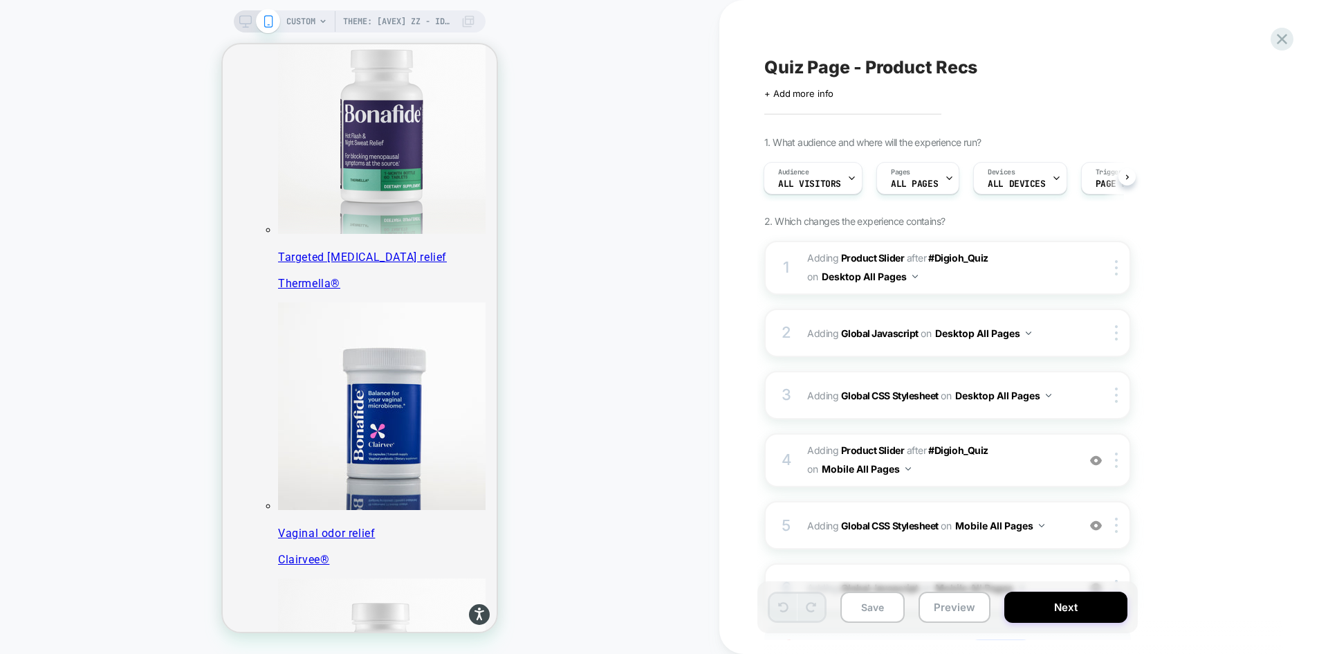
click at [241, 26] on icon at bounding box center [245, 21] width 12 height 12
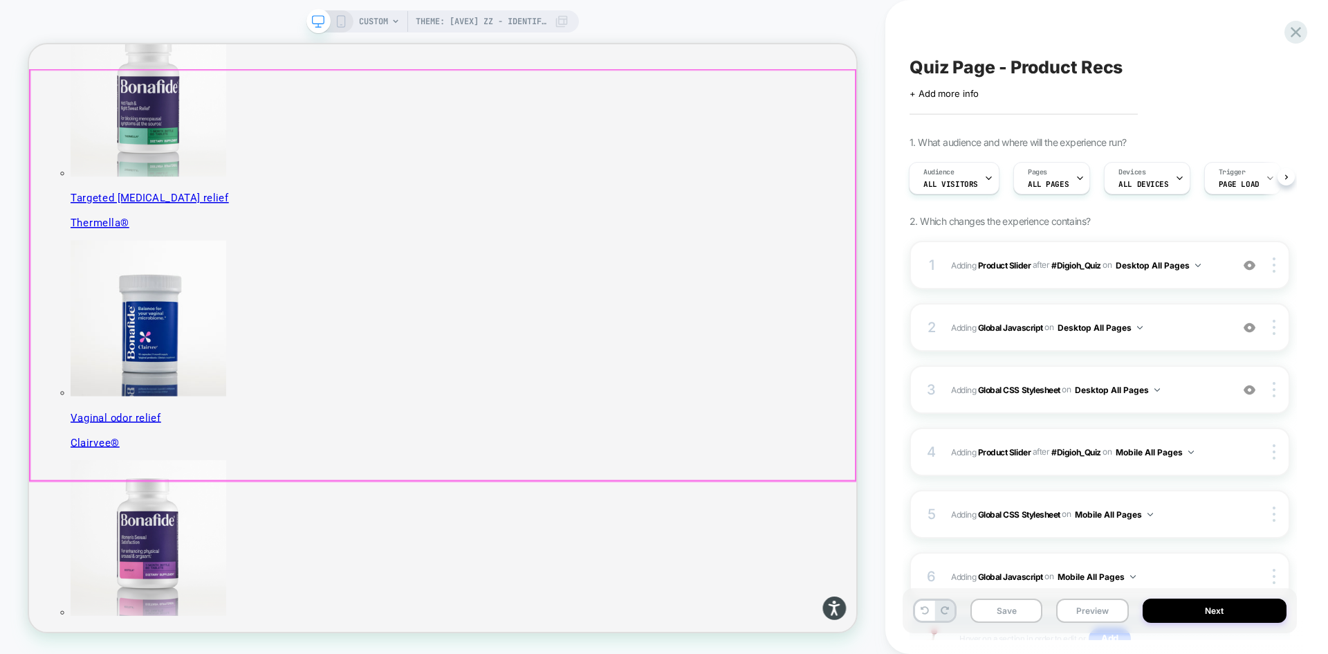
scroll to position [484, 0]
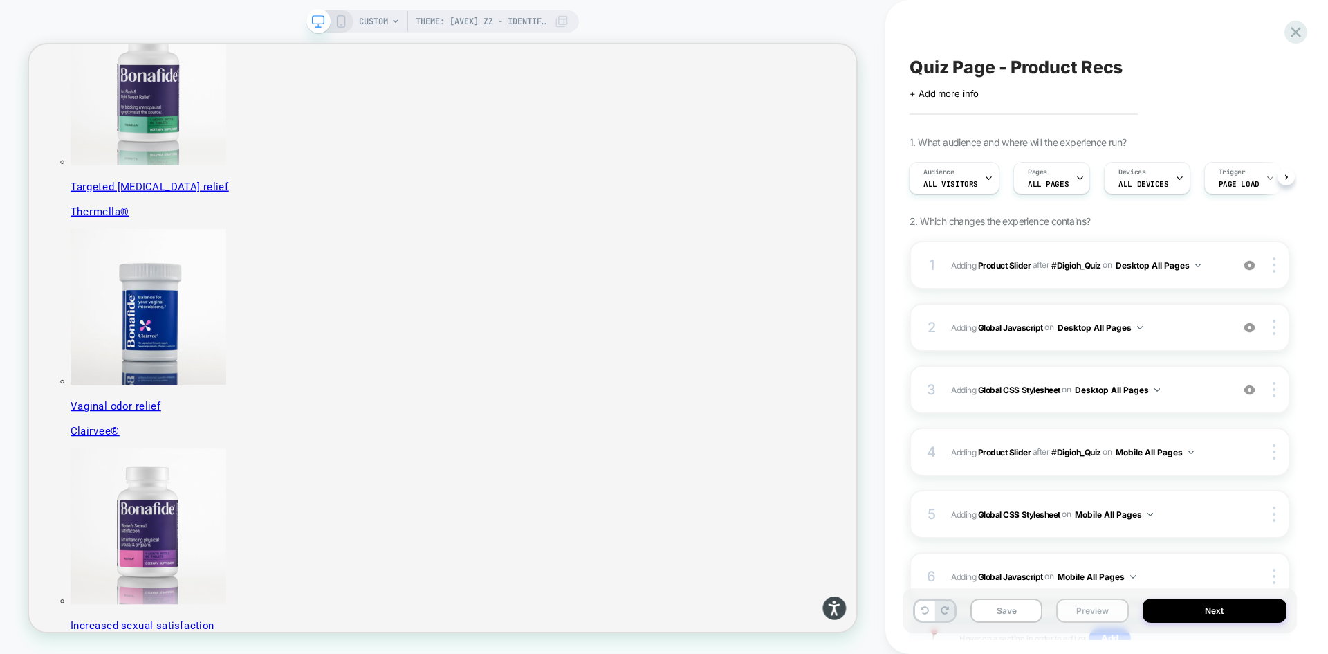
click at [1096, 612] on button "Preview" at bounding box center [1092, 610] width 72 height 24
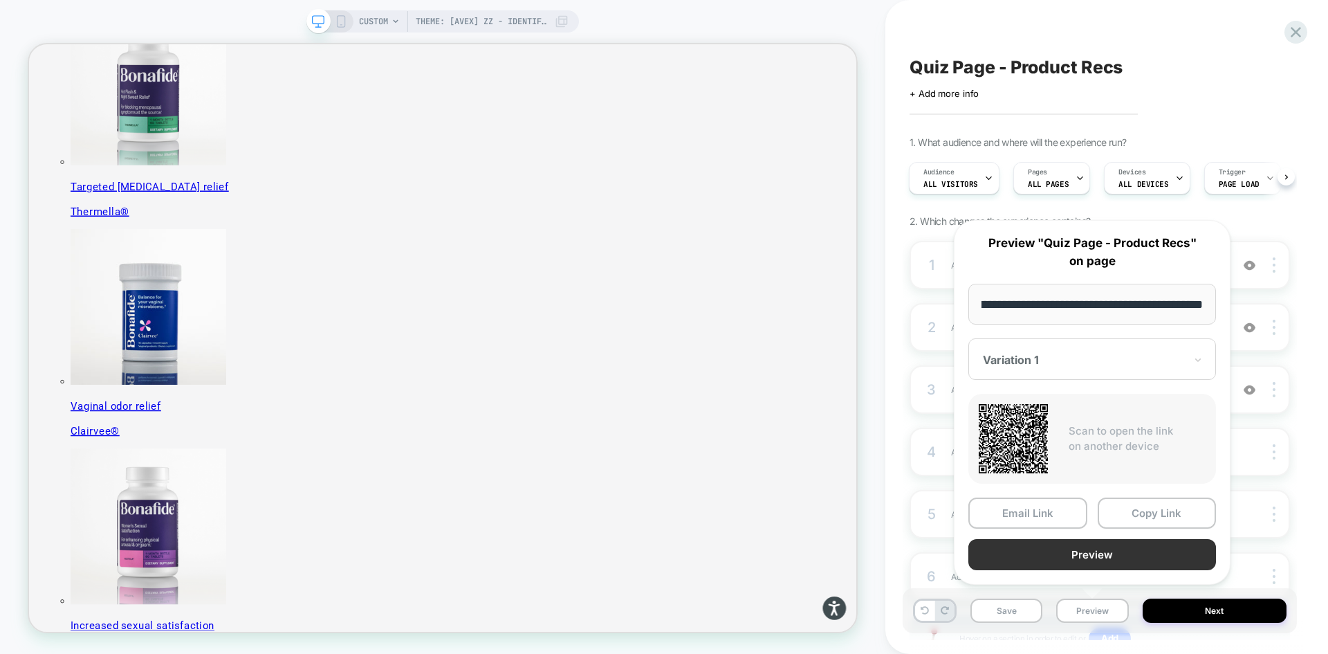
scroll to position [0, 0]
click at [1089, 557] on button "Preview" at bounding box center [1093, 554] width 248 height 31
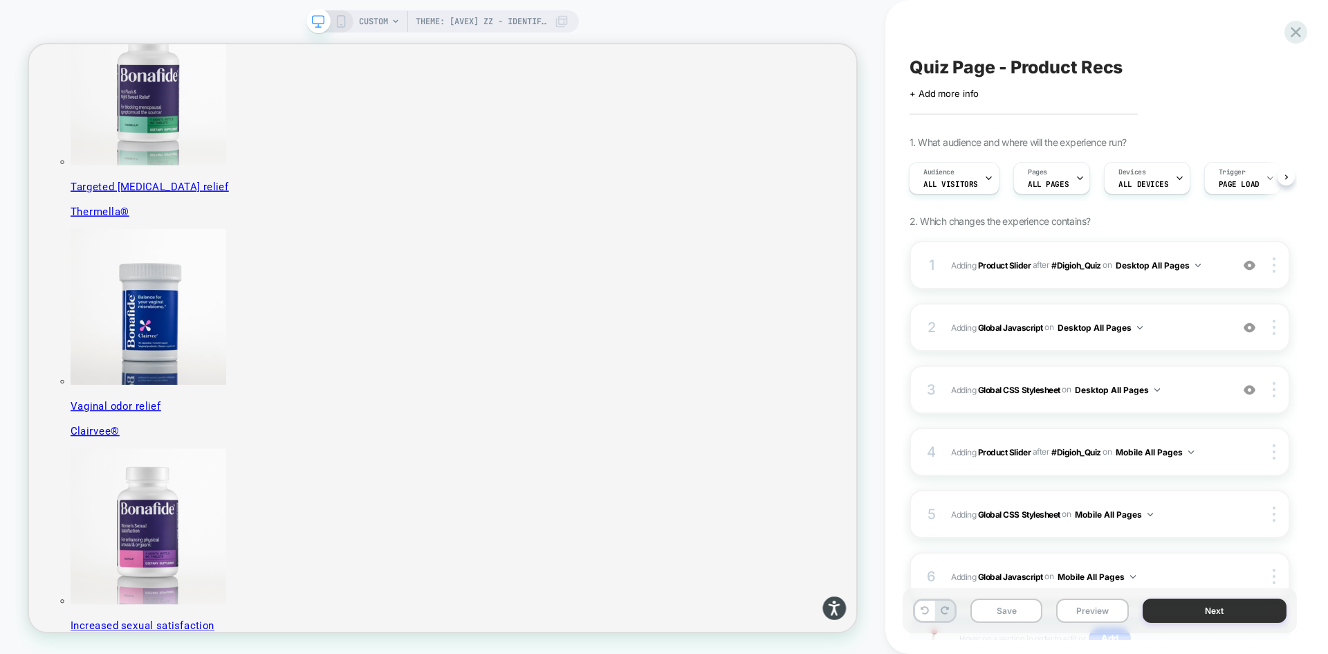
click at [1207, 612] on button "Next" at bounding box center [1215, 610] width 145 height 24
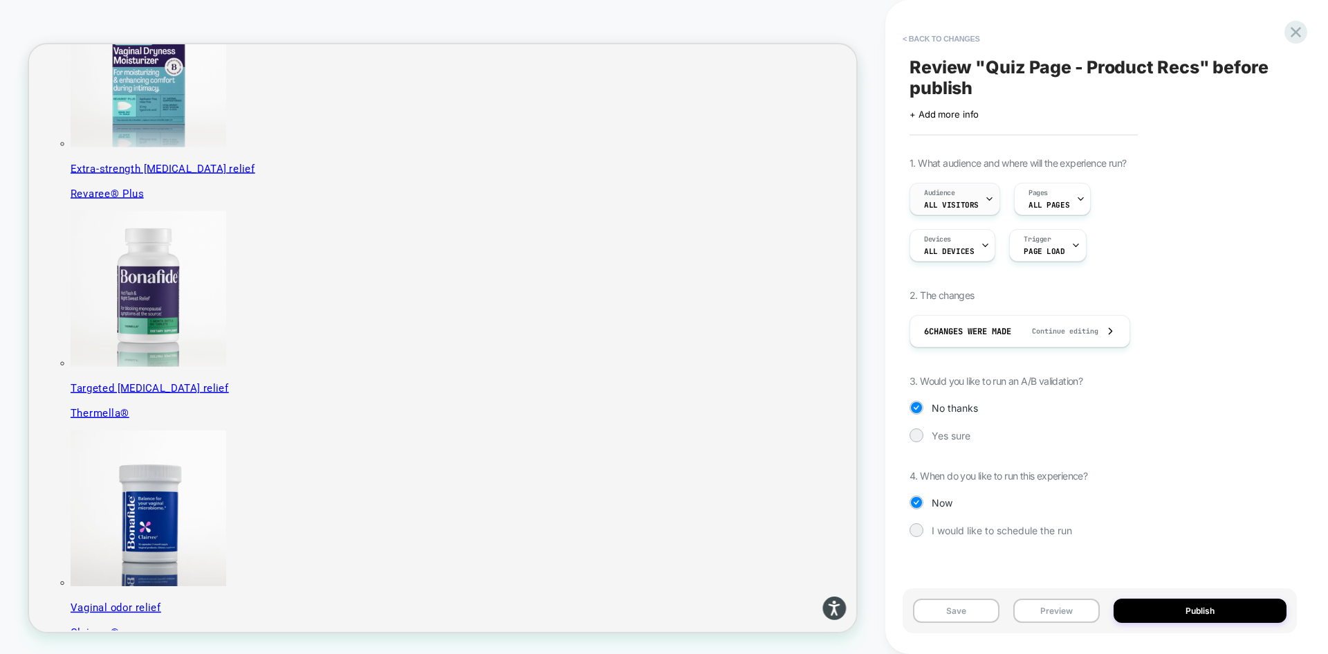
scroll to position [484, 0]
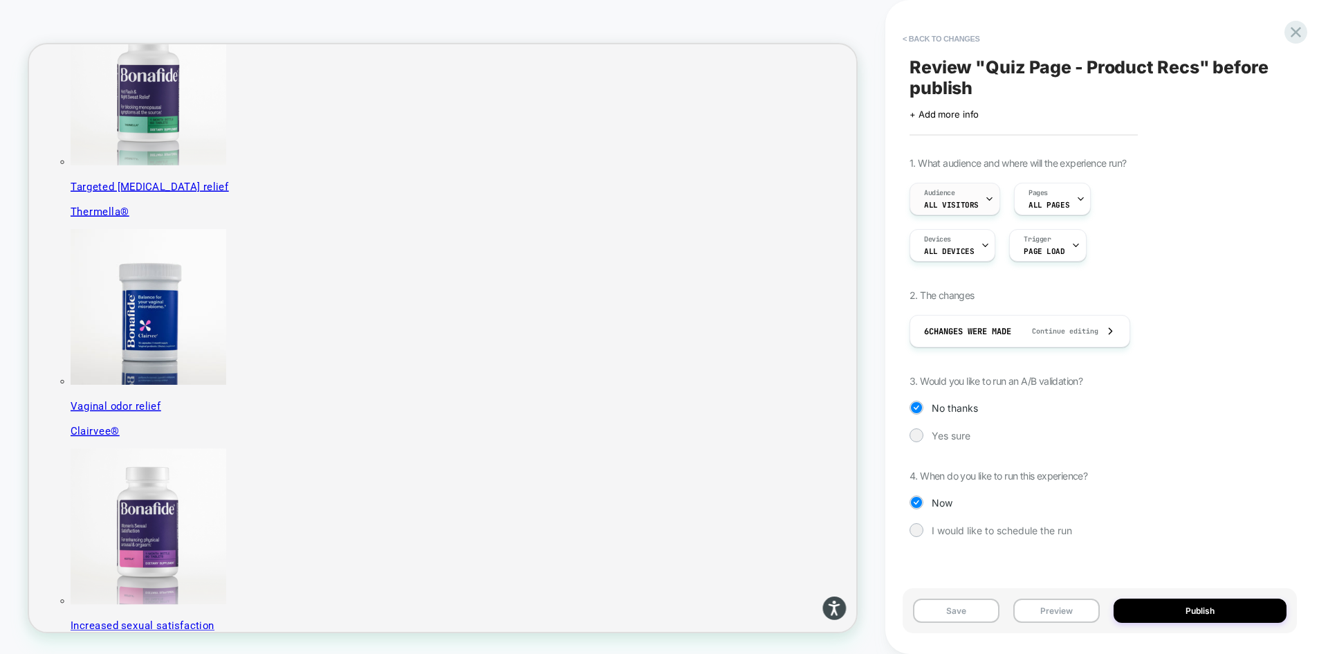
click at [971, 201] on span "All Visitors" at bounding box center [951, 205] width 55 height 10
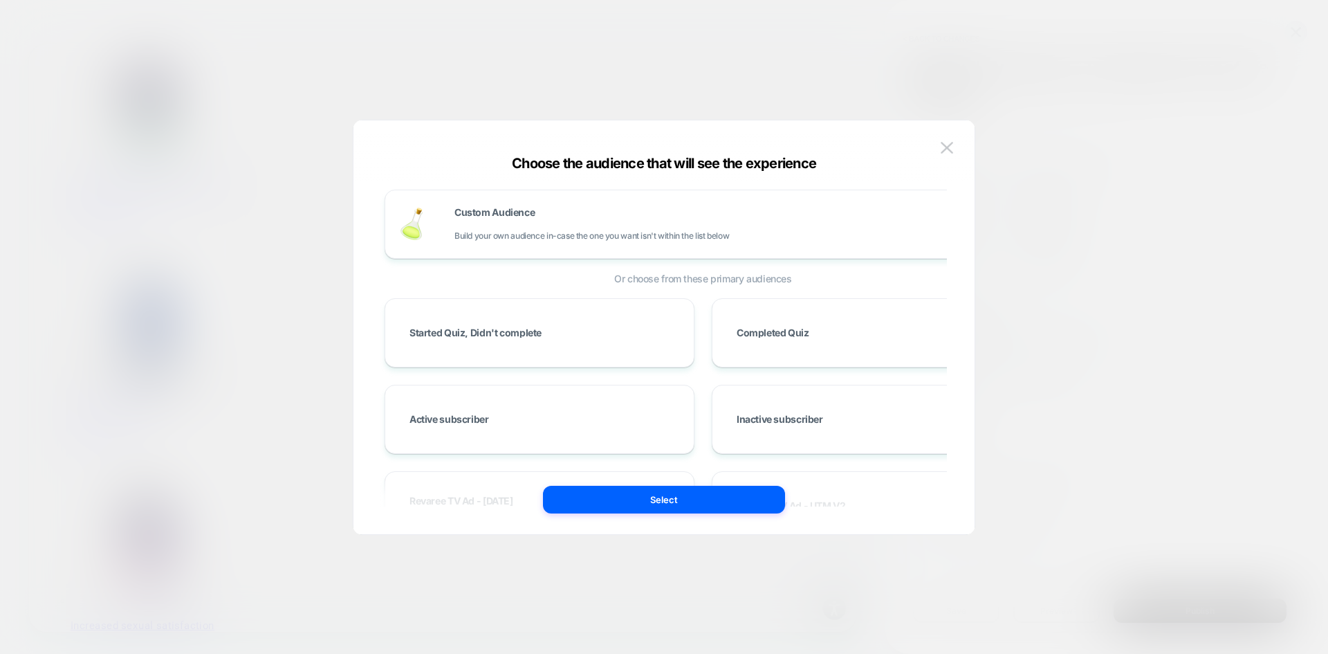
click at [936, 144] on div "Custom Audience Build your own audience in-case the one you want isn't within t…" at bounding box center [664, 334] width 580 height 400
click at [940, 147] on button at bounding box center [947, 148] width 21 height 21
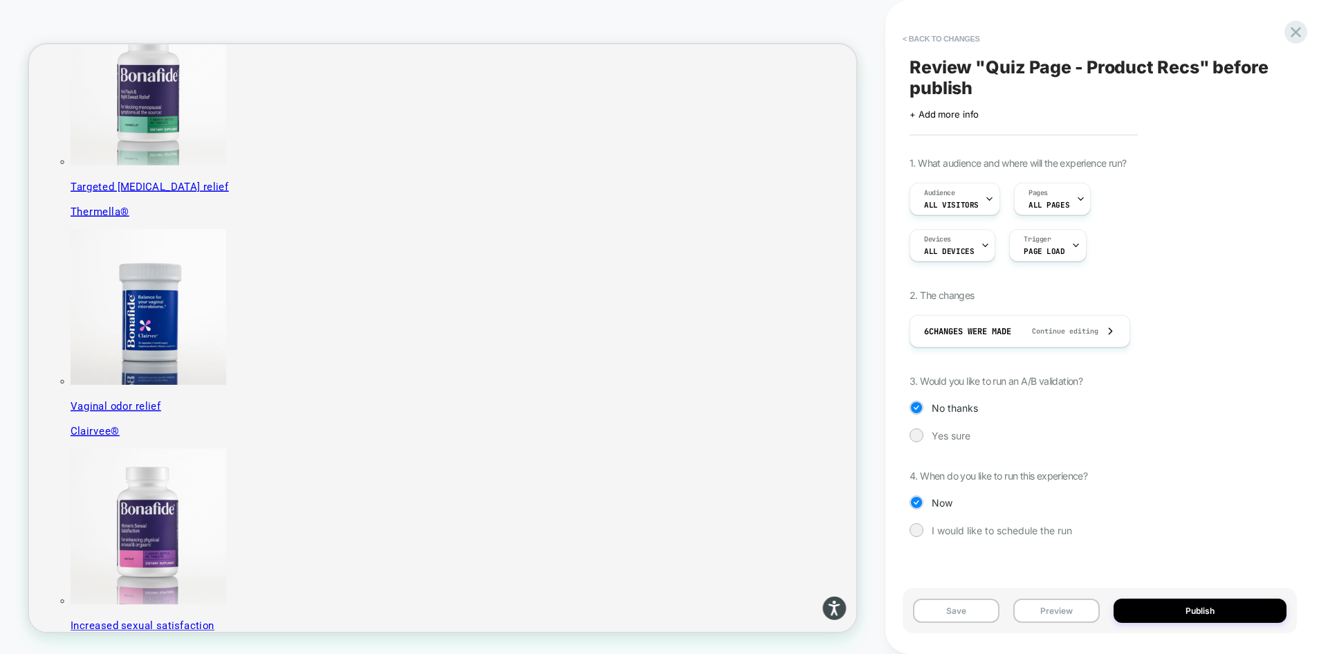
click at [1065, 221] on div "Audience All Visitors Pages ALL PAGES Devices ALL DEVICES Trigger Page Load" at bounding box center [1100, 222] width 381 height 79
click at [1067, 205] on div "Pages ALL PAGES" at bounding box center [1049, 198] width 68 height 31
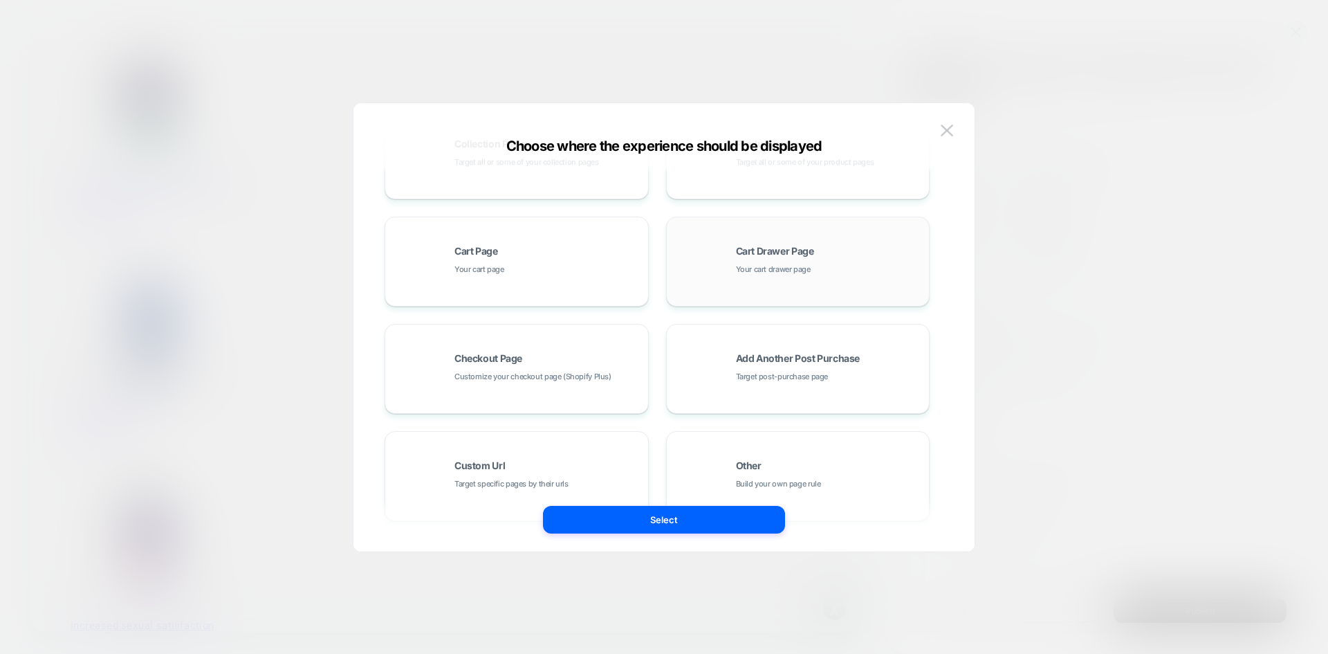
scroll to position [208, 0]
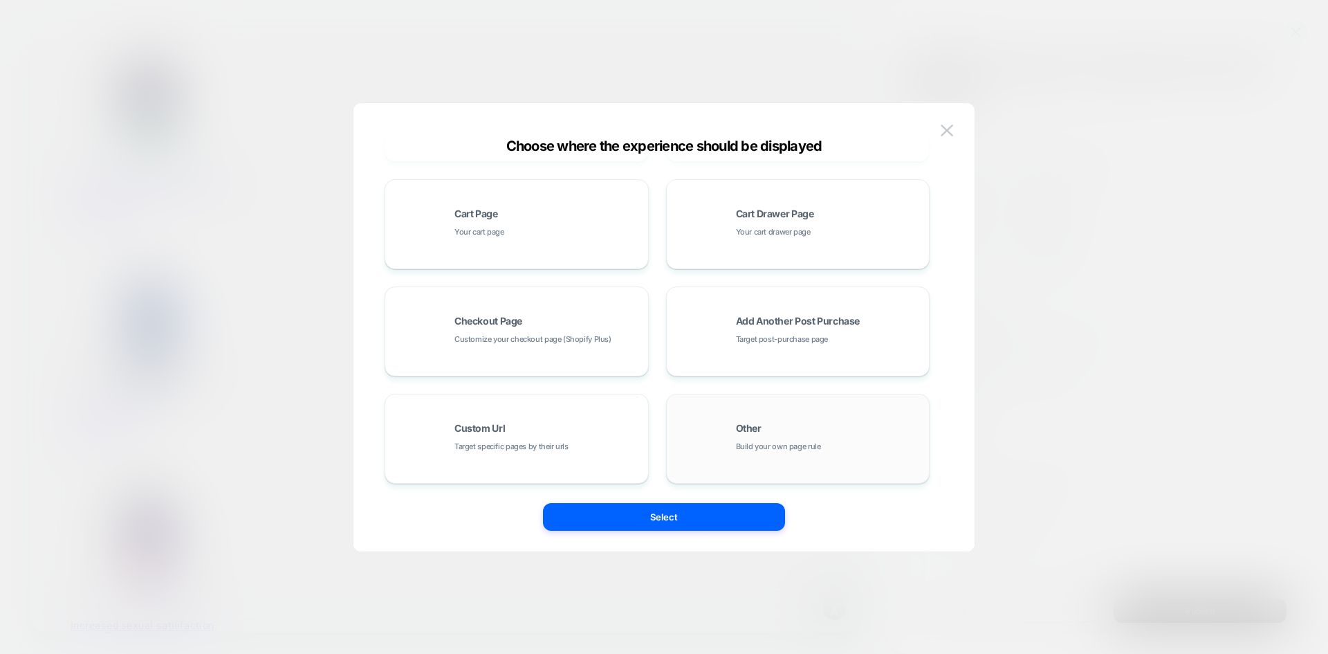
click at [780, 426] on div "Other Build your own page rule" at bounding box center [829, 438] width 187 height 30
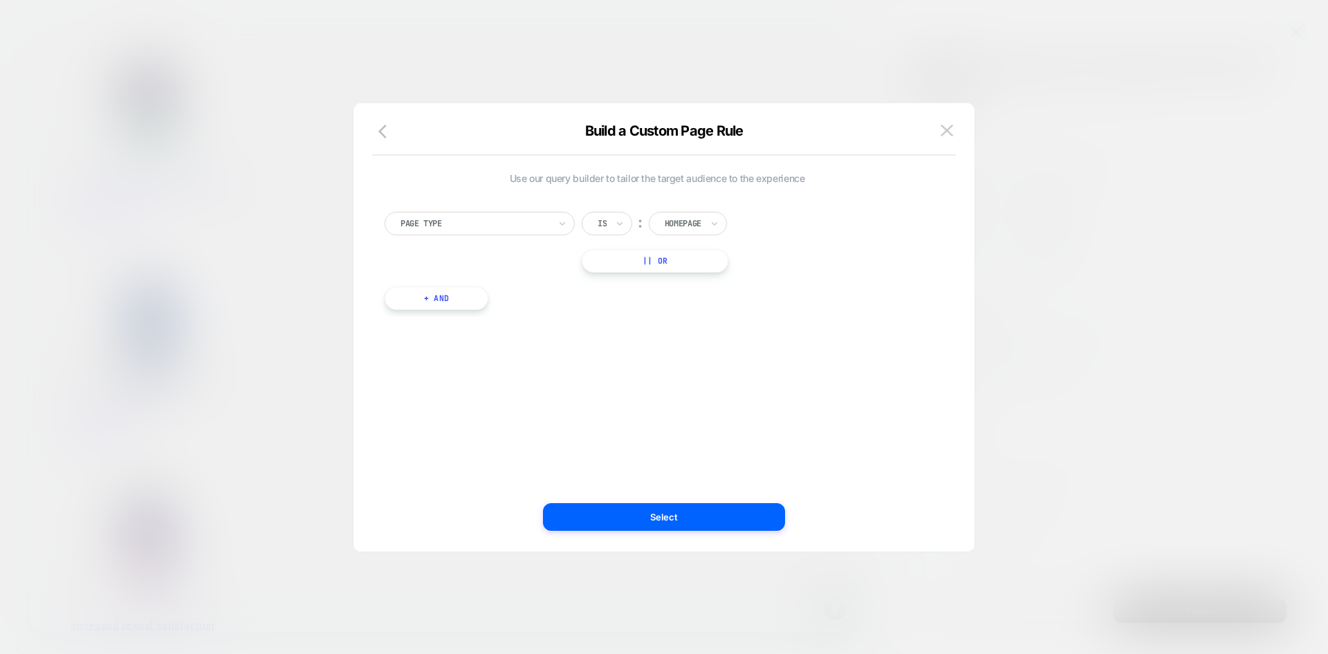
scroll to position [0, 0]
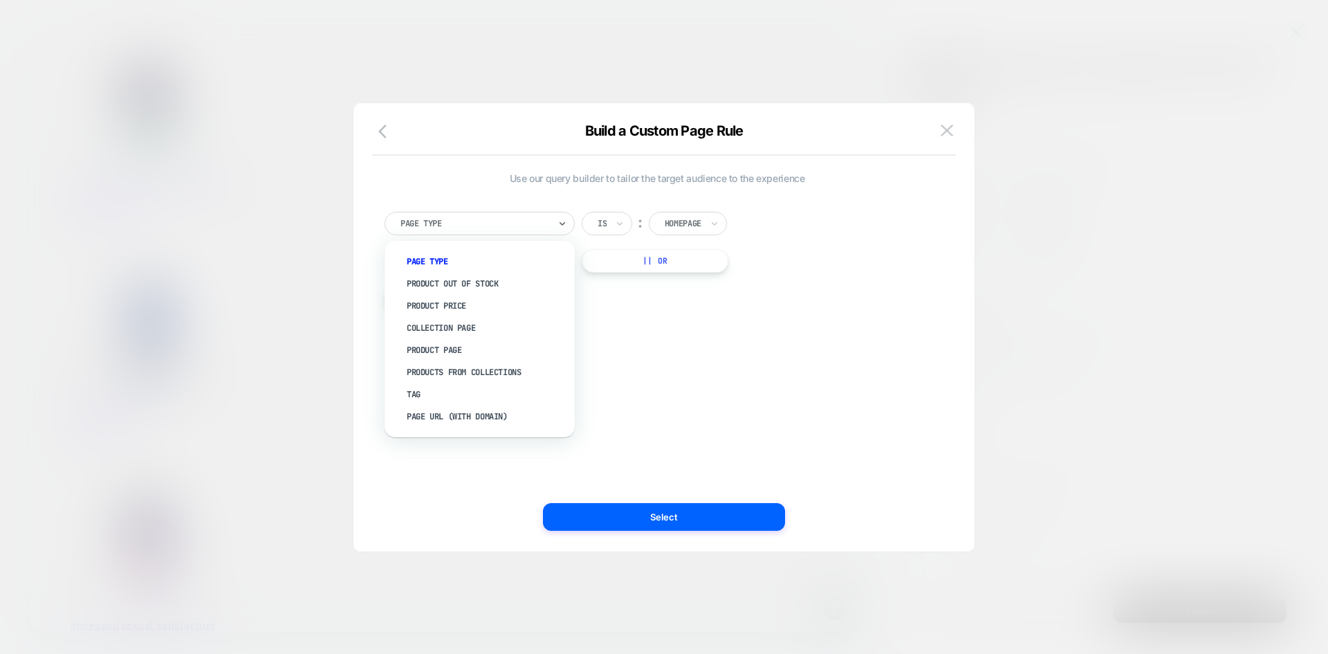
click at [526, 225] on div at bounding box center [475, 223] width 149 height 12
click at [467, 417] on div "Page Url (WITH DOMAIN)" at bounding box center [486, 416] width 176 height 22
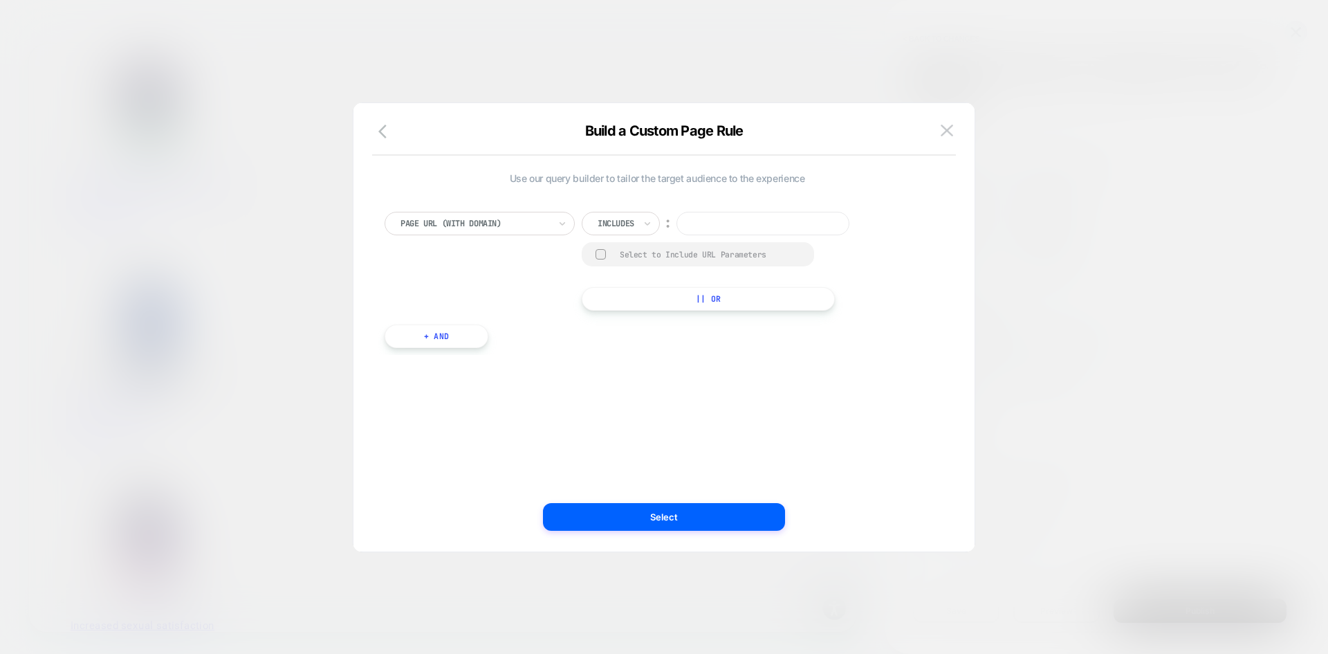
click at [630, 219] on div at bounding box center [616, 223] width 37 height 12
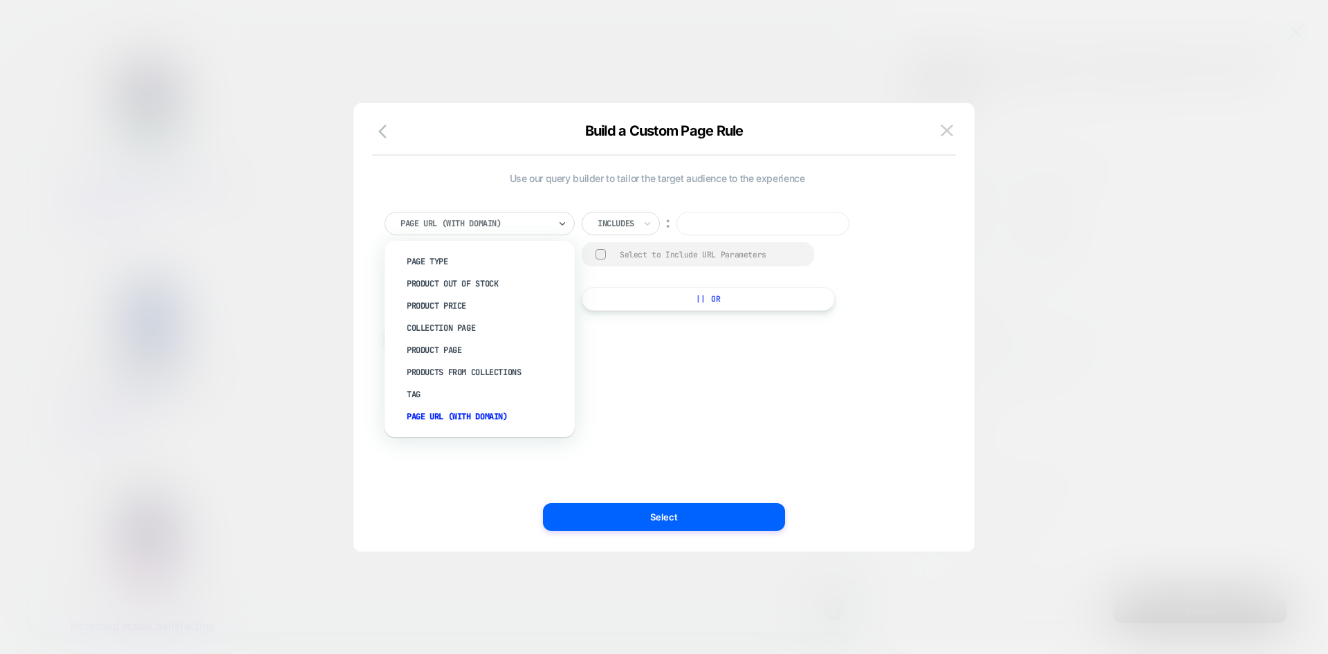
click at [496, 214] on div "Page Url (WITH DOMAIN)" at bounding box center [480, 224] width 190 height 24
click at [724, 227] on input at bounding box center [763, 224] width 173 height 24
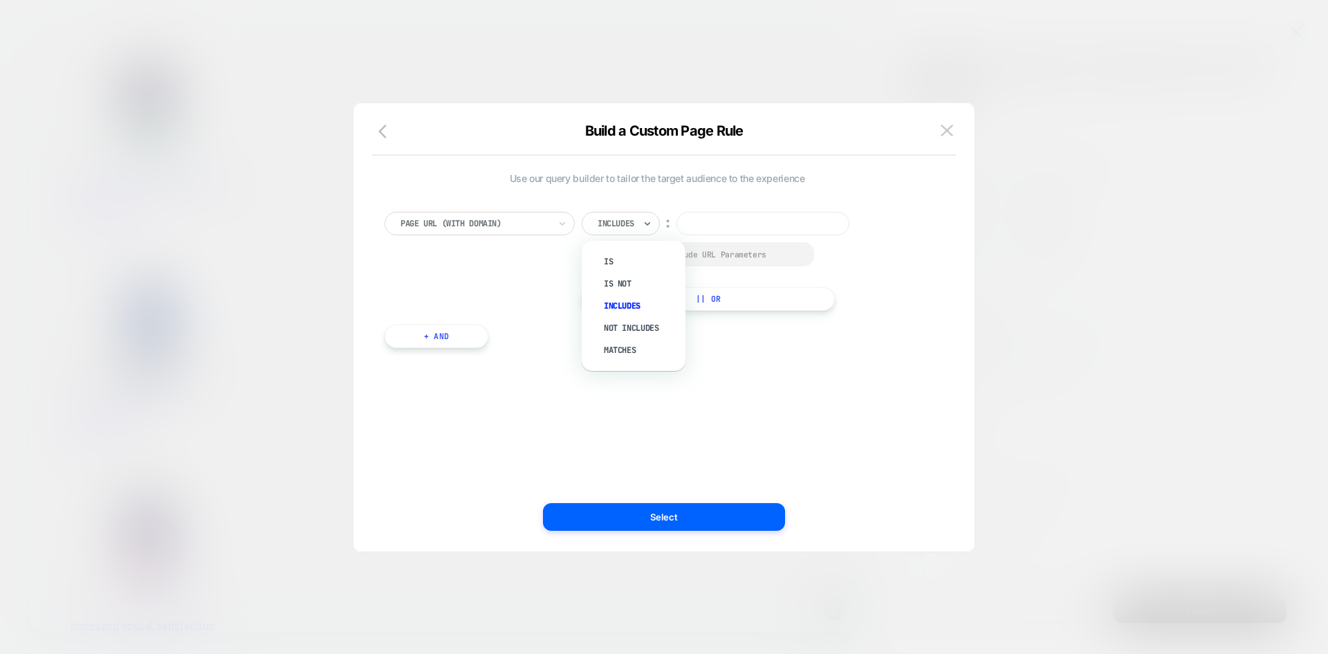
click at [636, 222] on div "Includes" at bounding box center [615, 223] width 39 height 15
click at [733, 223] on input at bounding box center [763, 224] width 173 height 24
paste input "**********"
type input "**********"
click at [500, 223] on div at bounding box center [475, 223] width 149 height 12
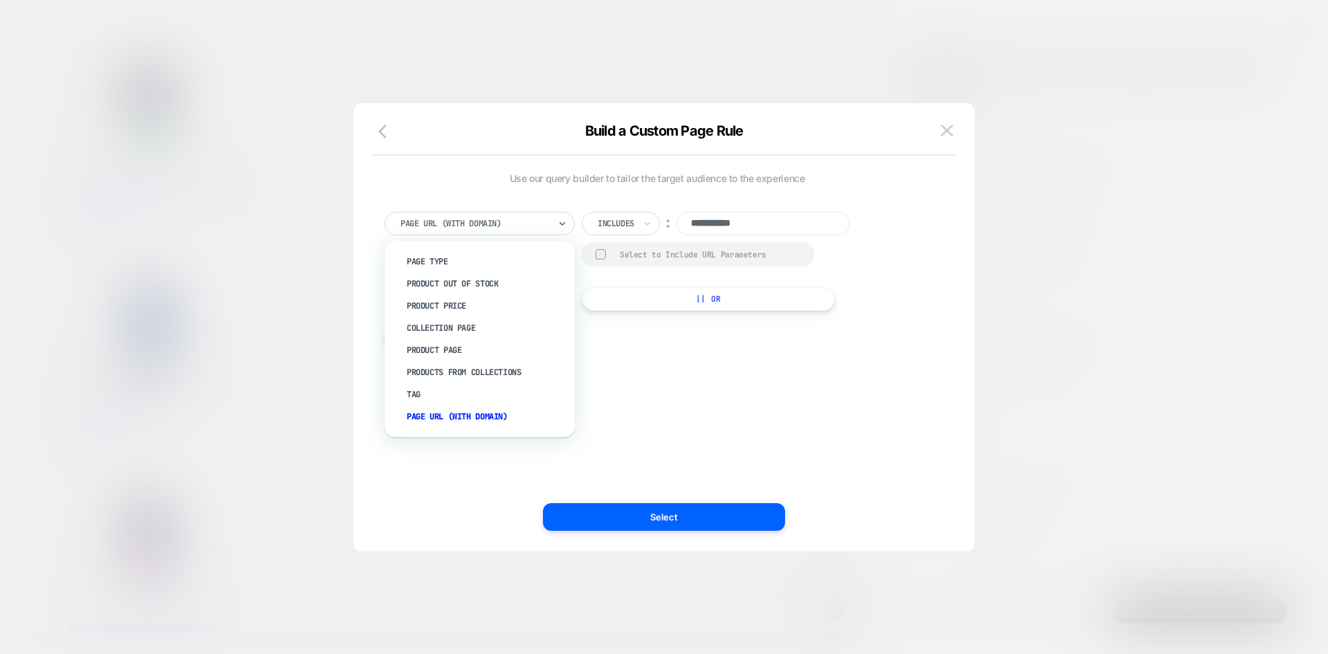
click at [634, 416] on div "**********" at bounding box center [657, 327] width 580 height 393
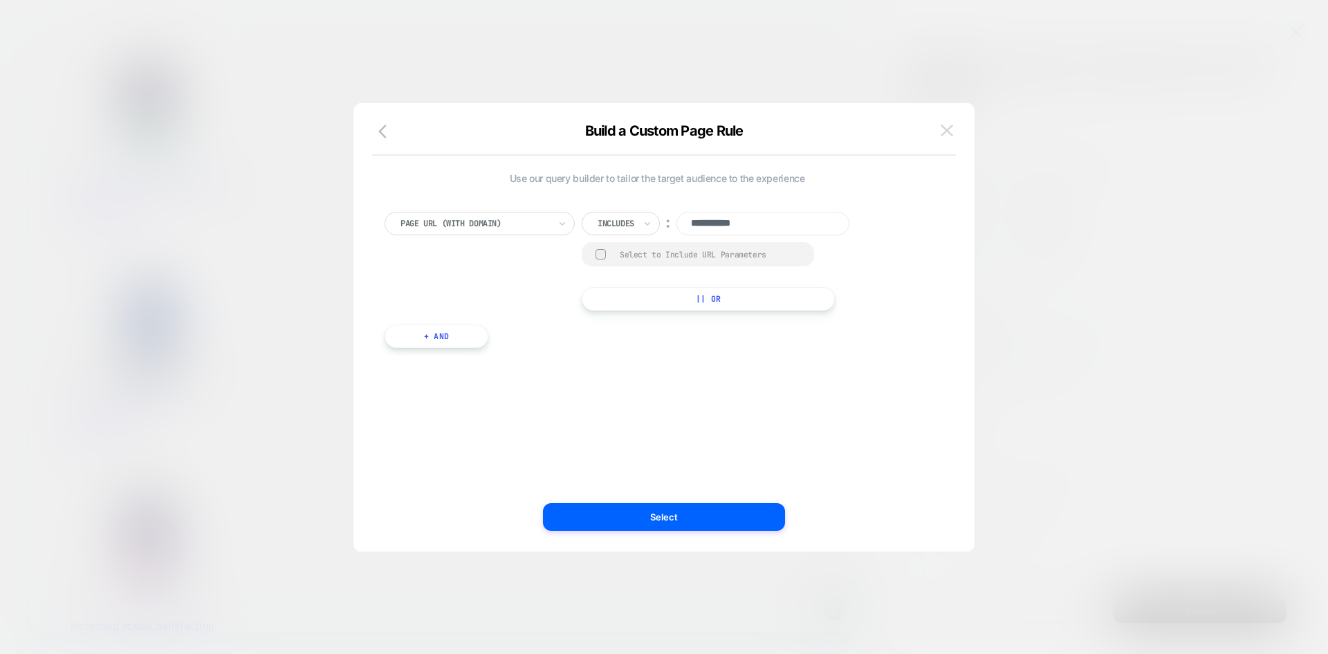
click at [949, 134] on img at bounding box center [947, 131] width 12 height 12
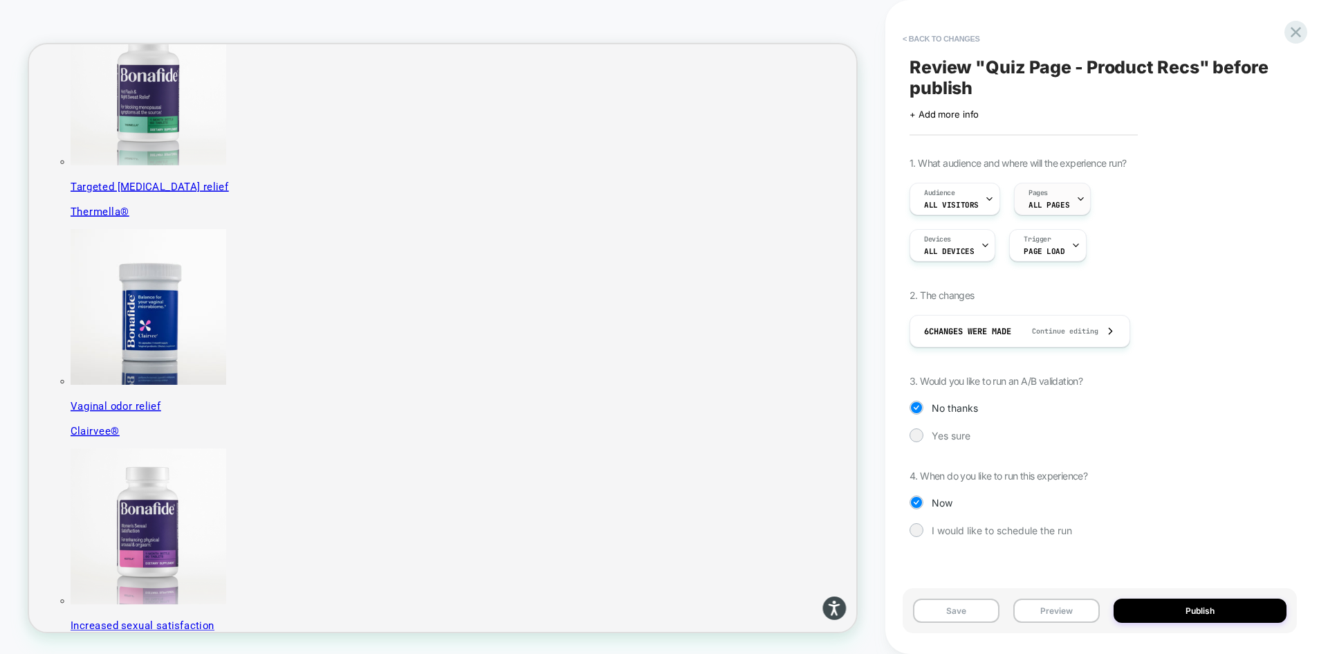
click at [1065, 202] on div "Pages ALL PAGES" at bounding box center [1049, 198] width 68 height 31
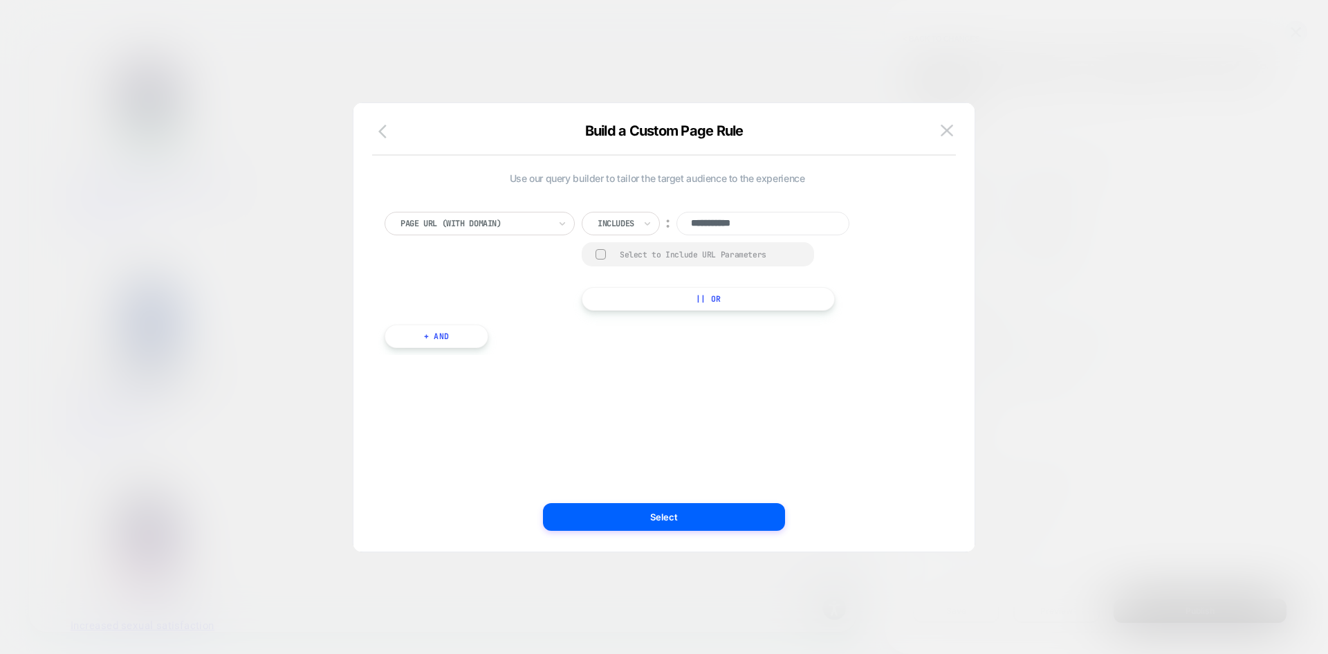
click at [389, 133] on icon "button" at bounding box center [386, 131] width 17 height 17
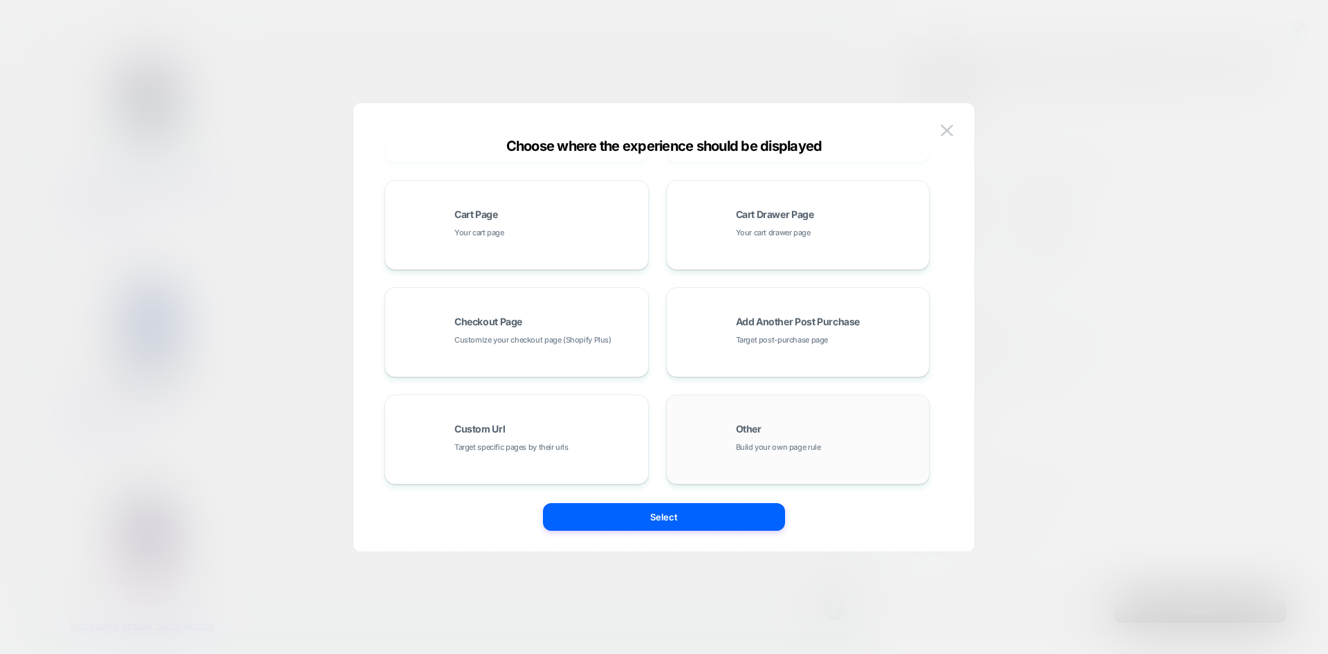
scroll to position [209, 0]
click at [853, 414] on div "Other Build your own page rule" at bounding box center [798, 437] width 249 height 76
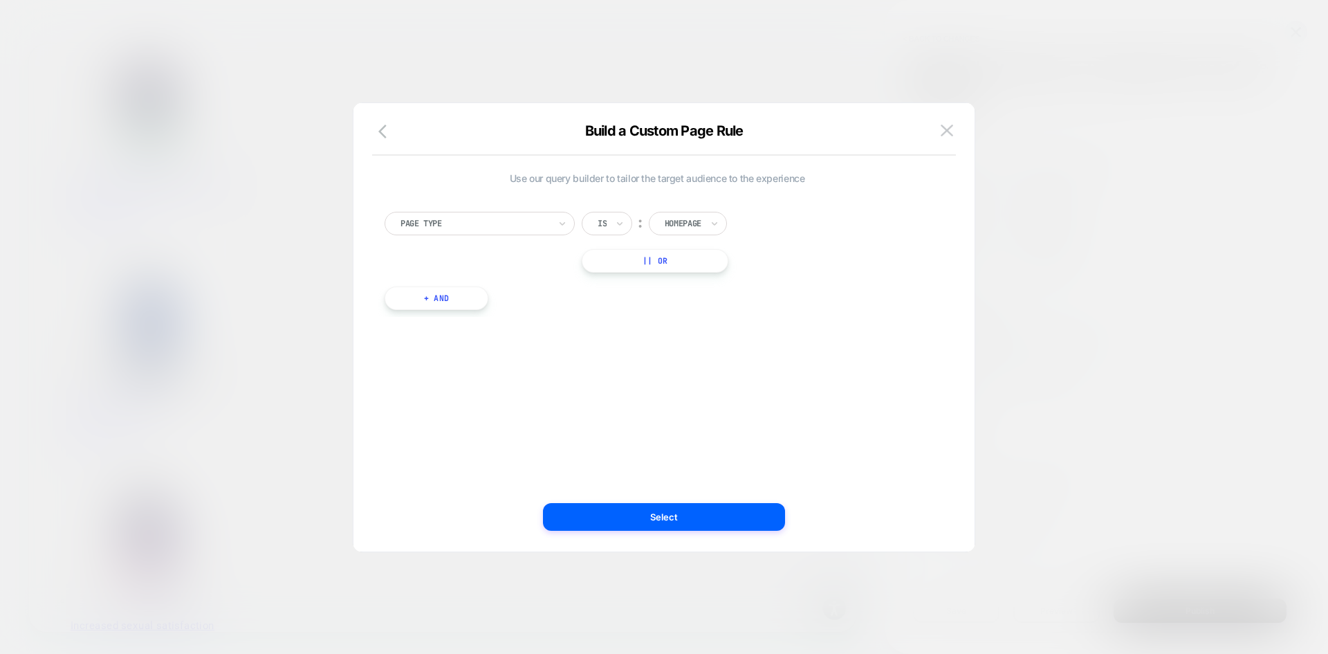
scroll to position [0, 0]
click at [533, 223] on div at bounding box center [475, 223] width 149 height 12
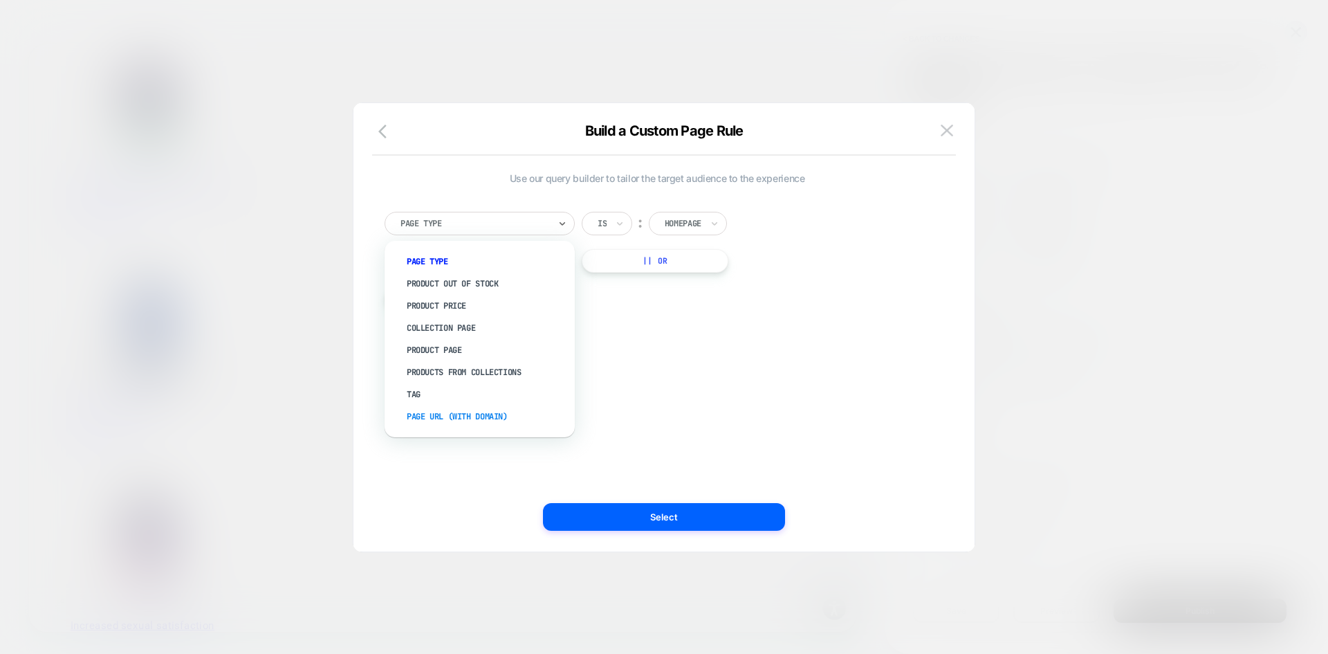
click at [477, 414] on div "Page Url (WITH DOMAIN)" at bounding box center [486, 416] width 176 height 22
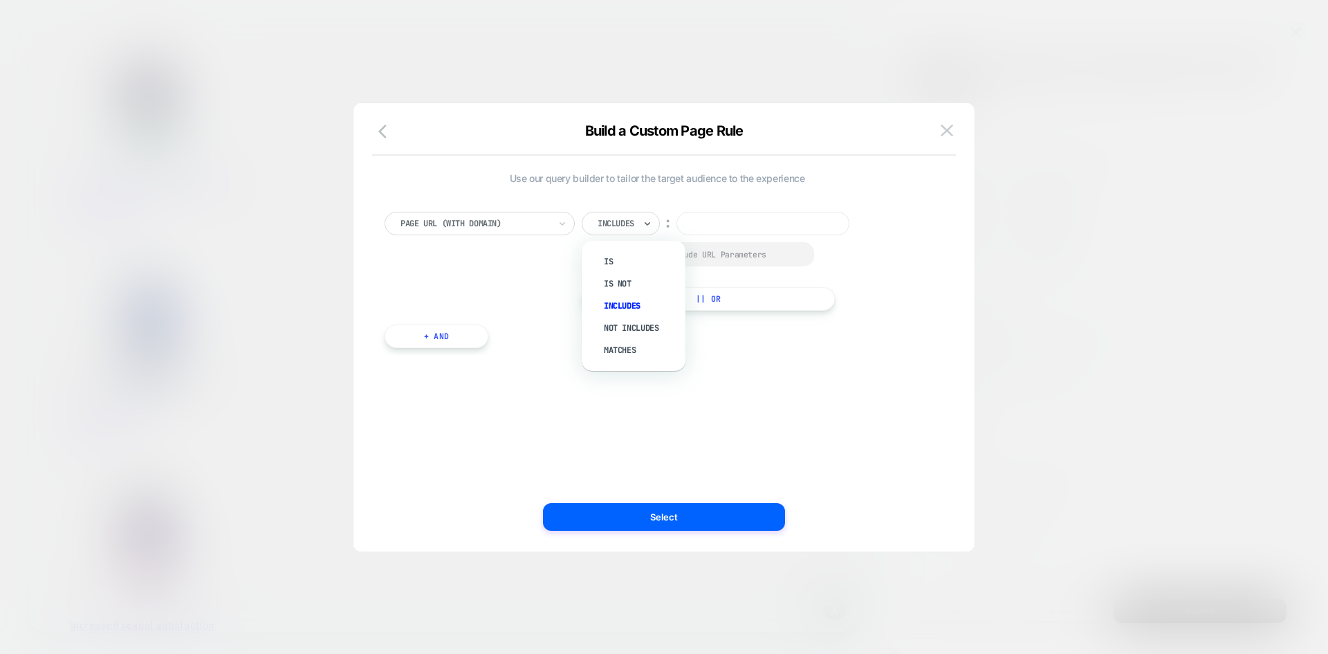
click at [642, 226] on div "Includes" at bounding box center [621, 224] width 78 height 24
click at [661, 255] on div "Select to Include URL Parameters" at bounding box center [710, 254] width 181 height 10
click at [664, 255] on div "Select to Include URL Parameters" at bounding box center [710, 254] width 181 height 10
click at [751, 228] on input at bounding box center [763, 224] width 173 height 24
paste input "**********"
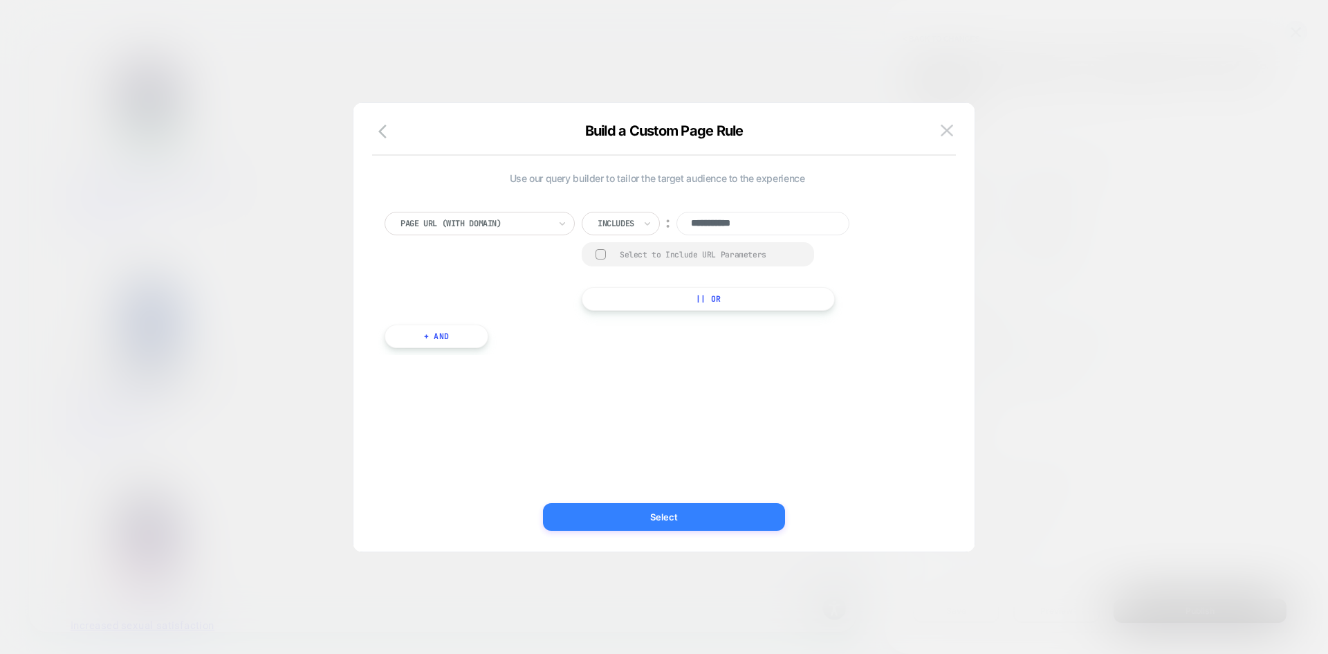
type input "**********"
click at [644, 509] on button "Select" at bounding box center [664, 517] width 242 height 28
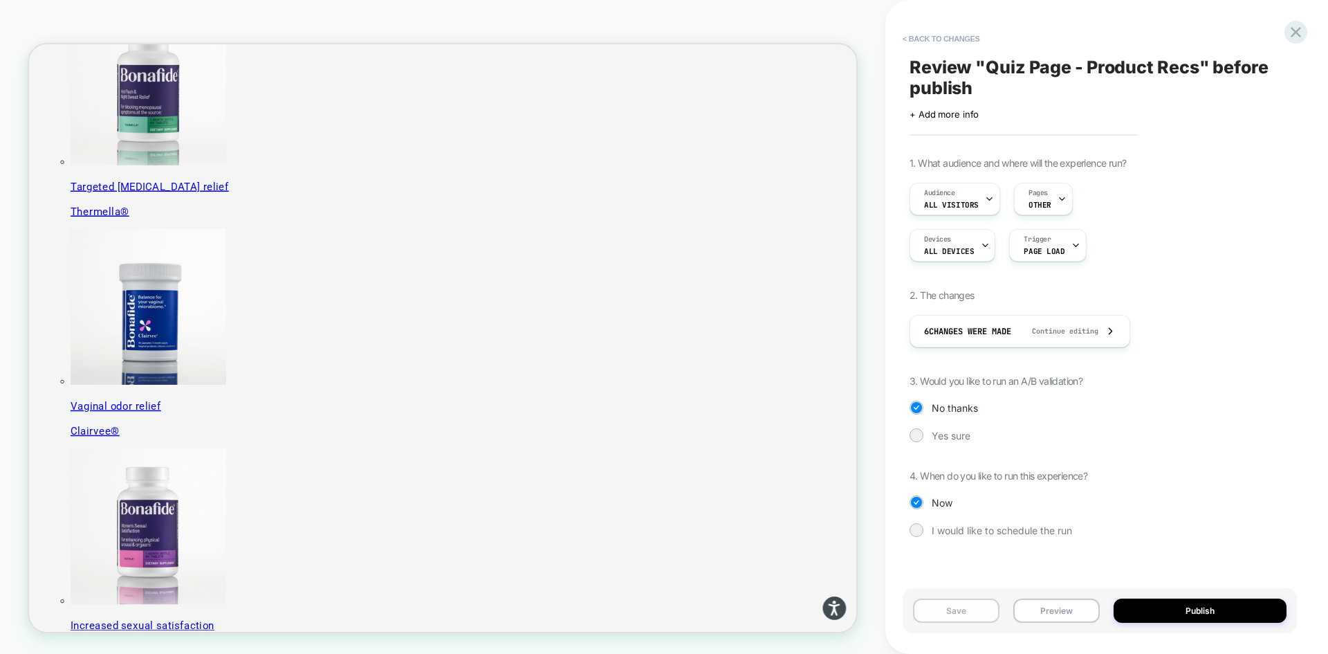
click at [974, 608] on button "Save" at bounding box center [956, 610] width 86 height 24
click at [933, 37] on button "< Back to changes" at bounding box center [941, 39] width 91 height 22
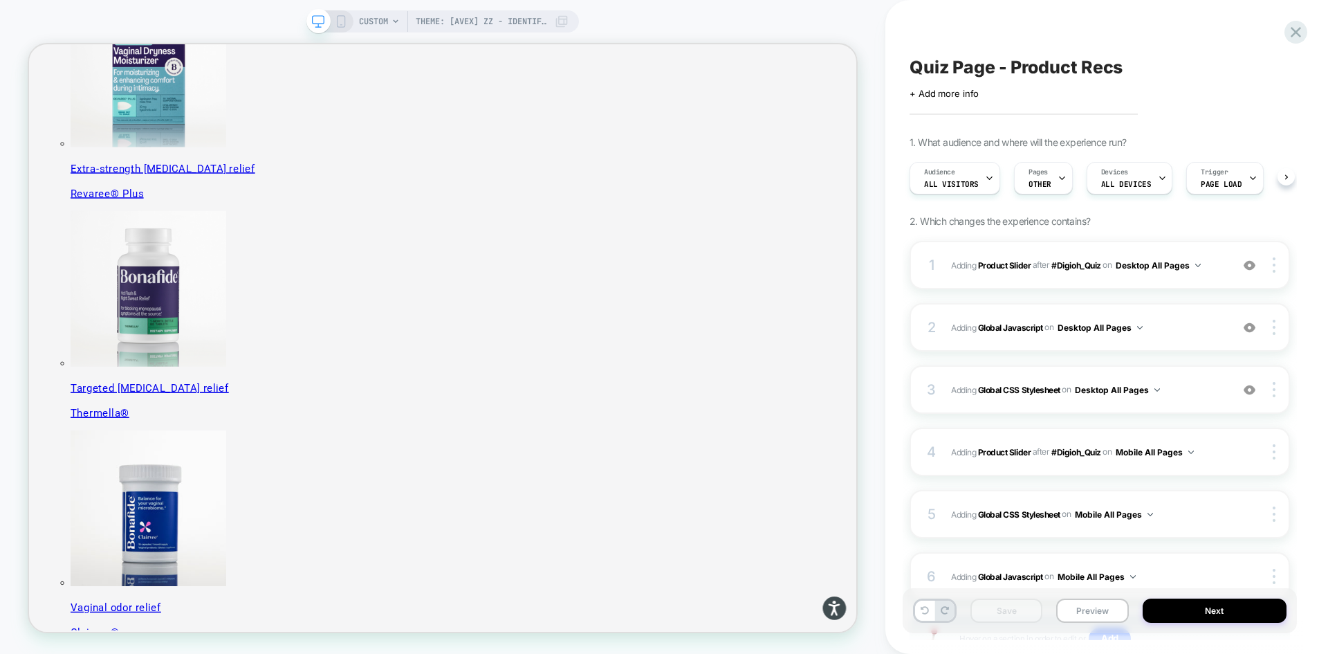
scroll to position [0, 1]
click at [1092, 609] on button "Preview" at bounding box center [1092, 610] width 72 height 24
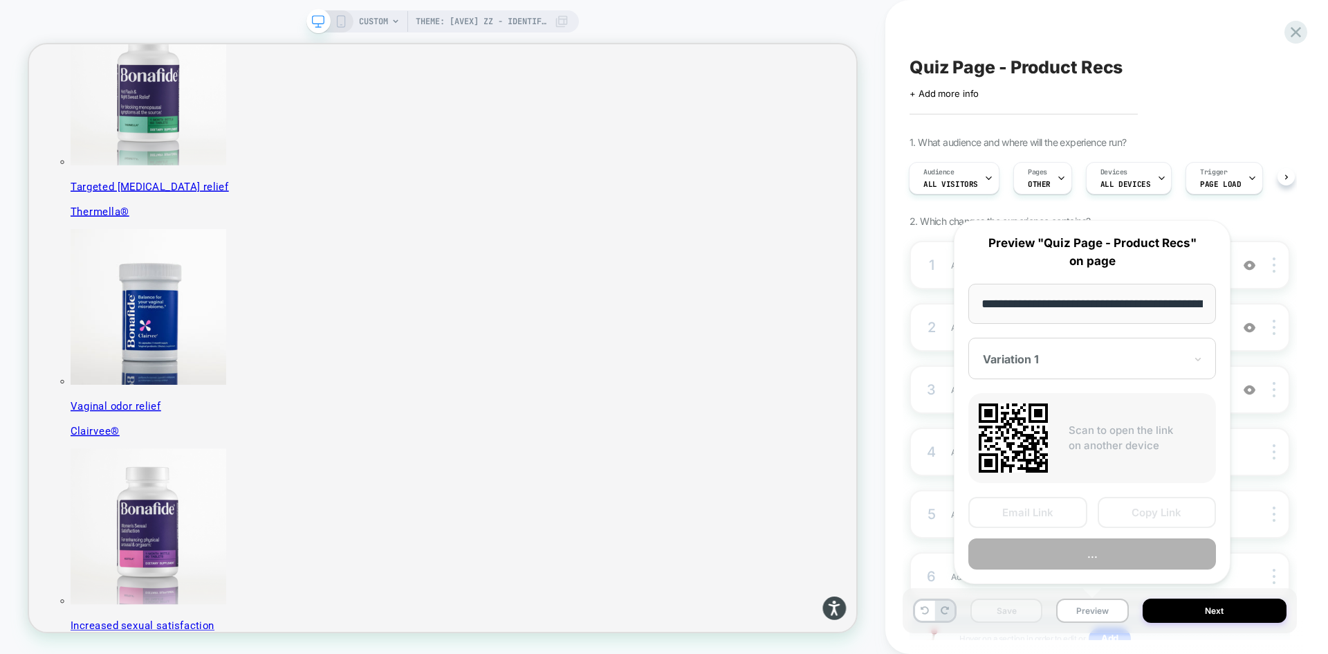
scroll to position [0, 179]
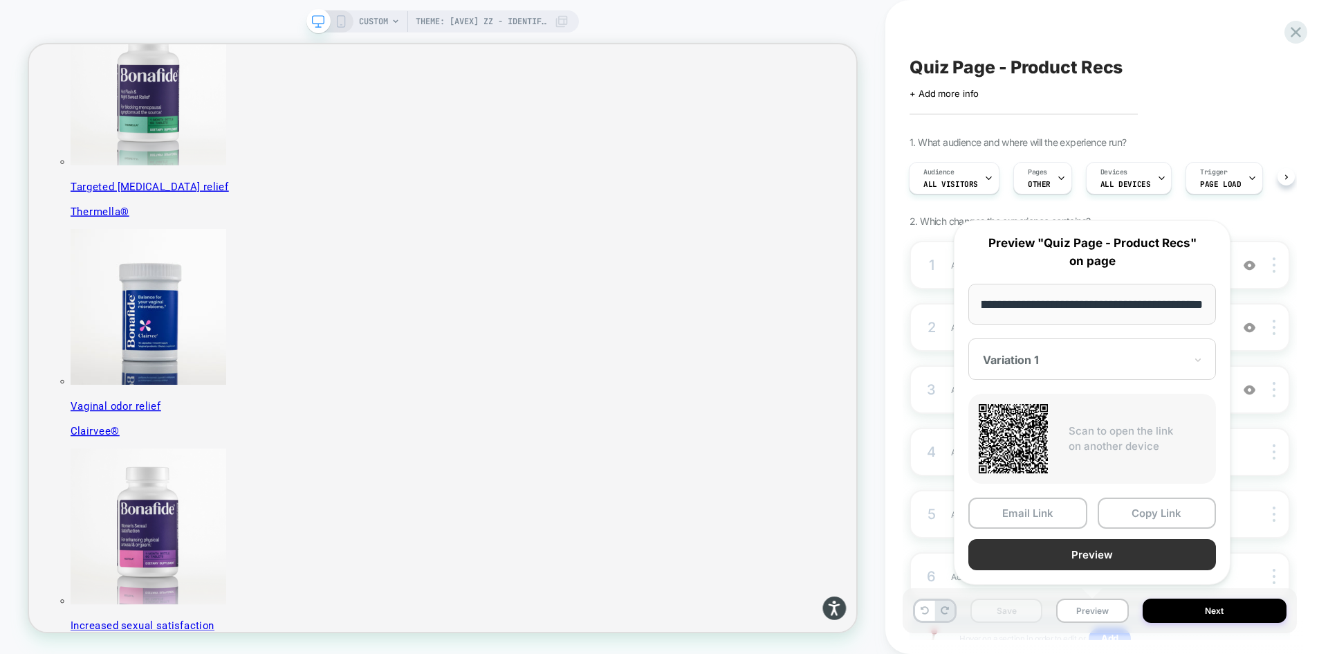
click at [1079, 556] on button "Preview" at bounding box center [1093, 554] width 248 height 31
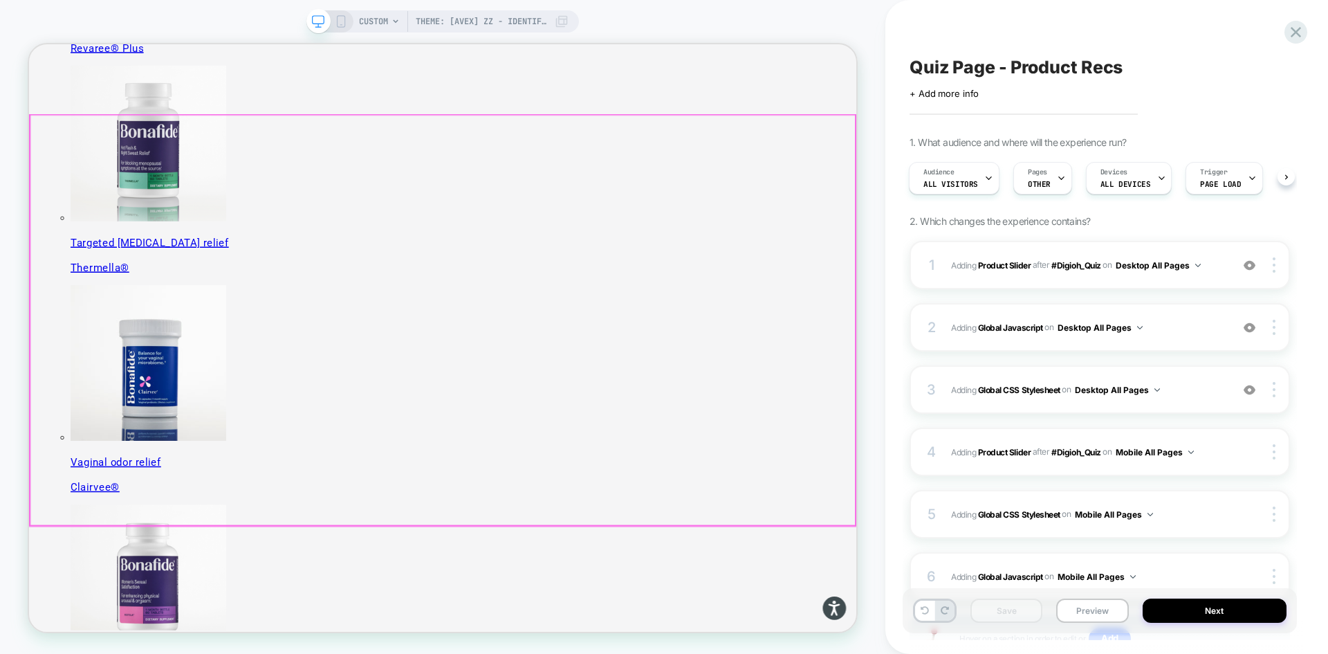
scroll to position [415, 0]
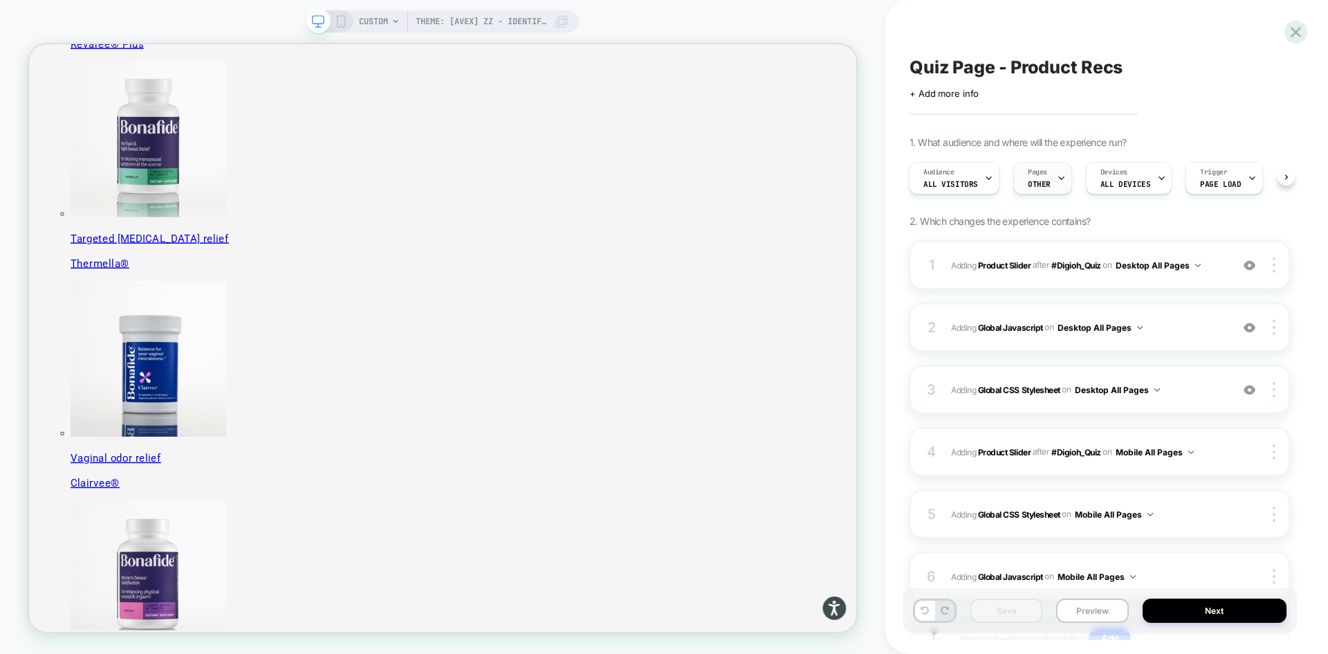
click at [1059, 179] on icon at bounding box center [1061, 178] width 9 height 9
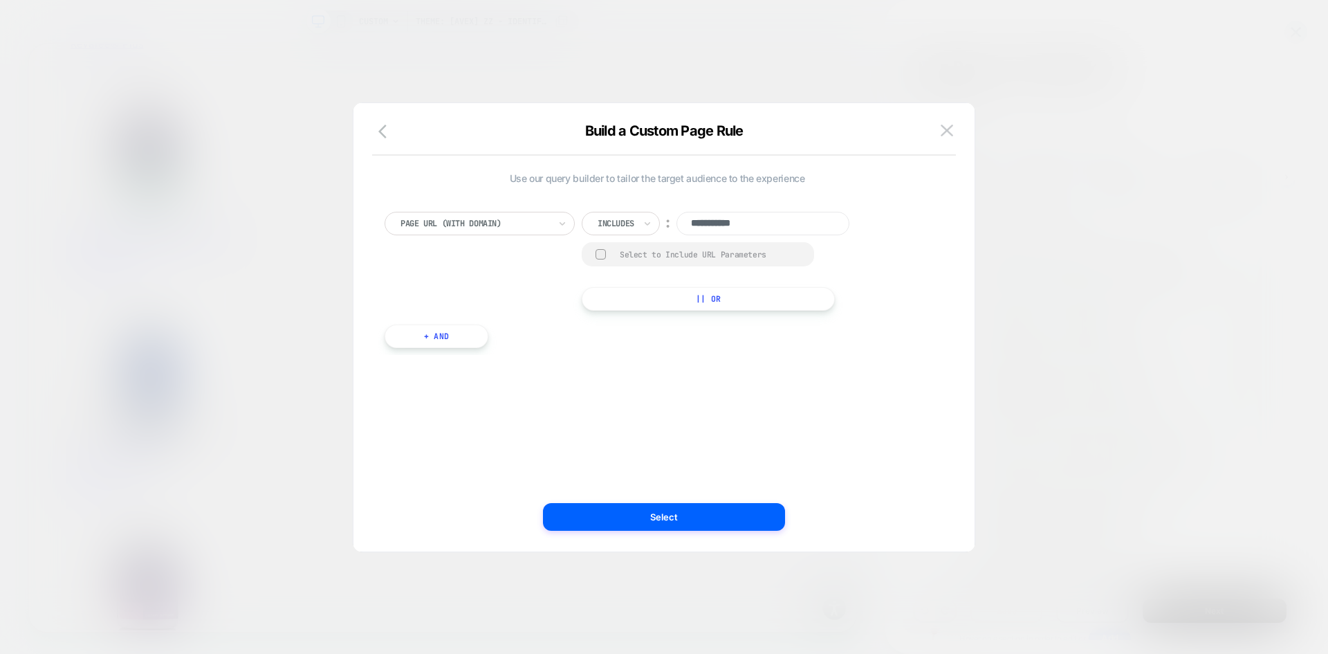
click at [631, 224] on div at bounding box center [616, 223] width 37 height 12
click at [756, 381] on div "**********" at bounding box center [657, 327] width 580 height 393
click at [599, 253] on div at bounding box center [601, 254] width 10 height 10
click at [697, 513] on button "Select" at bounding box center [664, 517] width 242 height 28
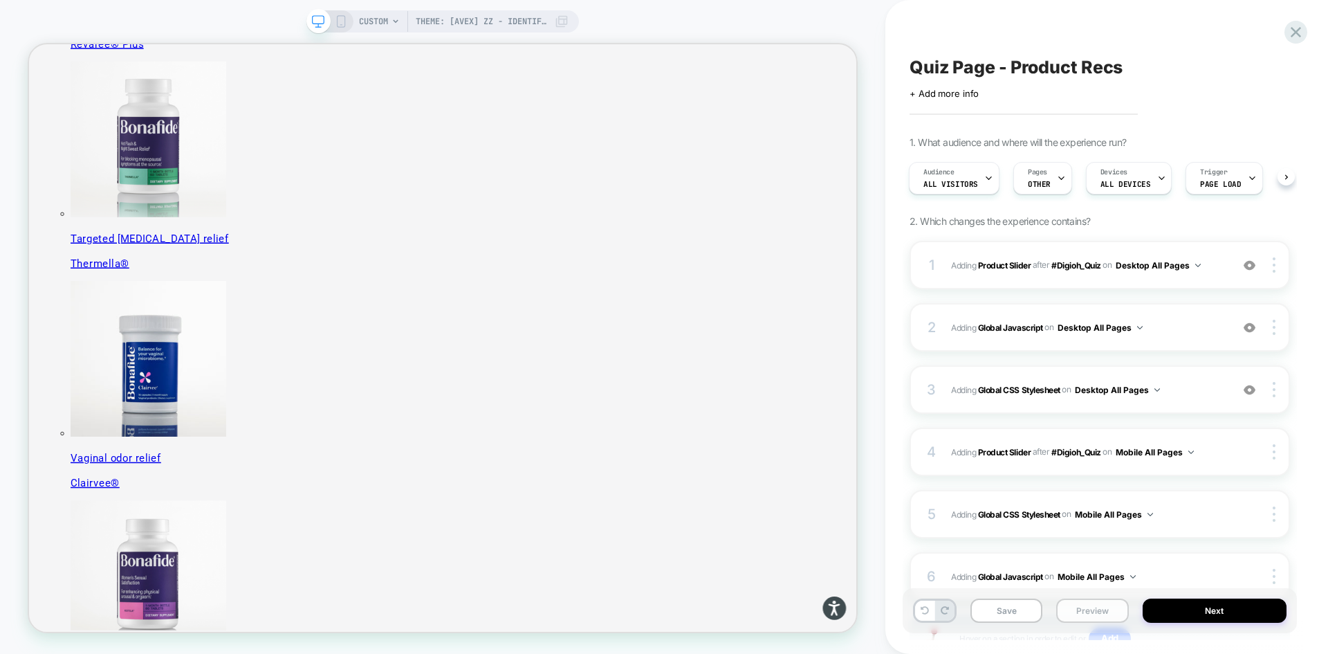
click at [1098, 612] on button "Preview" at bounding box center [1092, 610] width 72 height 24
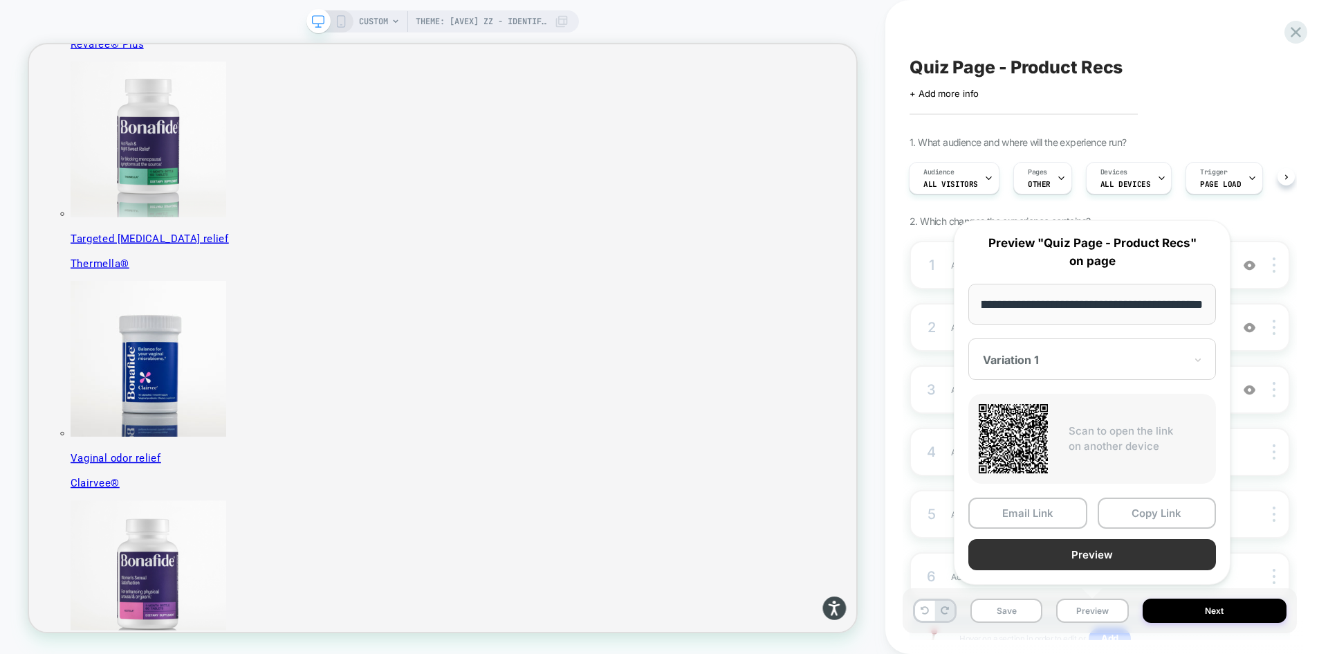
scroll to position [0, 0]
click at [1081, 556] on button "Preview" at bounding box center [1093, 554] width 248 height 31
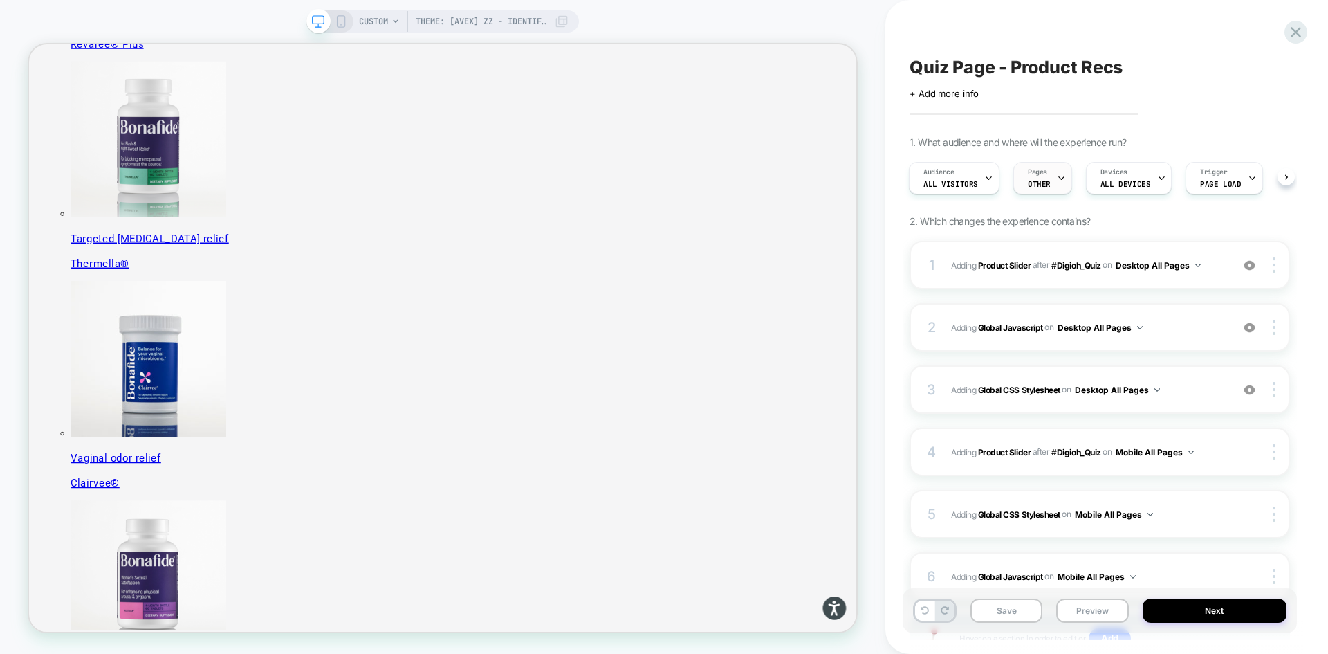
click at [1047, 176] on div "Pages OTHER" at bounding box center [1039, 178] width 51 height 31
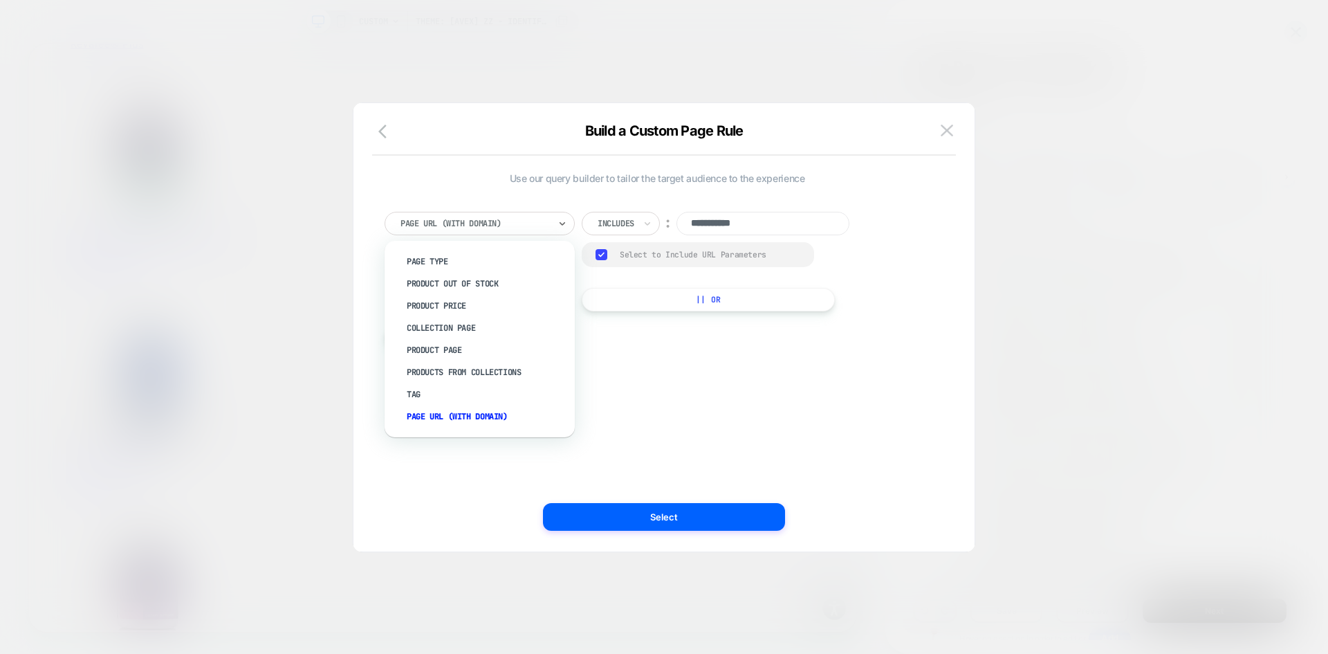
click at [506, 221] on div at bounding box center [475, 223] width 149 height 12
click at [479, 258] on div "Page Type" at bounding box center [486, 261] width 176 height 22
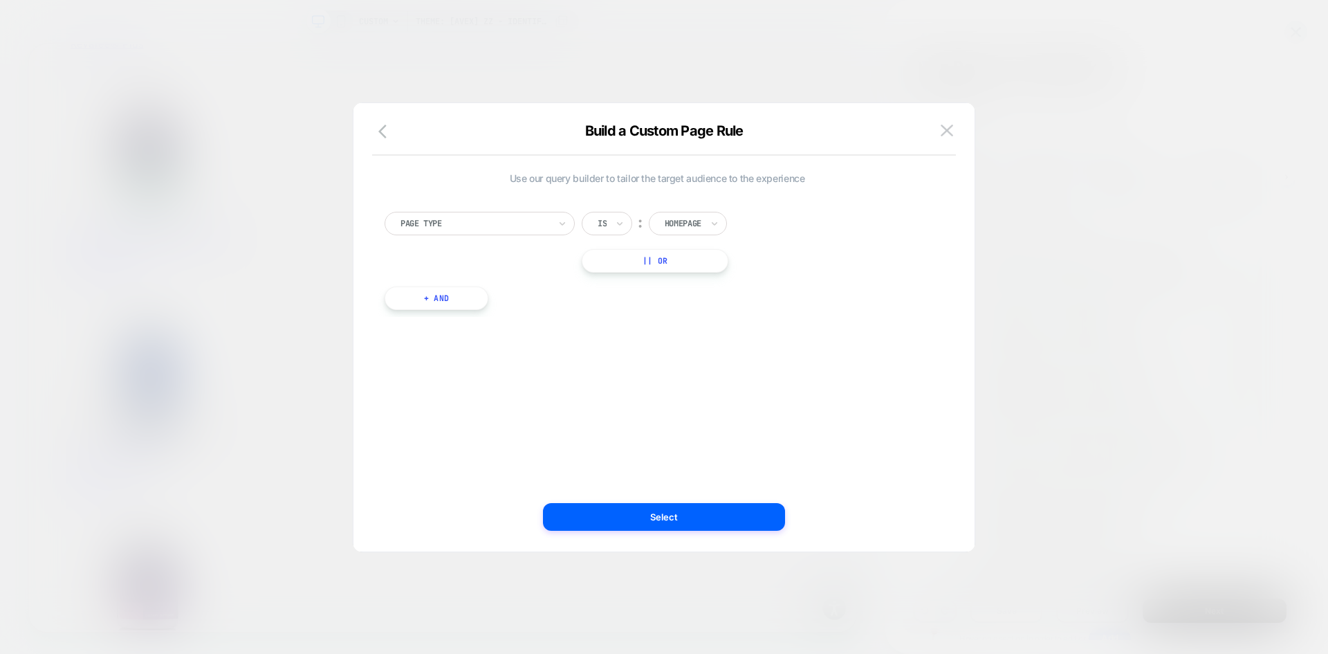
click at [629, 228] on div "Is" at bounding box center [607, 224] width 51 height 24
click at [687, 223] on div at bounding box center [683, 223] width 37 height 12
click at [495, 217] on div at bounding box center [475, 223] width 149 height 12
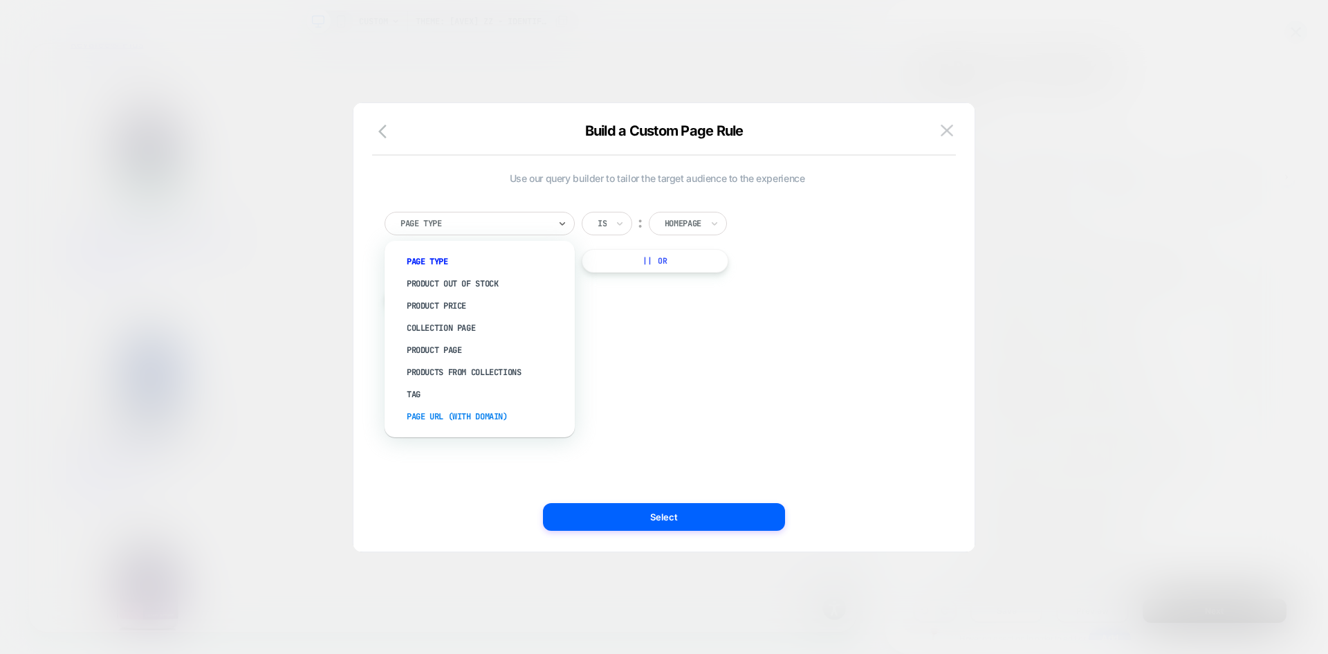
click at [477, 419] on div "Page Url (WITH DOMAIN)" at bounding box center [486, 416] width 176 height 22
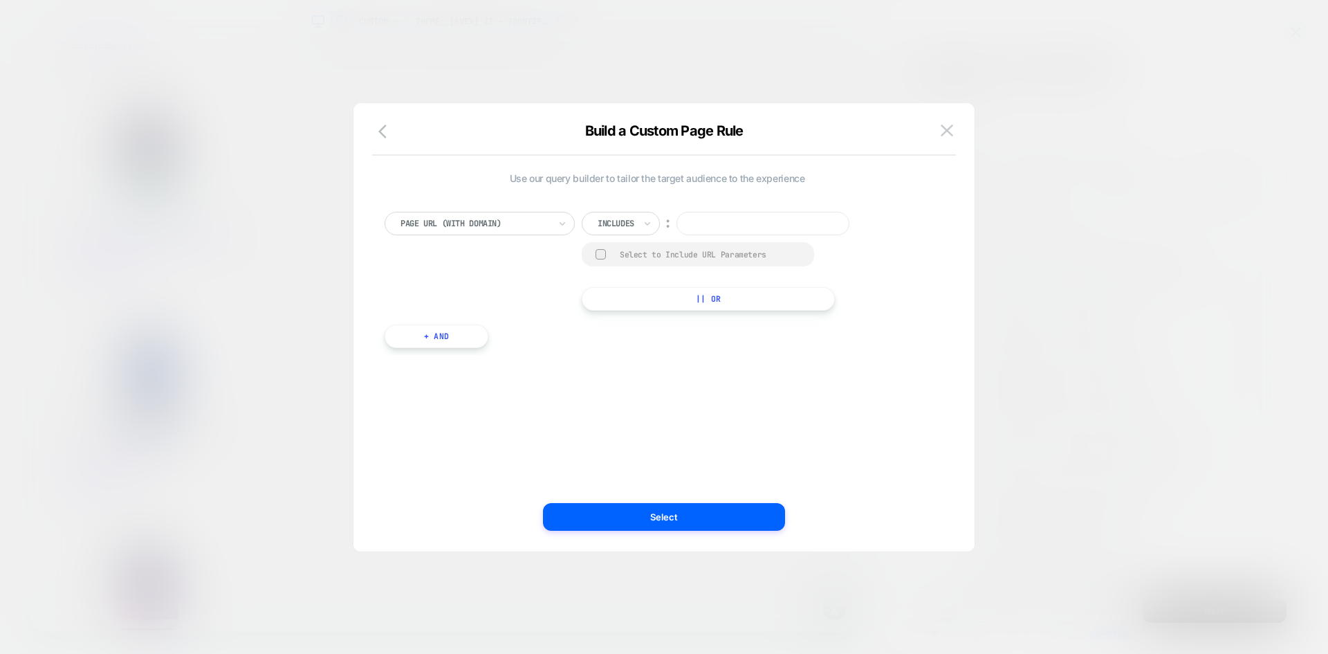
click at [704, 222] on input at bounding box center [763, 224] width 173 height 24
paste input "**********"
drag, startPoint x: 832, startPoint y: 222, endPoint x: 594, endPoint y: 215, distance: 238.8
click at [594, 215] on div "**********" at bounding box center [727, 224] width 291 height 24
type input "**********"
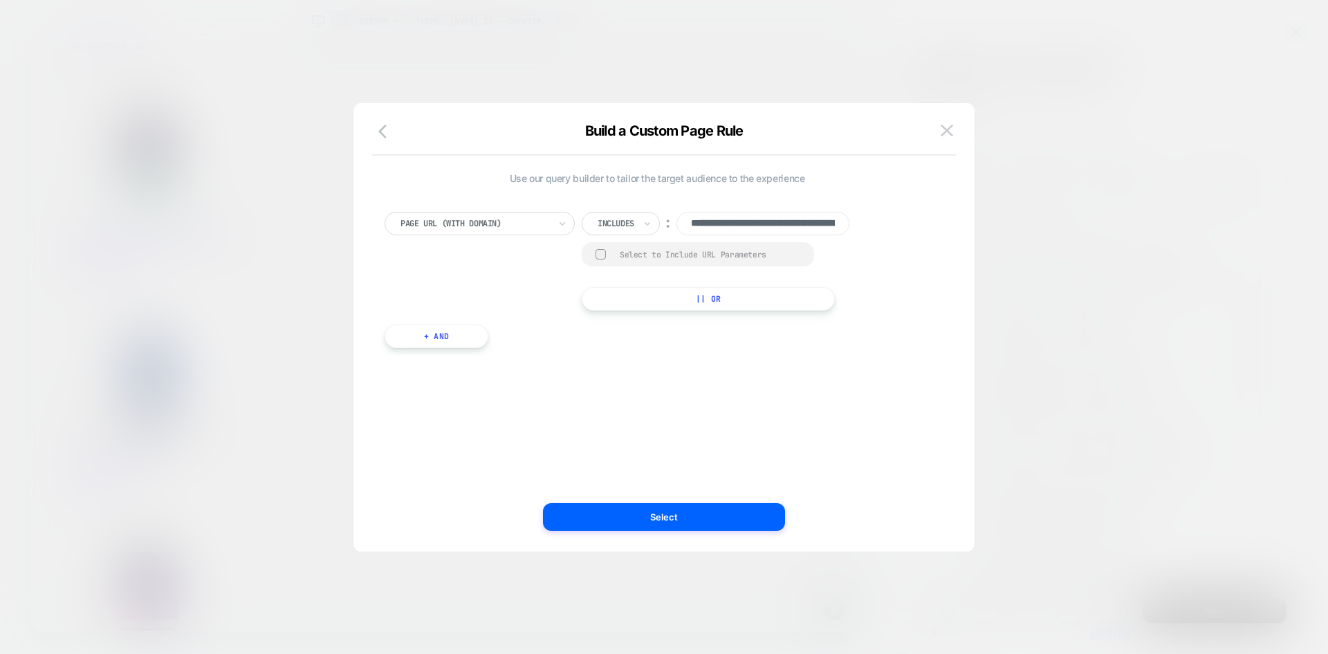
click at [634, 392] on div "**********" at bounding box center [657, 327] width 580 height 393
click at [656, 511] on button "Select" at bounding box center [664, 517] width 242 height 28
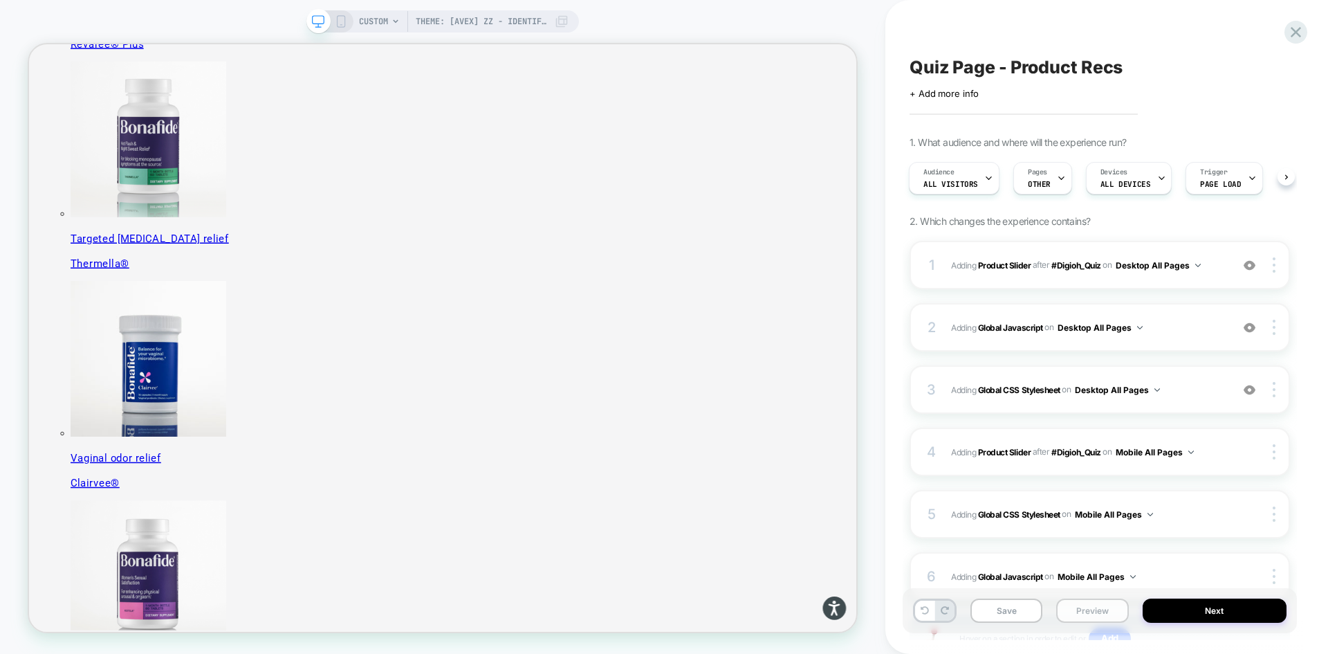
click at [1084, 616] on button "Preview" at bounding box center [1092, 610] width 72 height 24
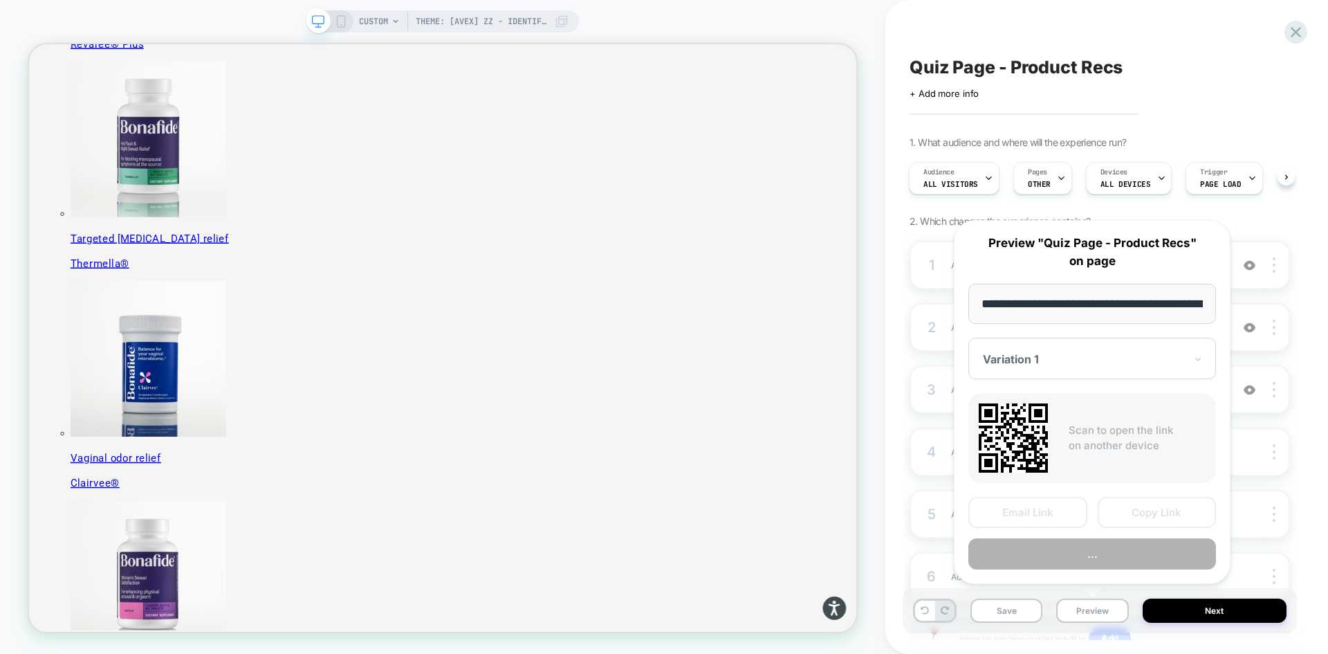
scroll to position [0, 179]
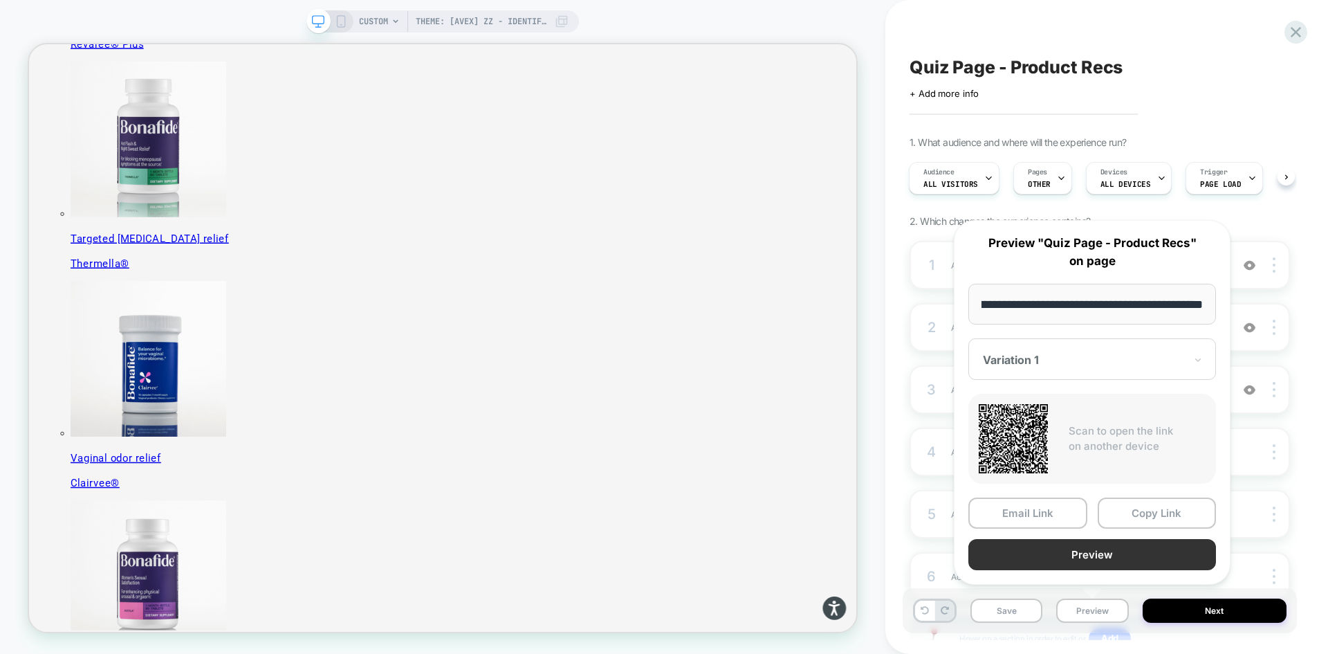
click at [1101, 554] on button "Preview" at bounding box center [1093, 554] width 248 height 31
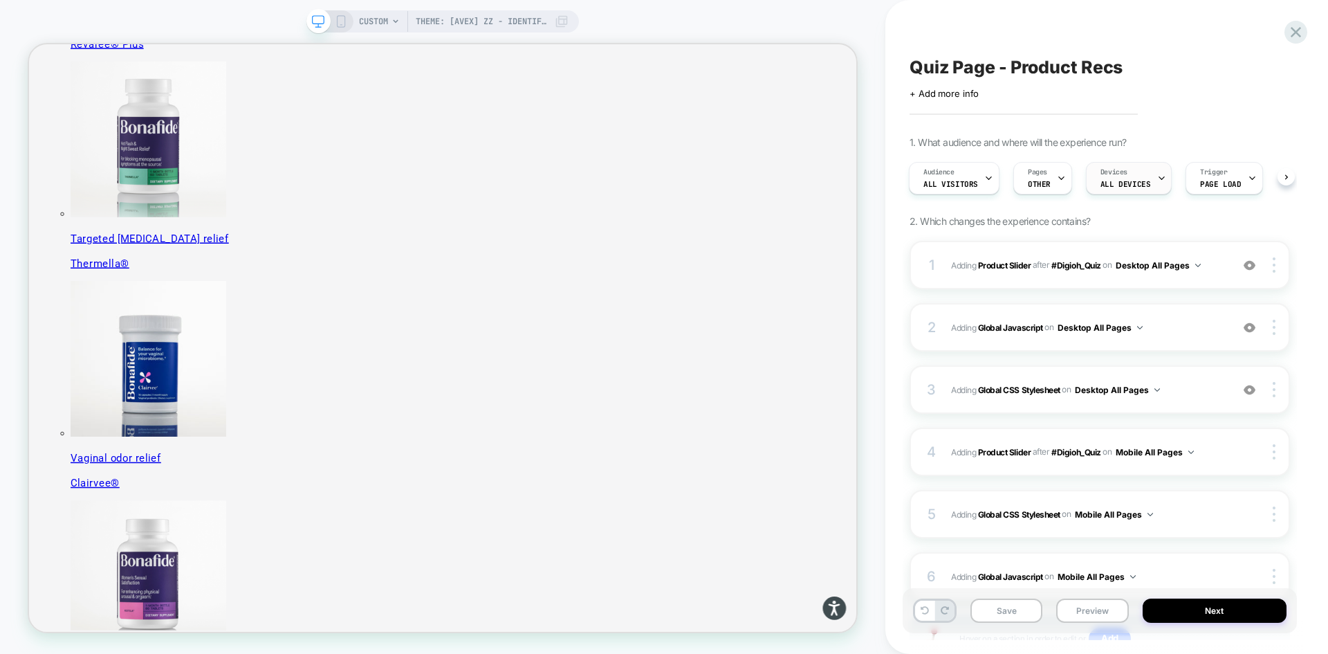
click at [1114, 180] on span "ALL DEVICES" at bounding box center [1126, 184] width 50 height 10
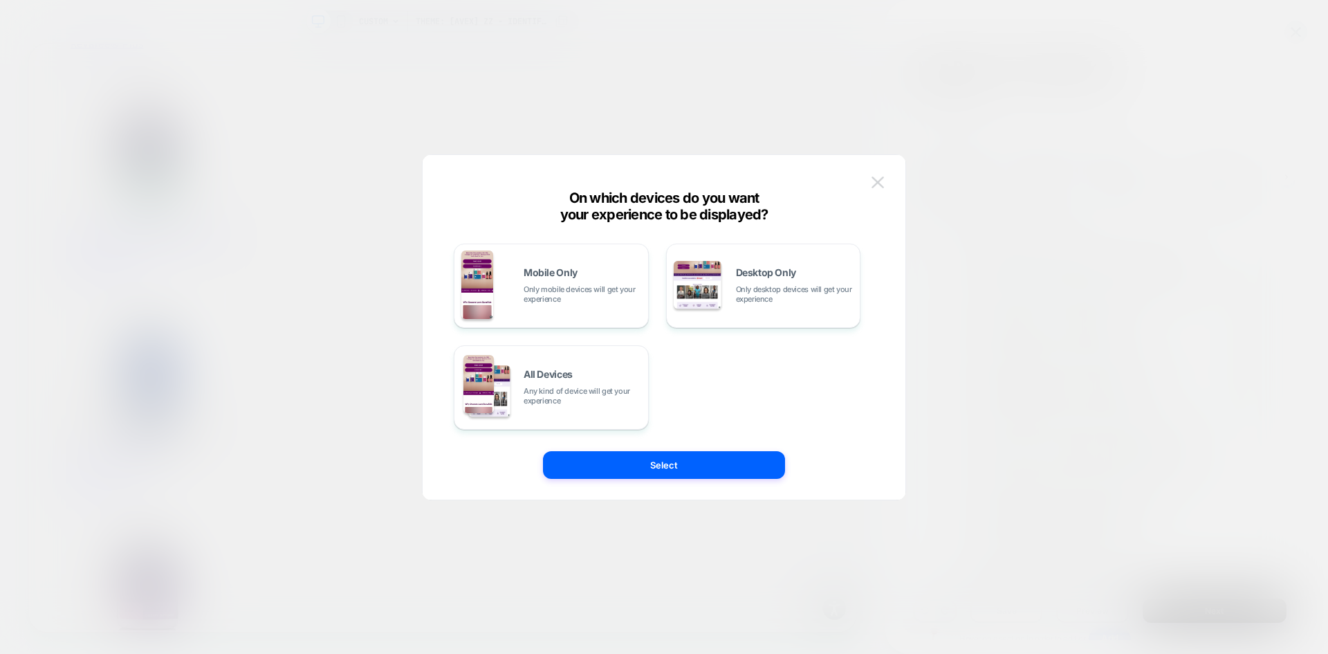
click at [881, 185] on img at bounding box center [878, 182] width 12 height 12
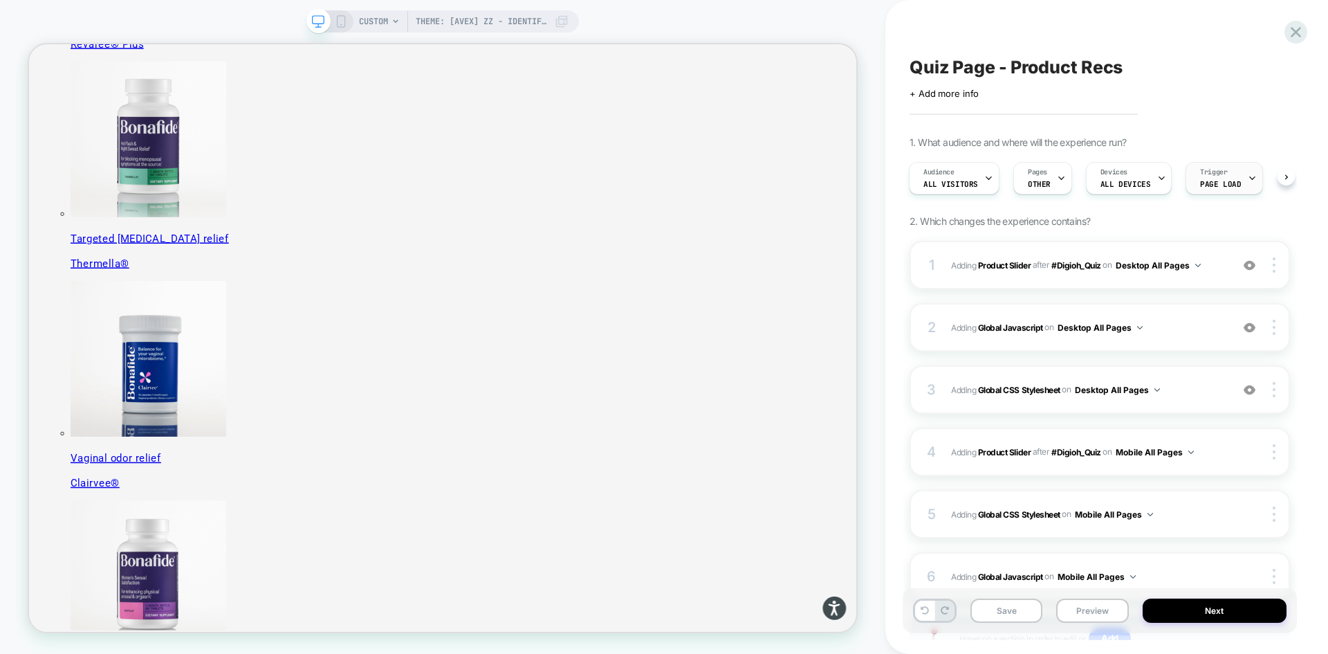
click at [1222, 176] on div "Trigger Page Load" at bounding box center [1220, 178] width 68 height 31
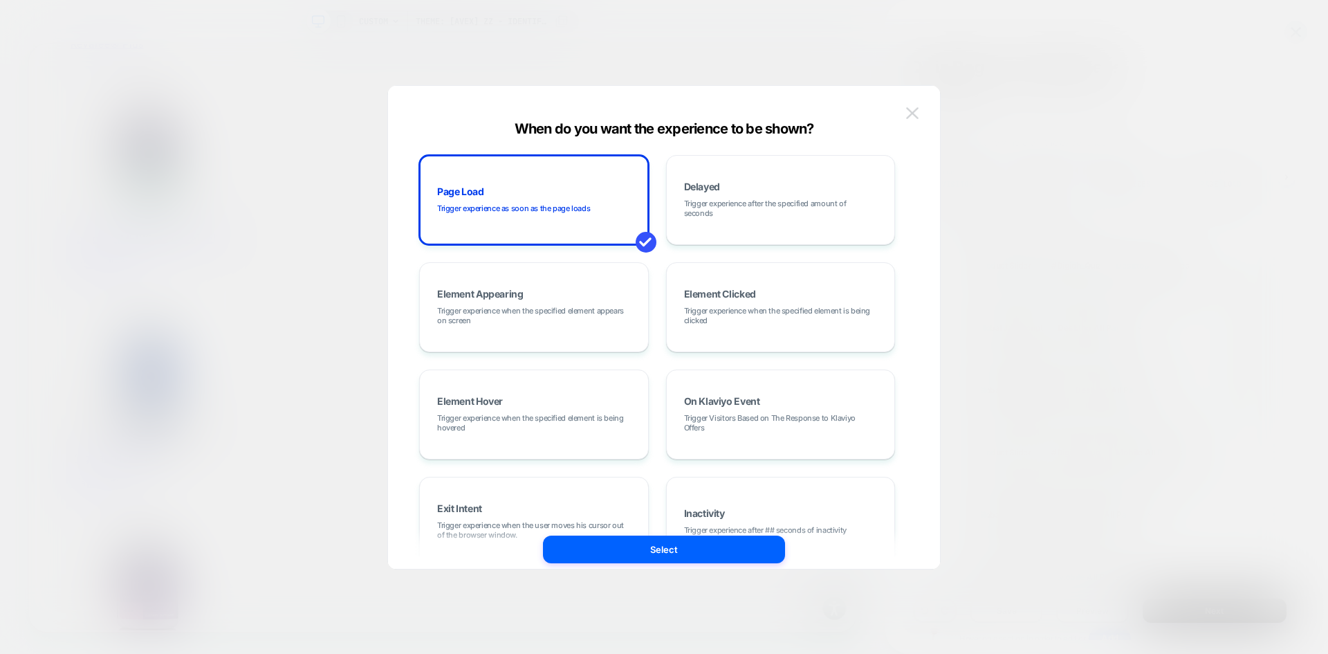
click at [908, 115] on img at bounding box center [912, 113] width 12 height 12
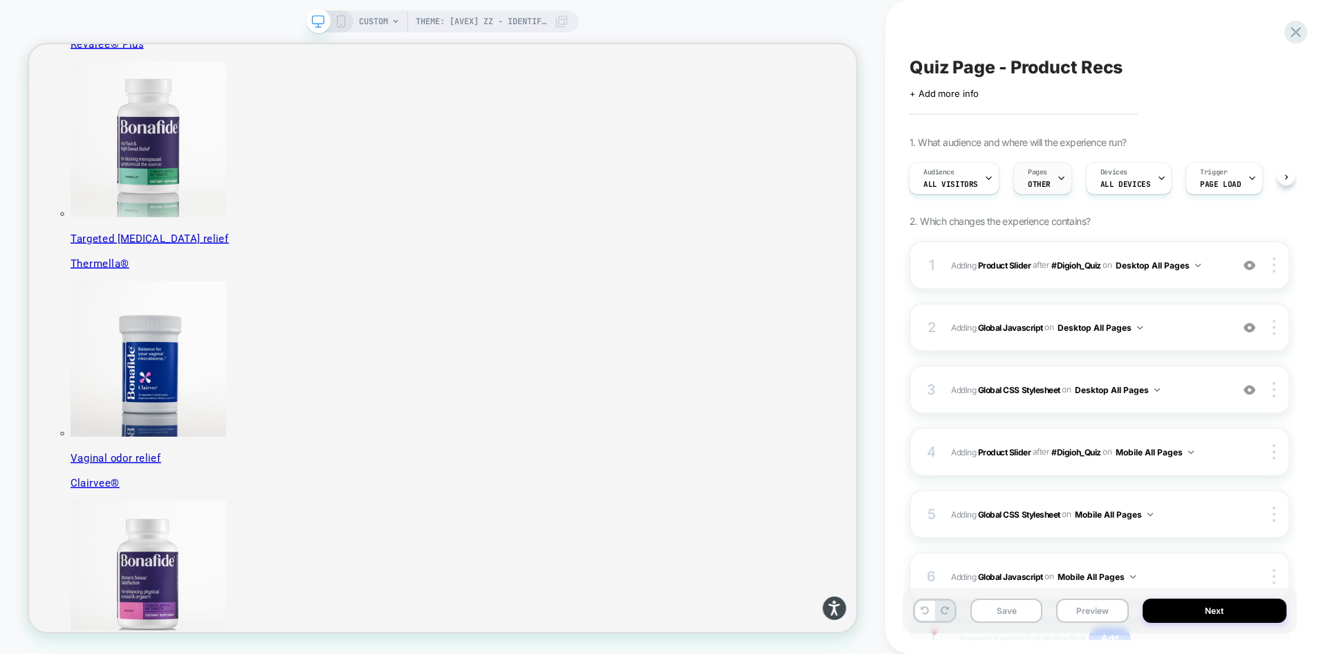
click at [1049, 179] on div "Pages OTHER" at bounding box center [1039, 178] width 51 height 31
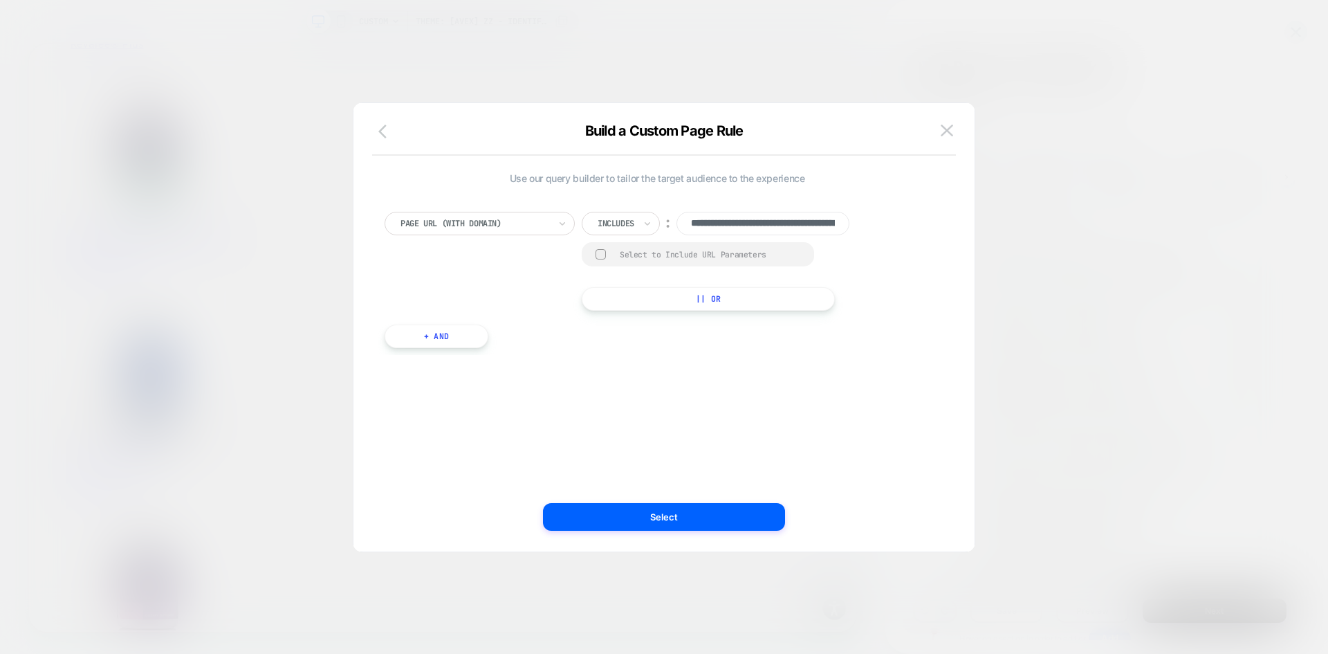
click at [384, 130] on icon "button" at bounding box center [386, 131] width 17 height 17
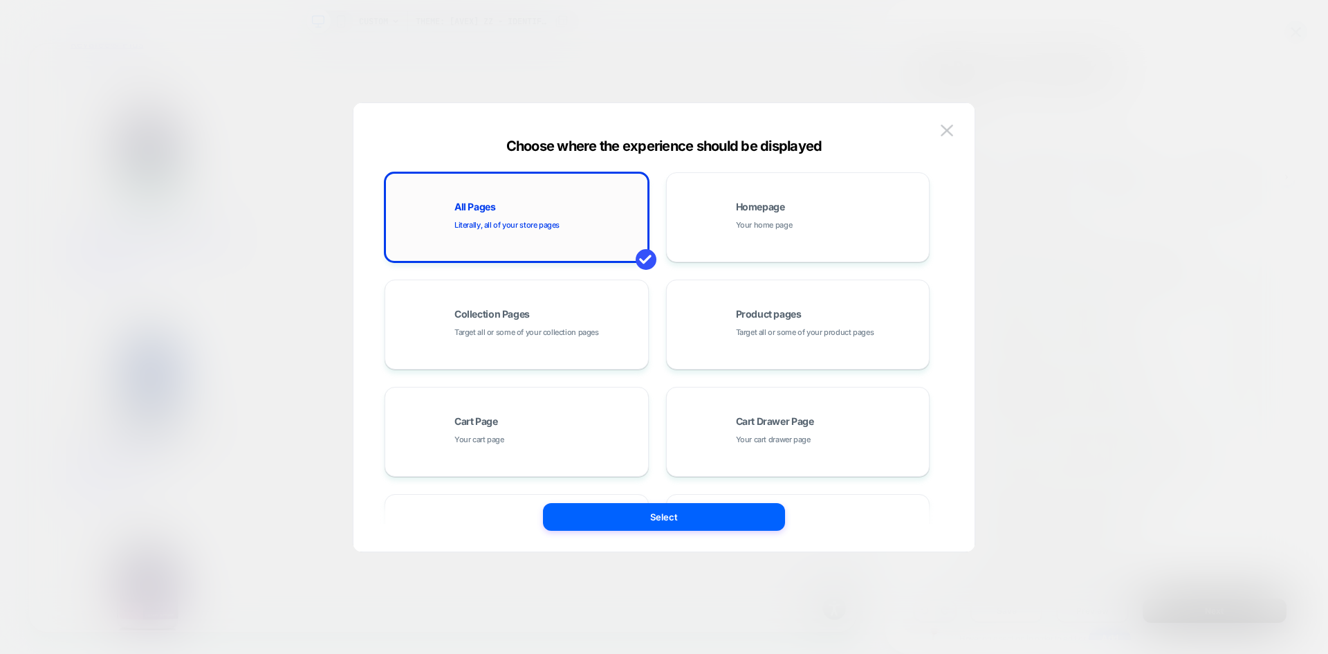
click at [558, 209] on div "All Pages Literally, all of your store pages" at bounding box center [548, 217] width 187 height 30
drag, startPoint x: 693, startPoint y: 521, endPoint x: 822, endPoint y: 369, distance: 198.8
click at [693, 521] on button "Select" at bounding box center [664, 517] width 242 height 28
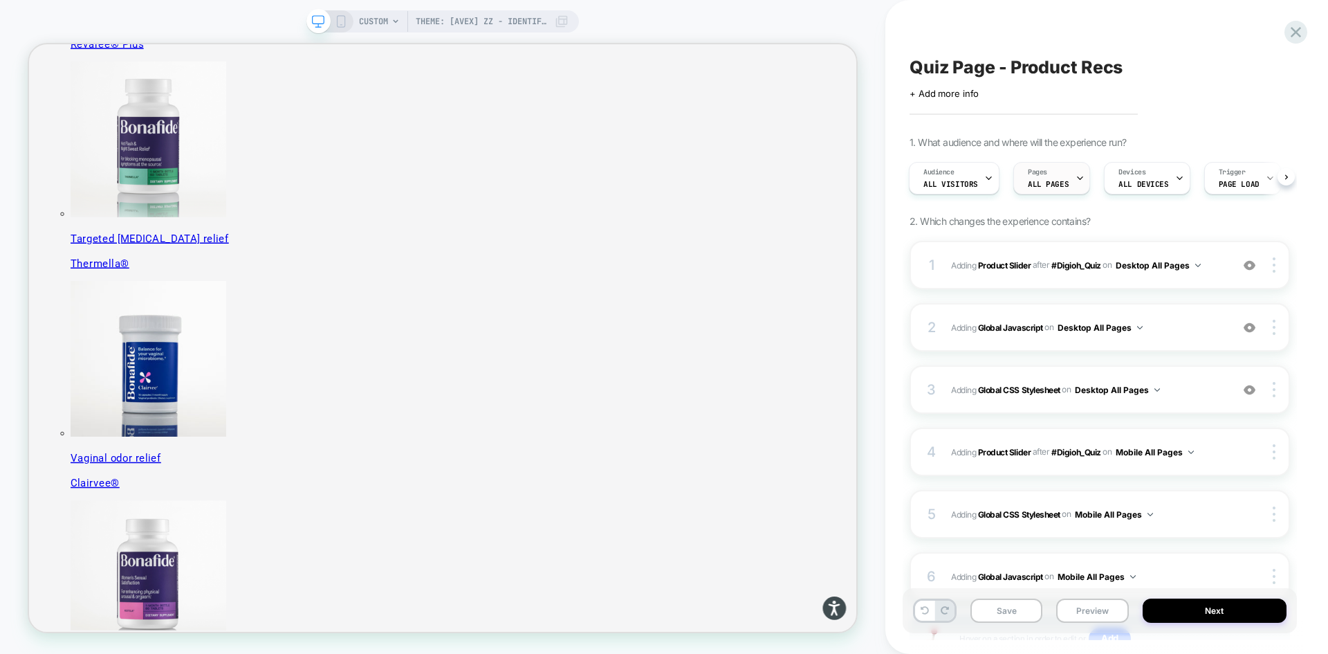
click at [1076, 179] on icon at bounding box center [1080, 178] width 9 height 9
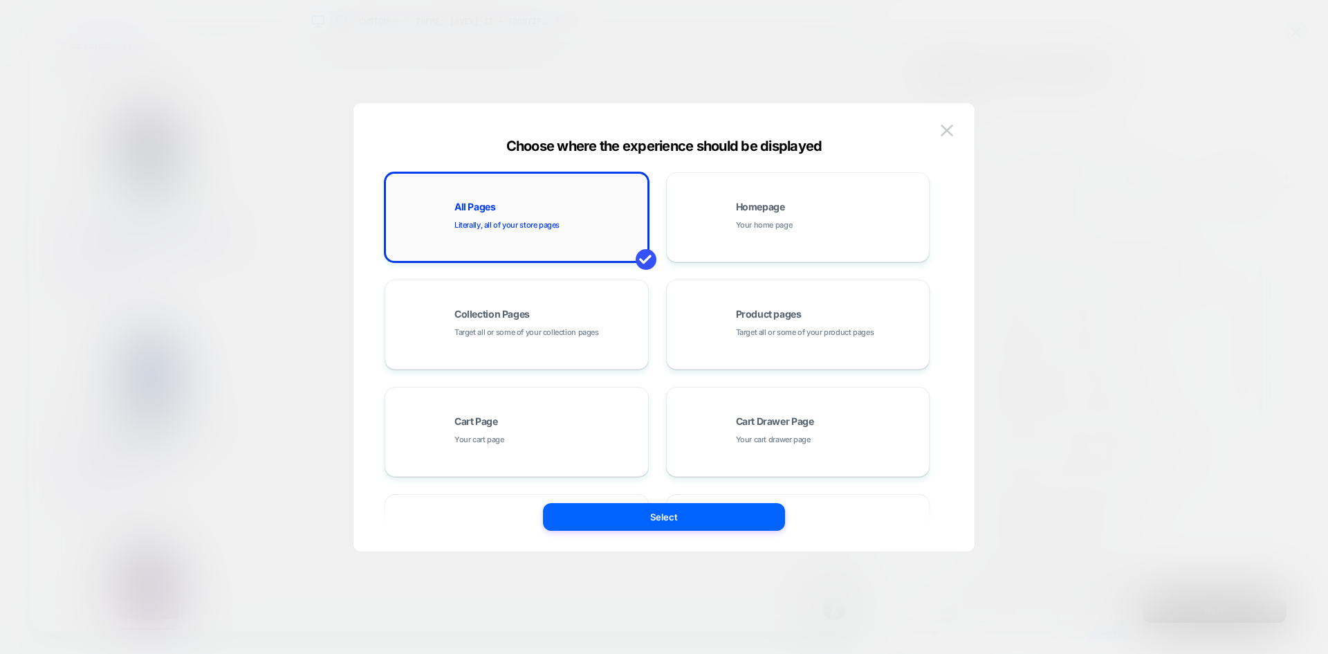
click at [496, 223] on span "Literally, all of your store pages" at bounding box center [507, 225] width 105 height 13
click at [941, 132] on img at bounding box center [947, 131] width 12 height 12
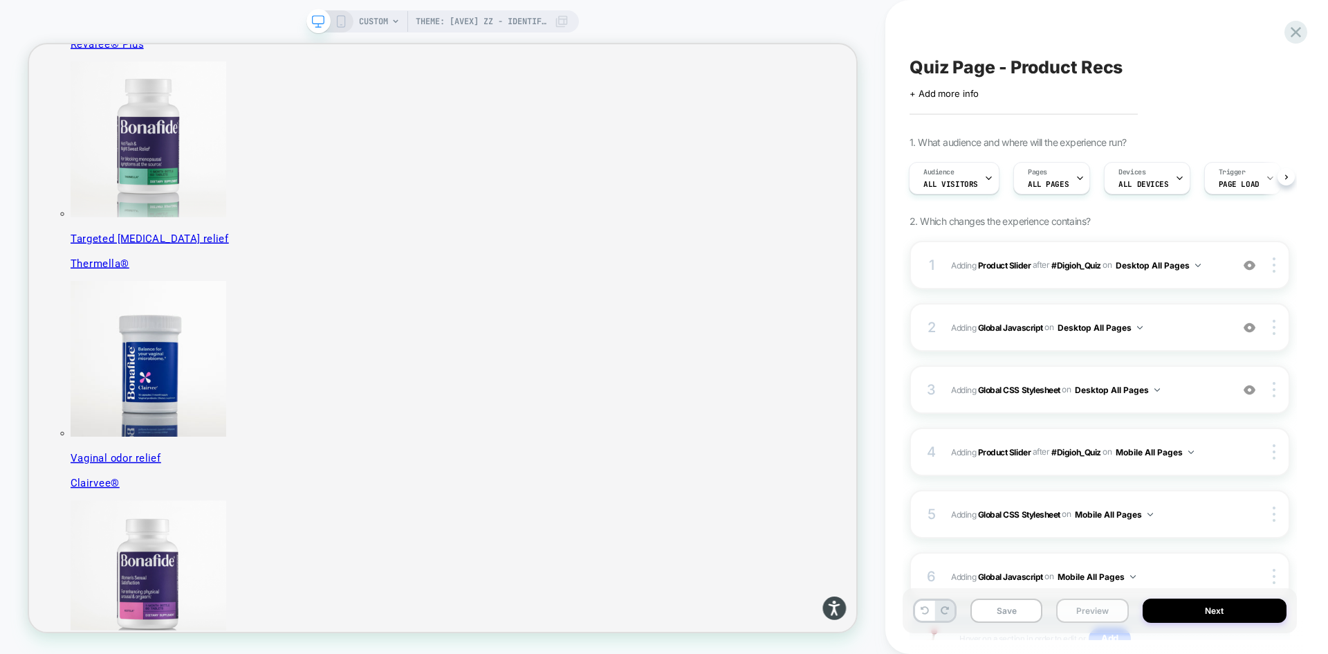
click at [1092, 615] on button "Preview" at bounding box center [1092, 610] width 72 height 24
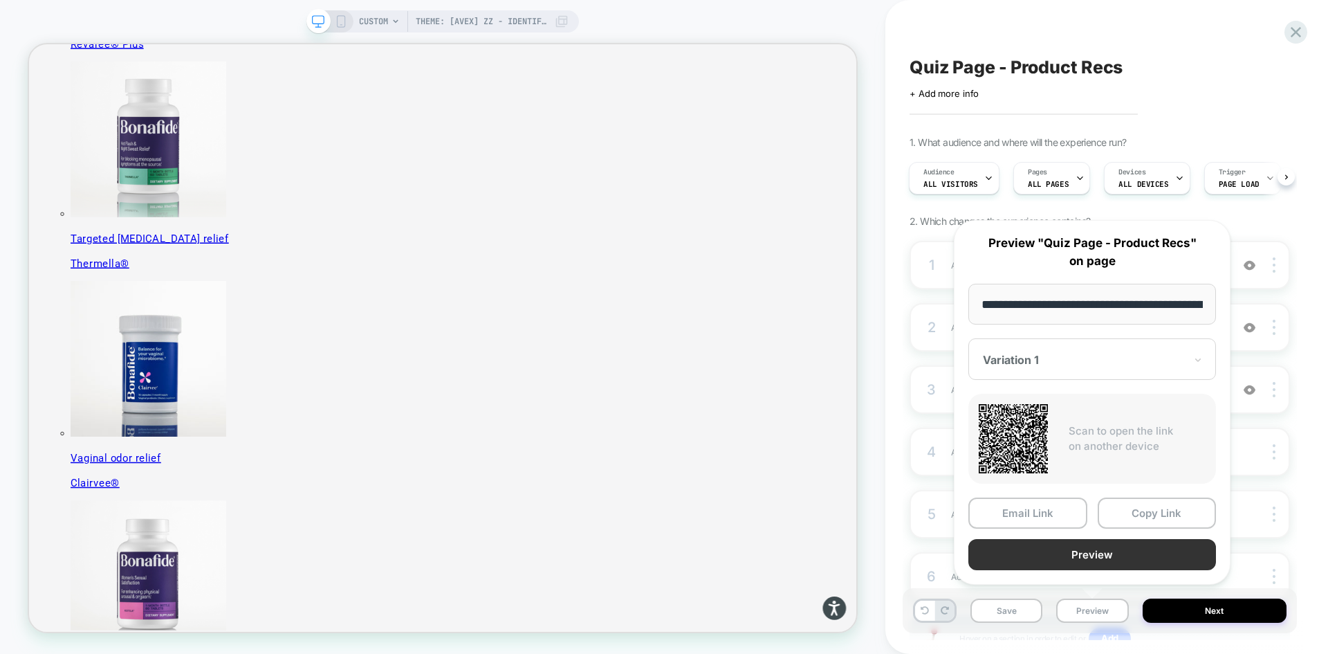
click at [1112, 557] on button "Preview" at bounding box center [1093, 554] width 248 height 31
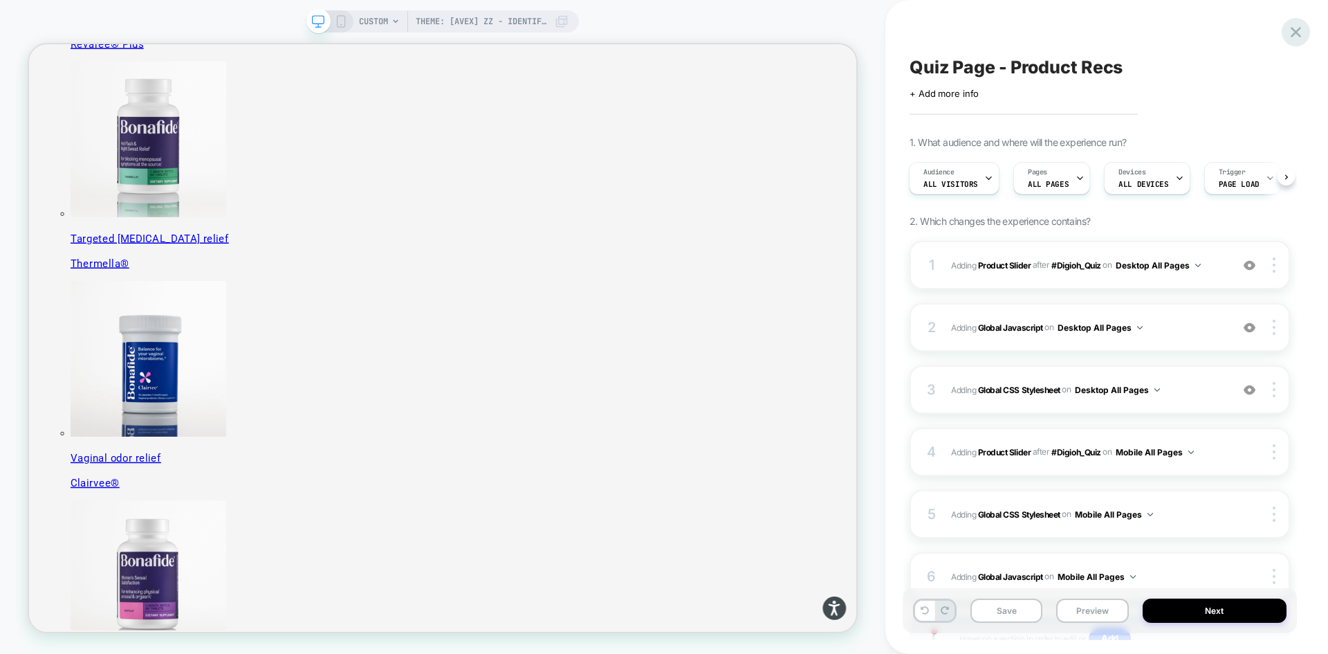
click at [1302, 30] on icon at bounding box center [1296, 32] width 19 height 19
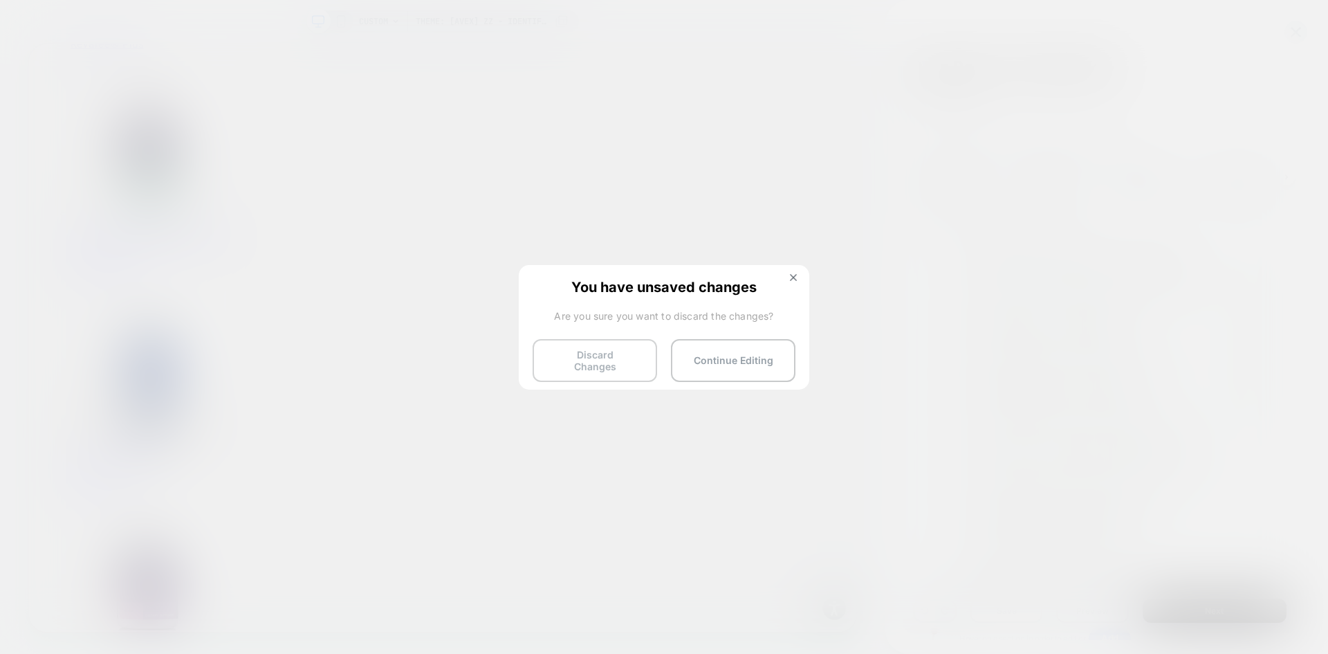
click at [618, 369] on button "Discard Changes" at bounding box center [595, 360] width 125 height 43
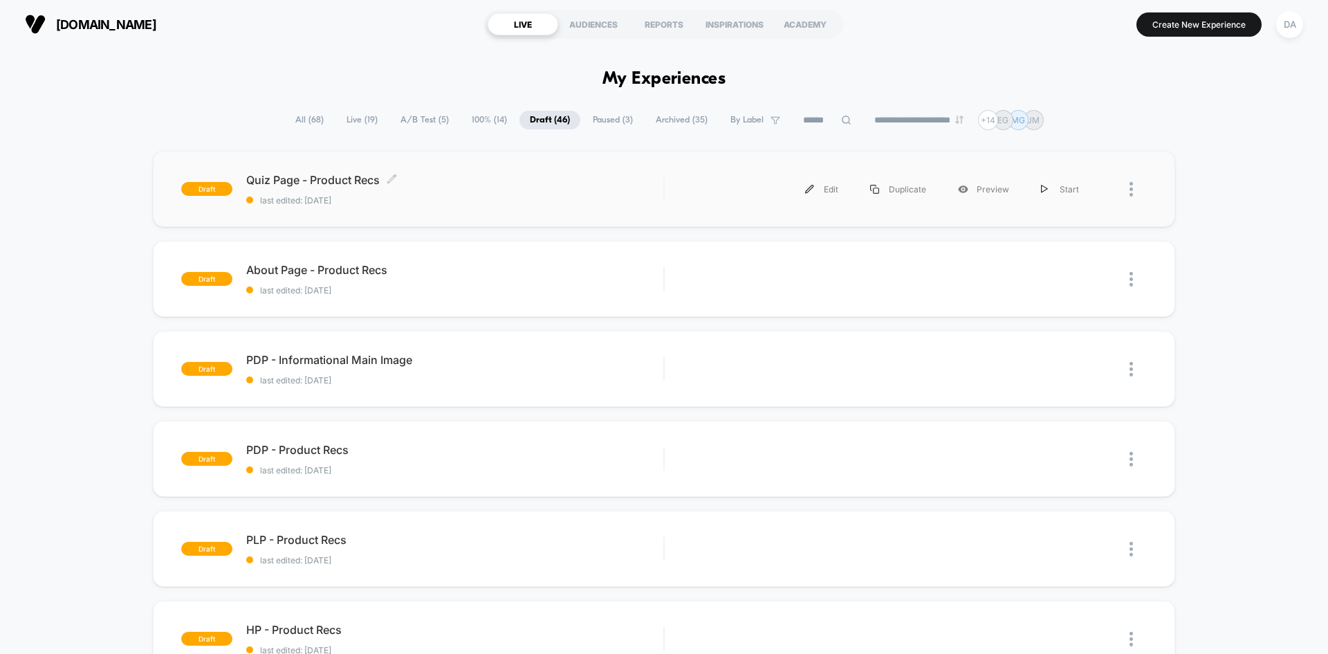
click at [333, 181] on span "Quiz Page - Product Recs Click to edit experience details" at bounding box center [454, 180] width 417 height 14
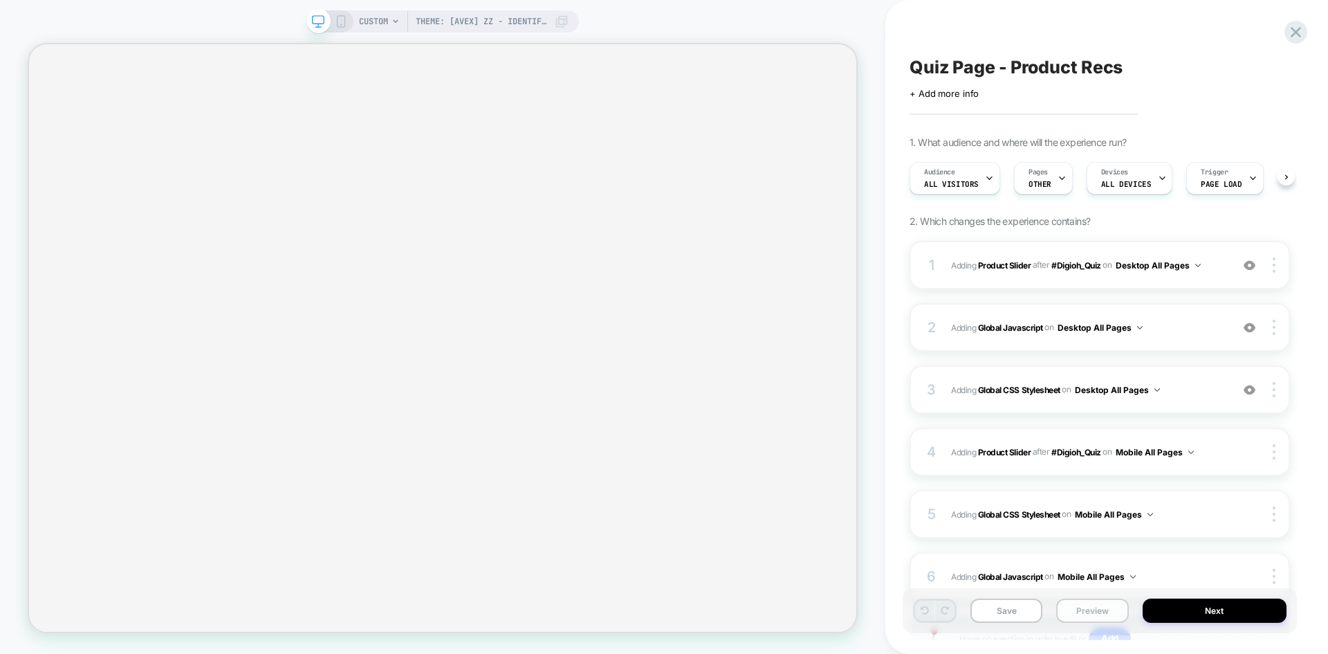
scroll to position [0, 1]
click at [1057, 181] on icon at bounding box center [1061, 178] width 9 height 9
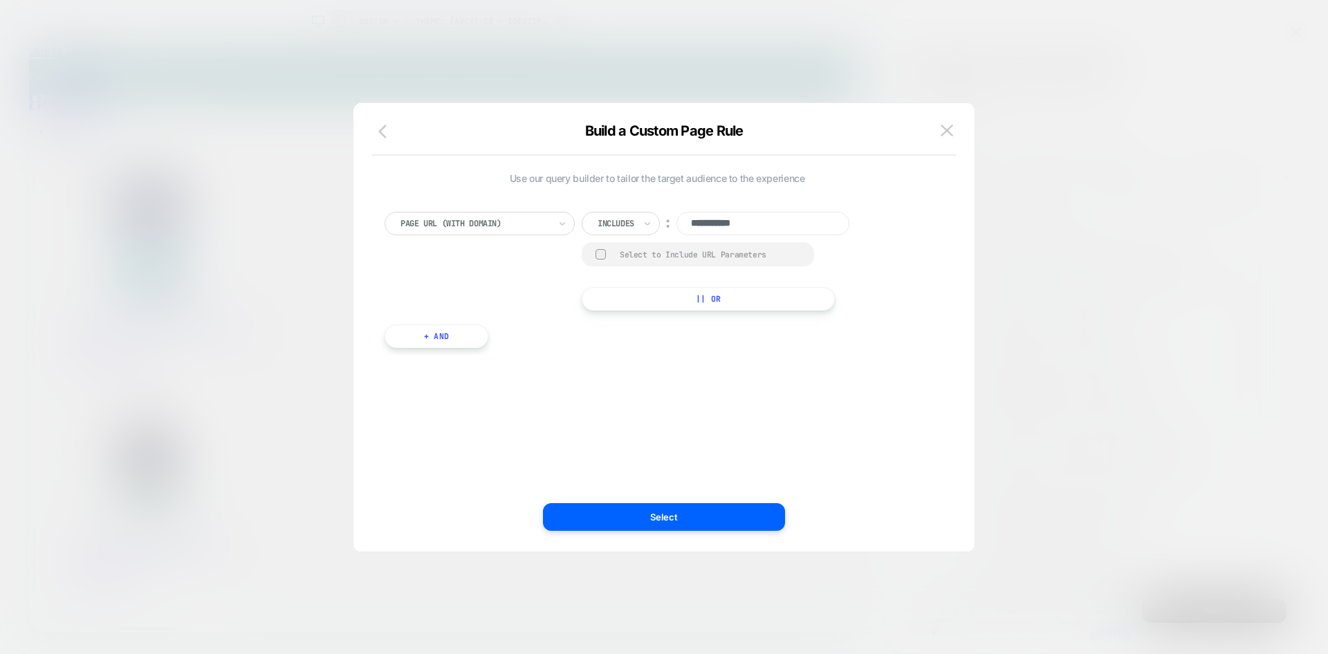
scroll to position [0, 0]
click at [388, 136] on icon "button" at bounding box center [386, 131] width 17 height 17
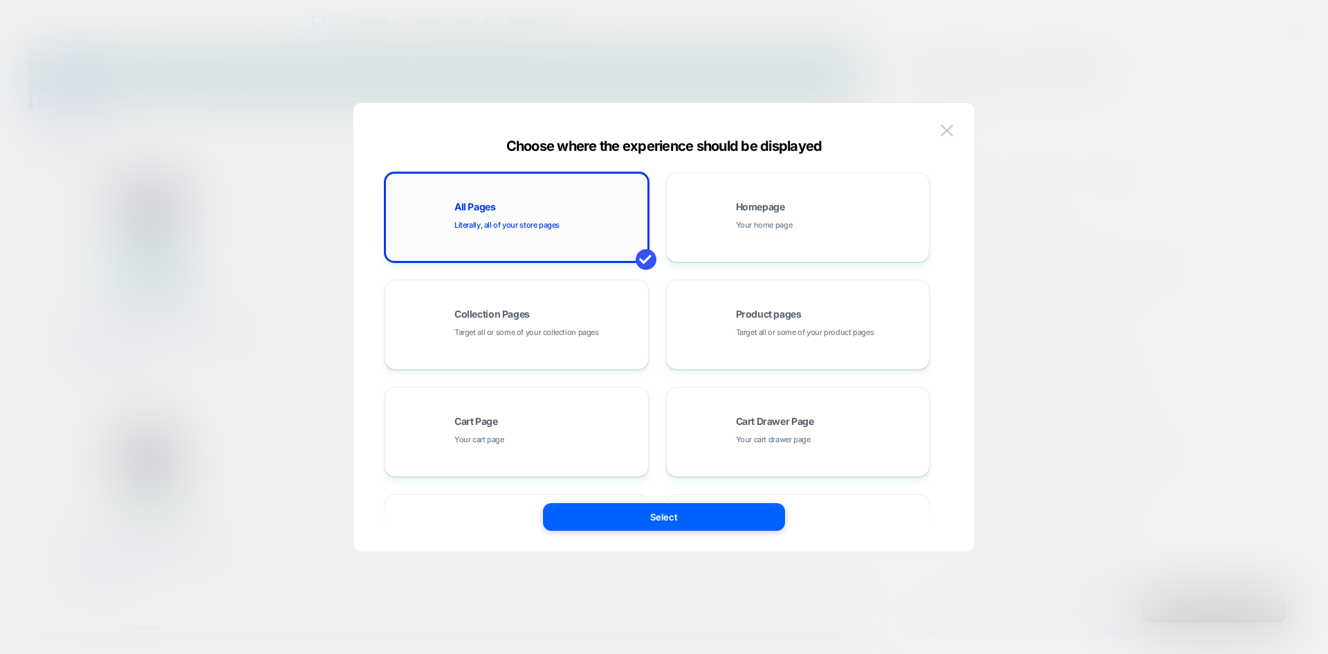
click at [522, 222] on span "Literally, all of your store pages" at bounding box center [507, 225] width 105 height 13
click at [676, 521] on button "Select" at bounding box center [664, 517] width 242 height 28
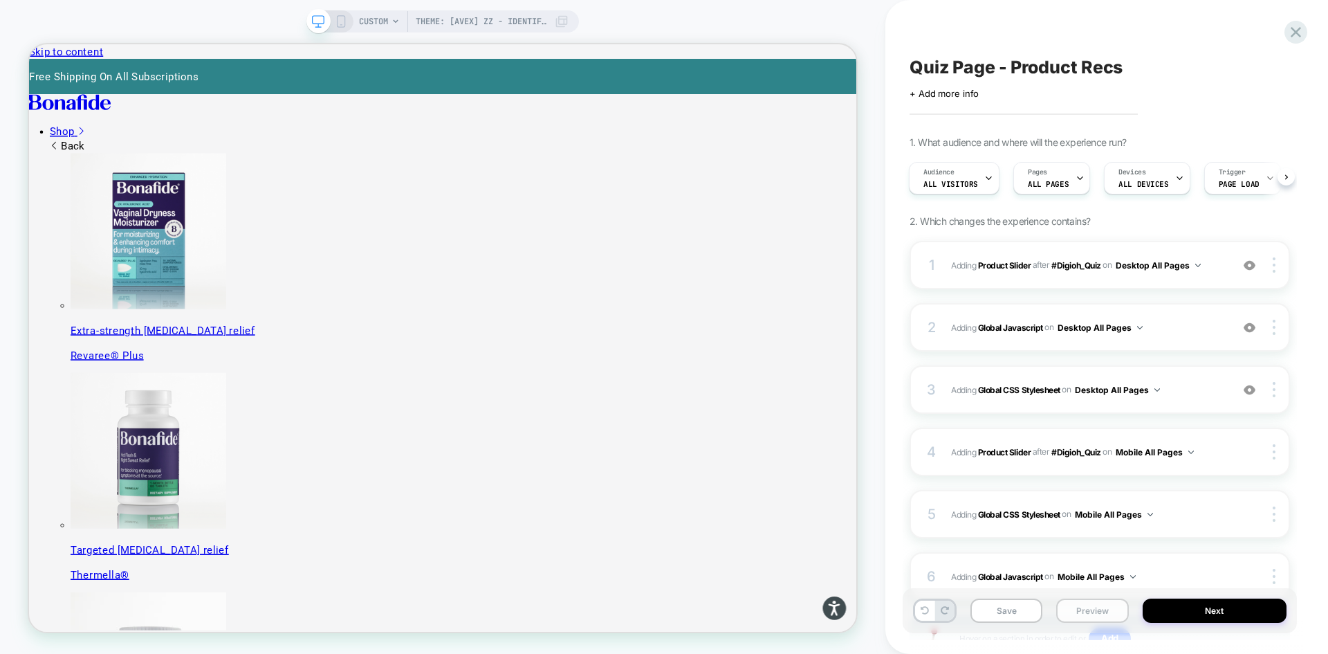
click at [1105, 613] on button "Preview" at bounding box center [1092, 610] width 72 height 24
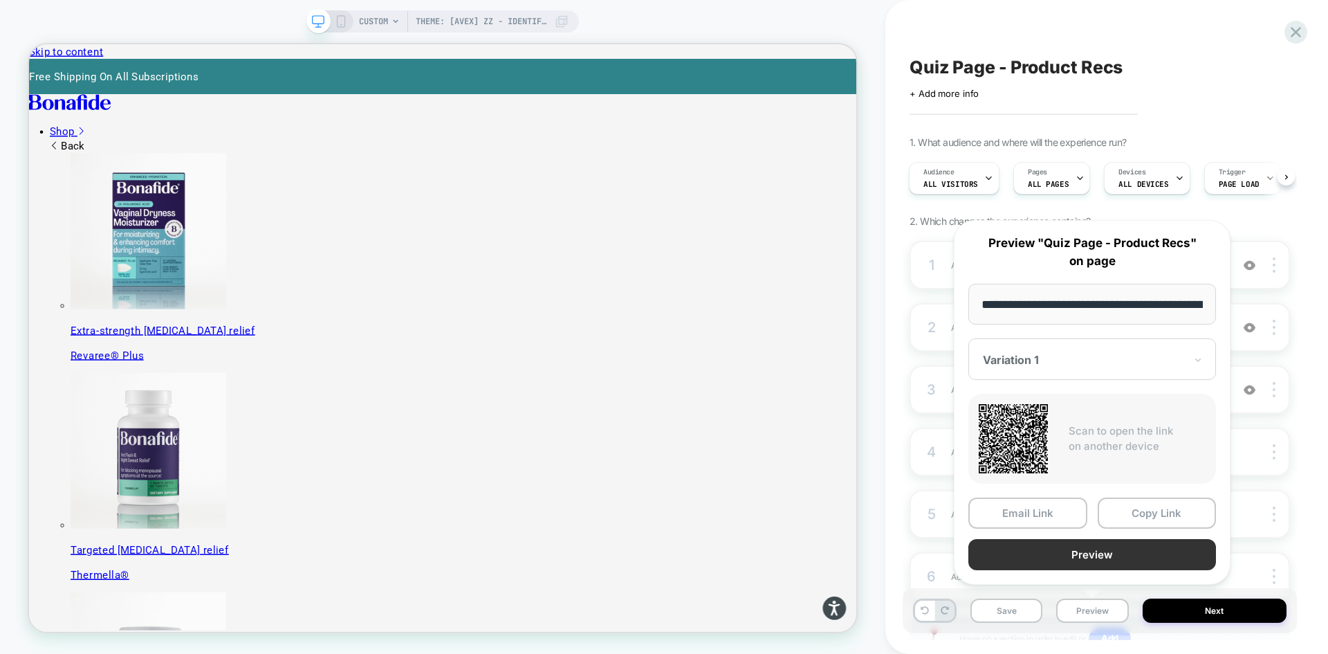
click at [1085, 560] on button "Preview" at bounding box center [1093, 554] width 248 height 31
